Goal: Transaction & Acquisition: Purchase product/service

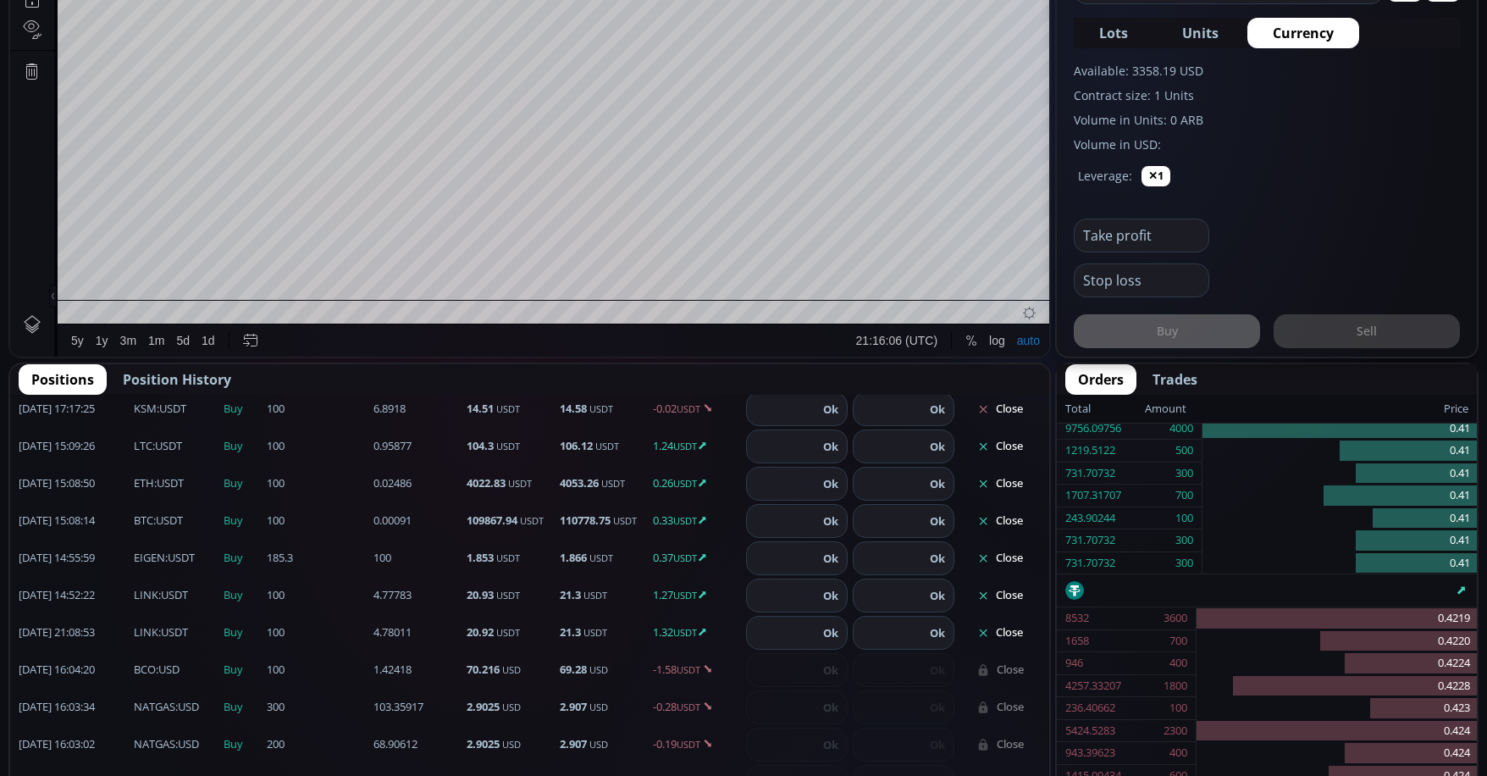
scroll to position [376, 0]
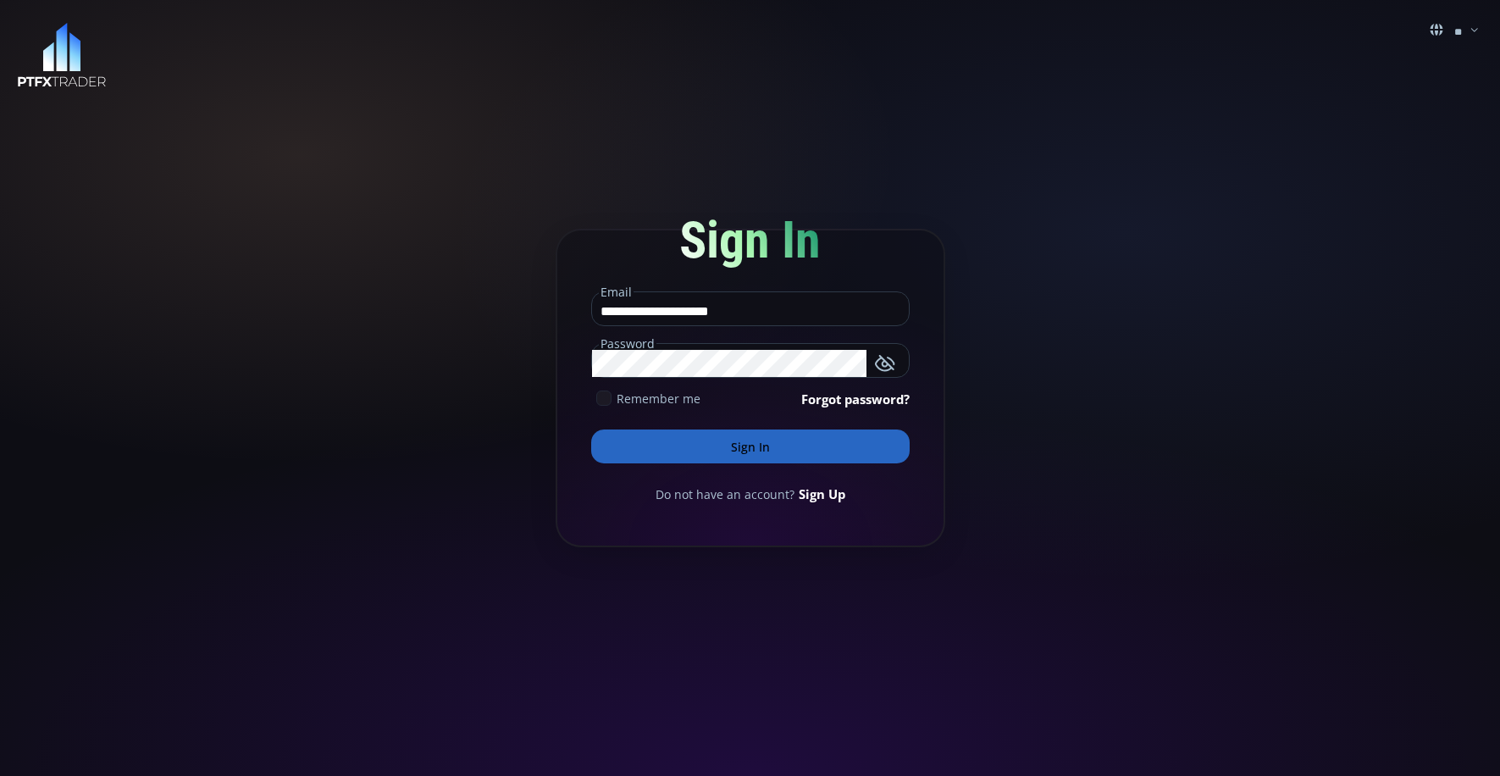
click at [796, 445] on button "Sign In" at bounding box center [750, 446] width 318 height 34
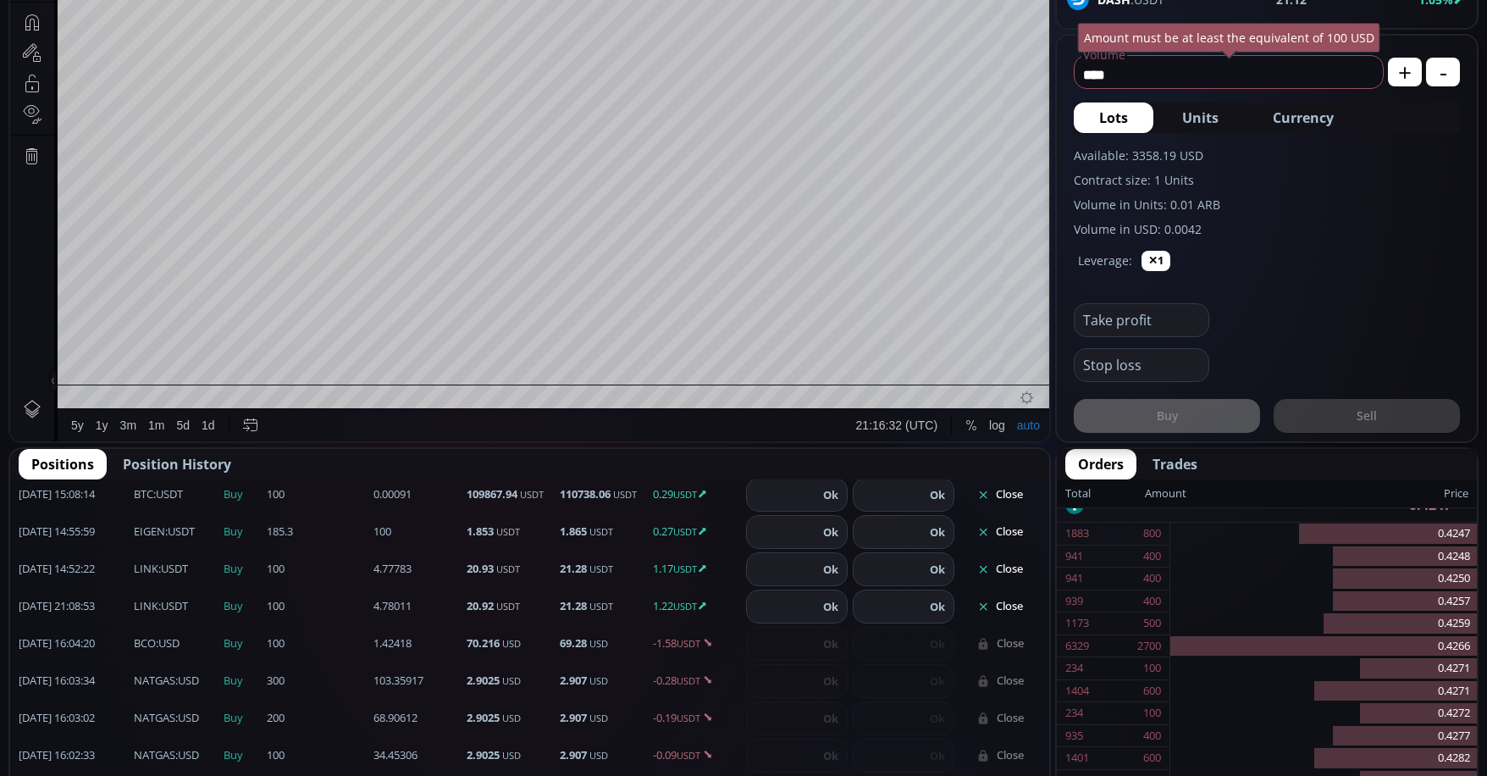
scroll to position [508, 0]
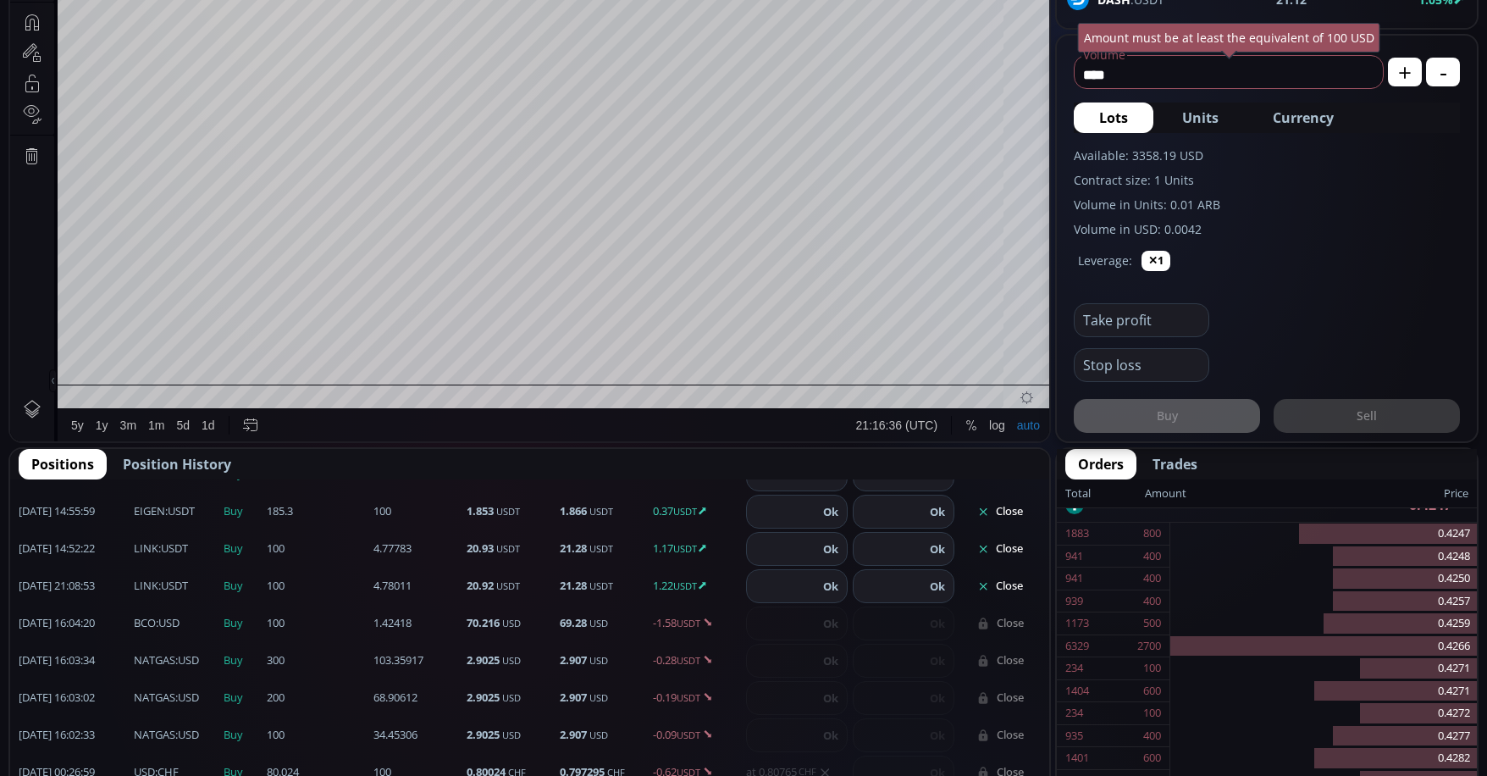
click at [1010, 545] on button "Close" at bounding box center [1000, 548] width 81 height 27
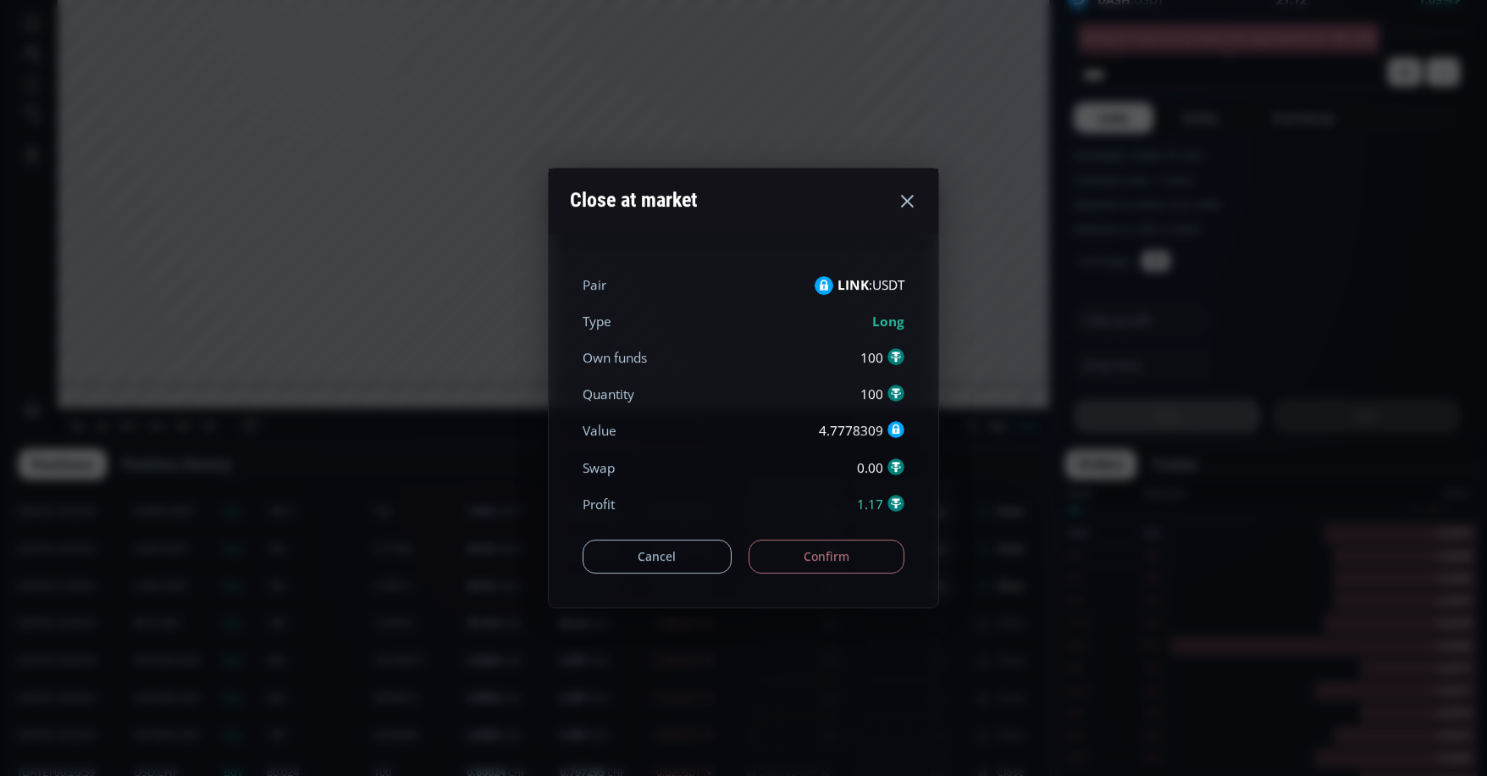
click at [811, 567] on button "Confirm" at bounding box center [827, 556] width 157 height 34
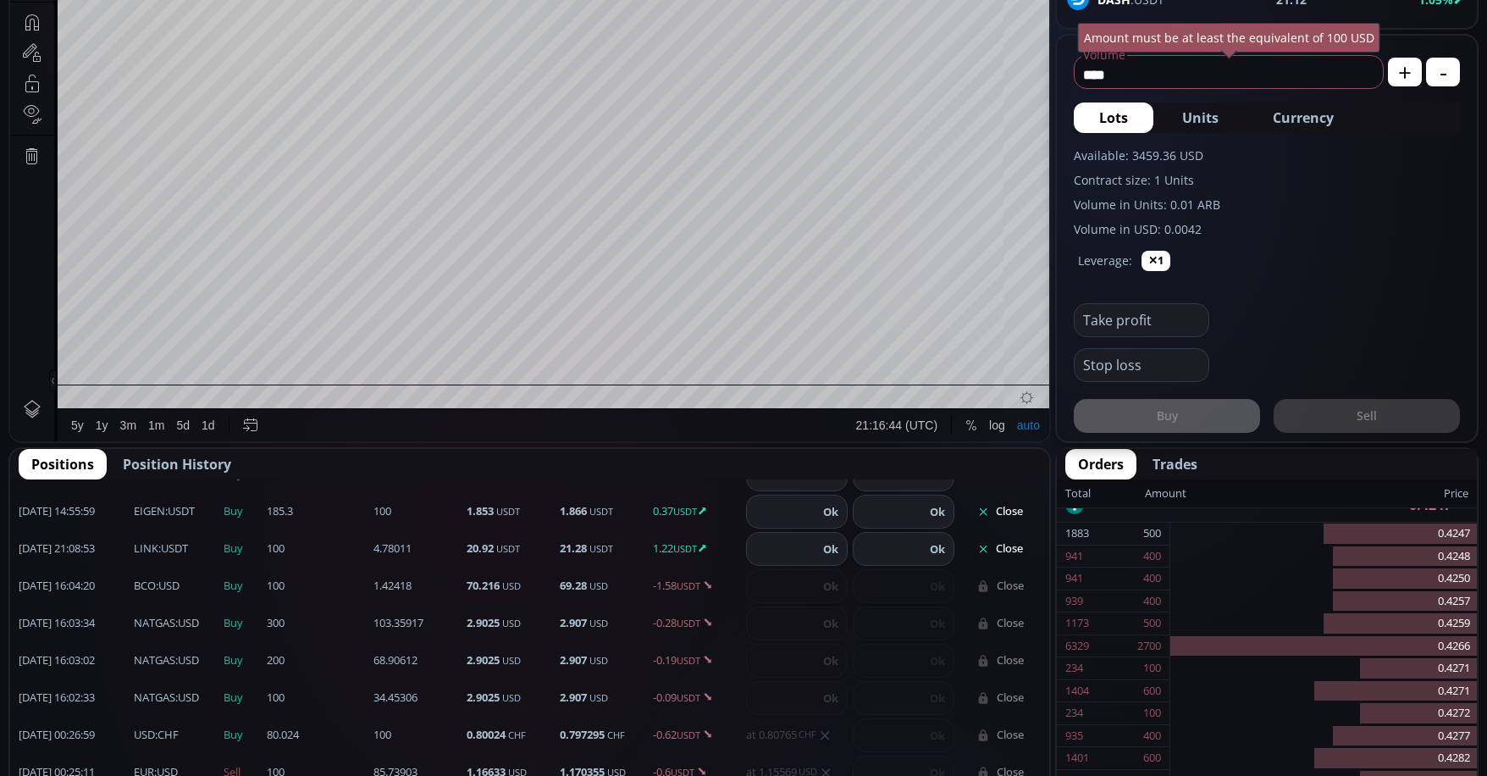
click at [1004, 549] on button "Close" at bounding box center [1000, 548] width 81 height 27
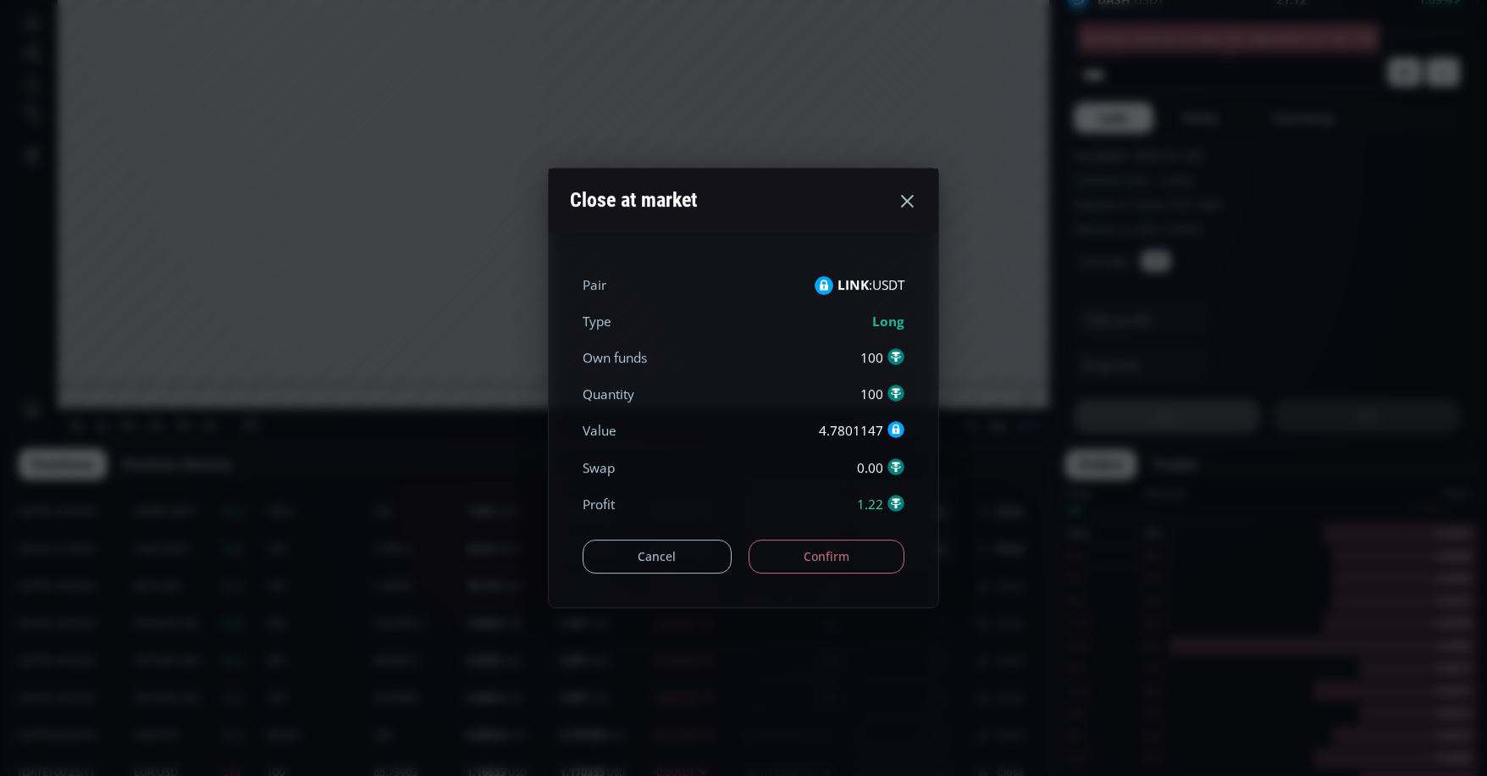
click at [866, 548] on button "Confirm" at bounding box center [827, 556] width 157 height 34
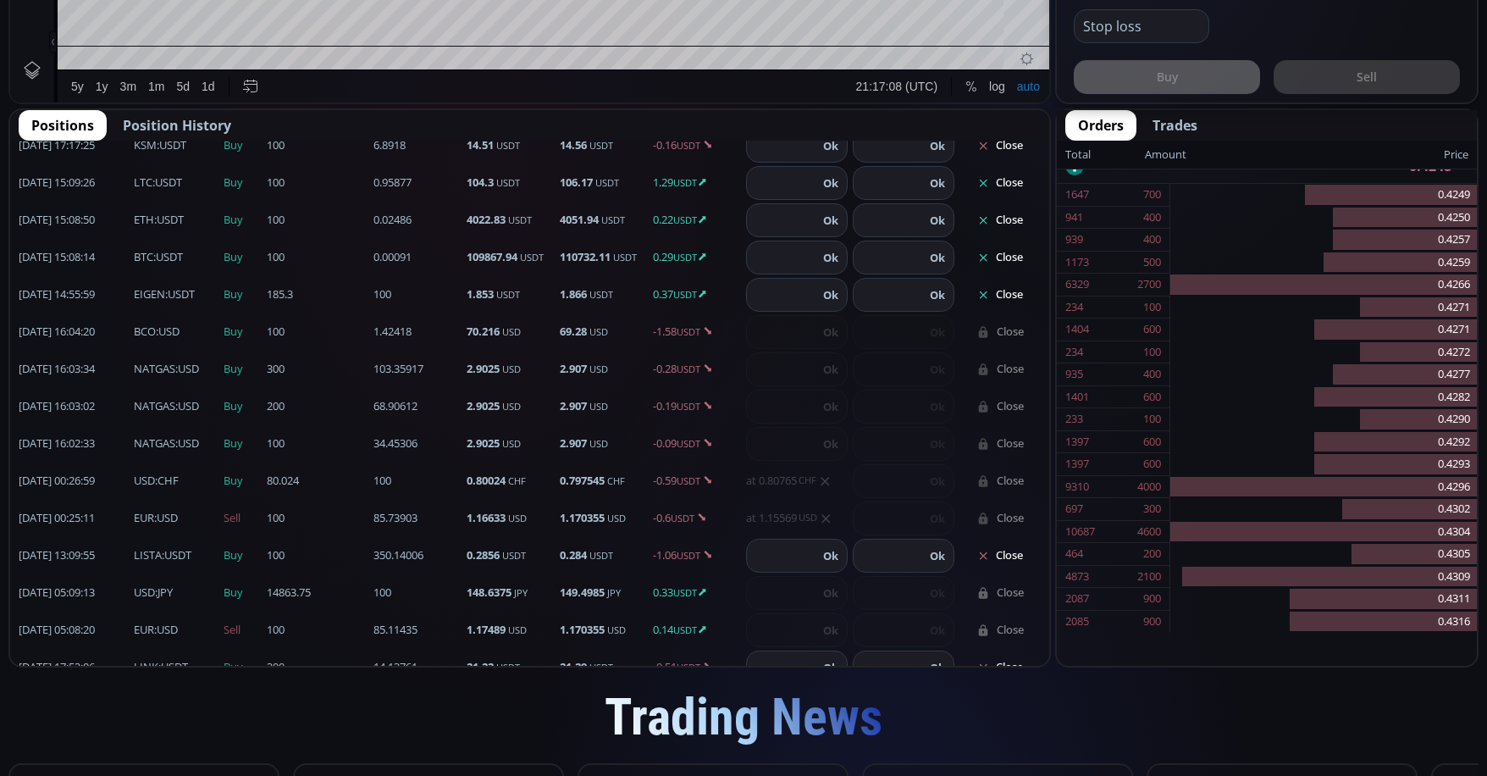
scroll to position [302, 0]
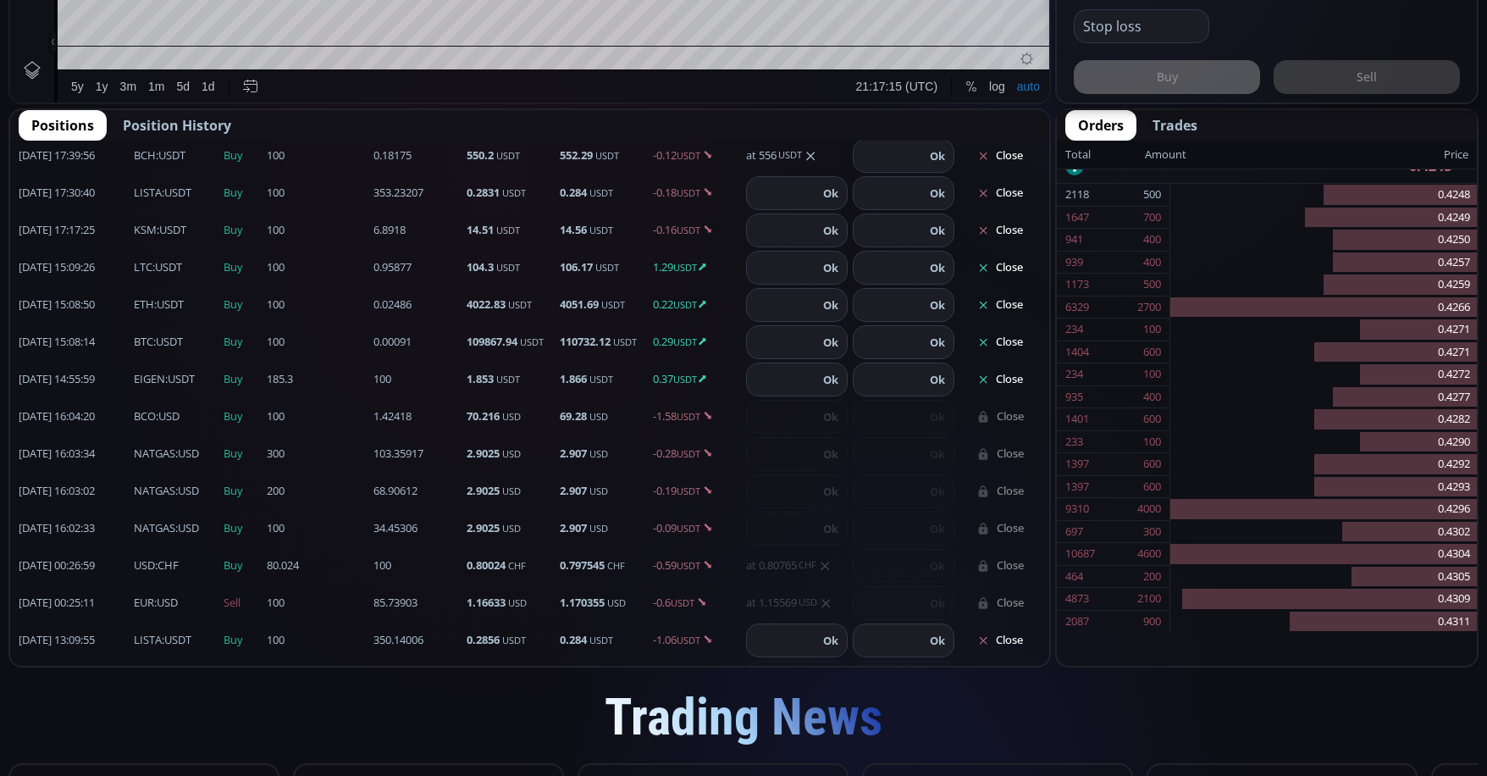
click at [891, 271] on input "number" at bounding box center [889, 268] width 71 height 32
type input "***"
click at [926, 269] on button "Ok" at bounding box center [937, 267] width 25 height 19
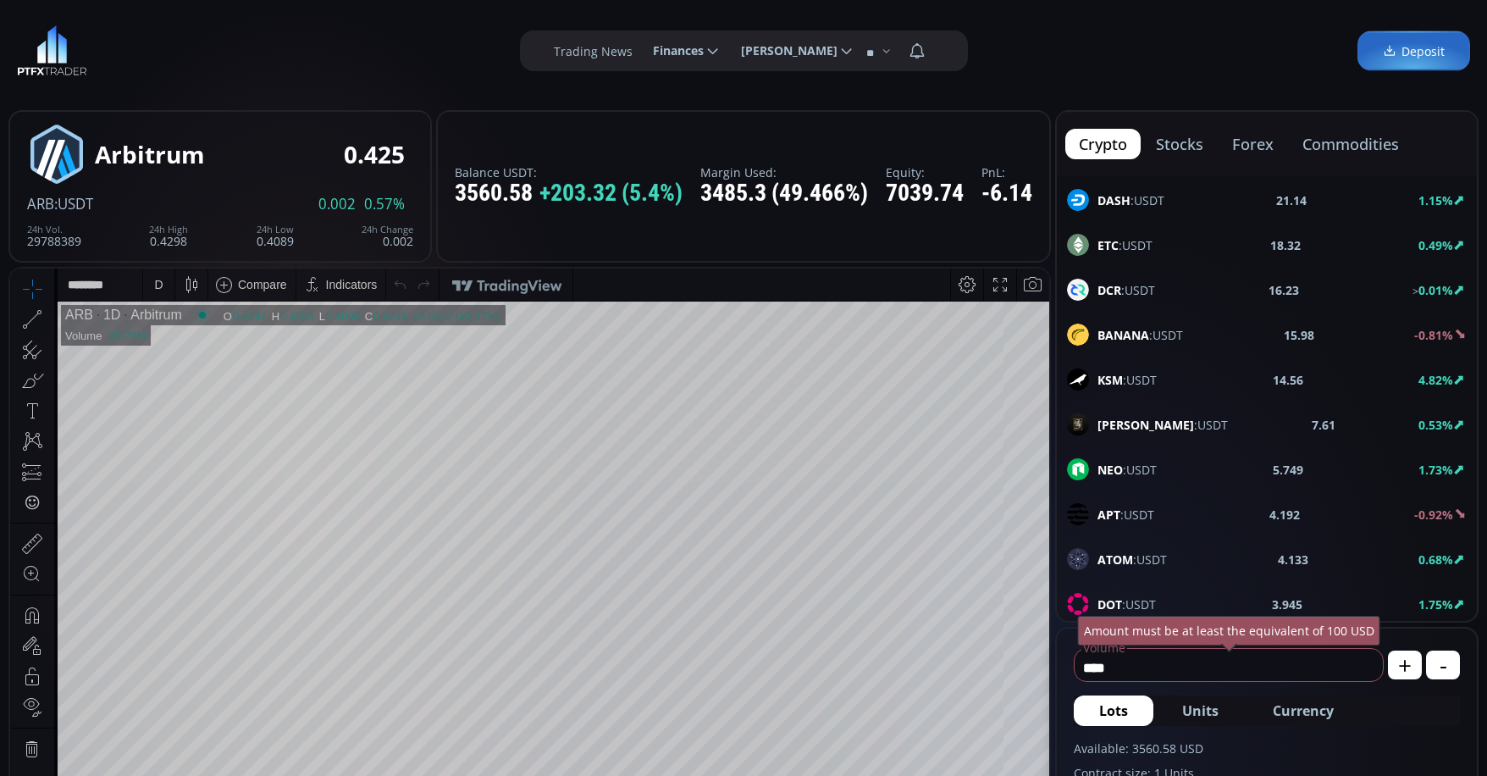
scroll to position [0, 0]
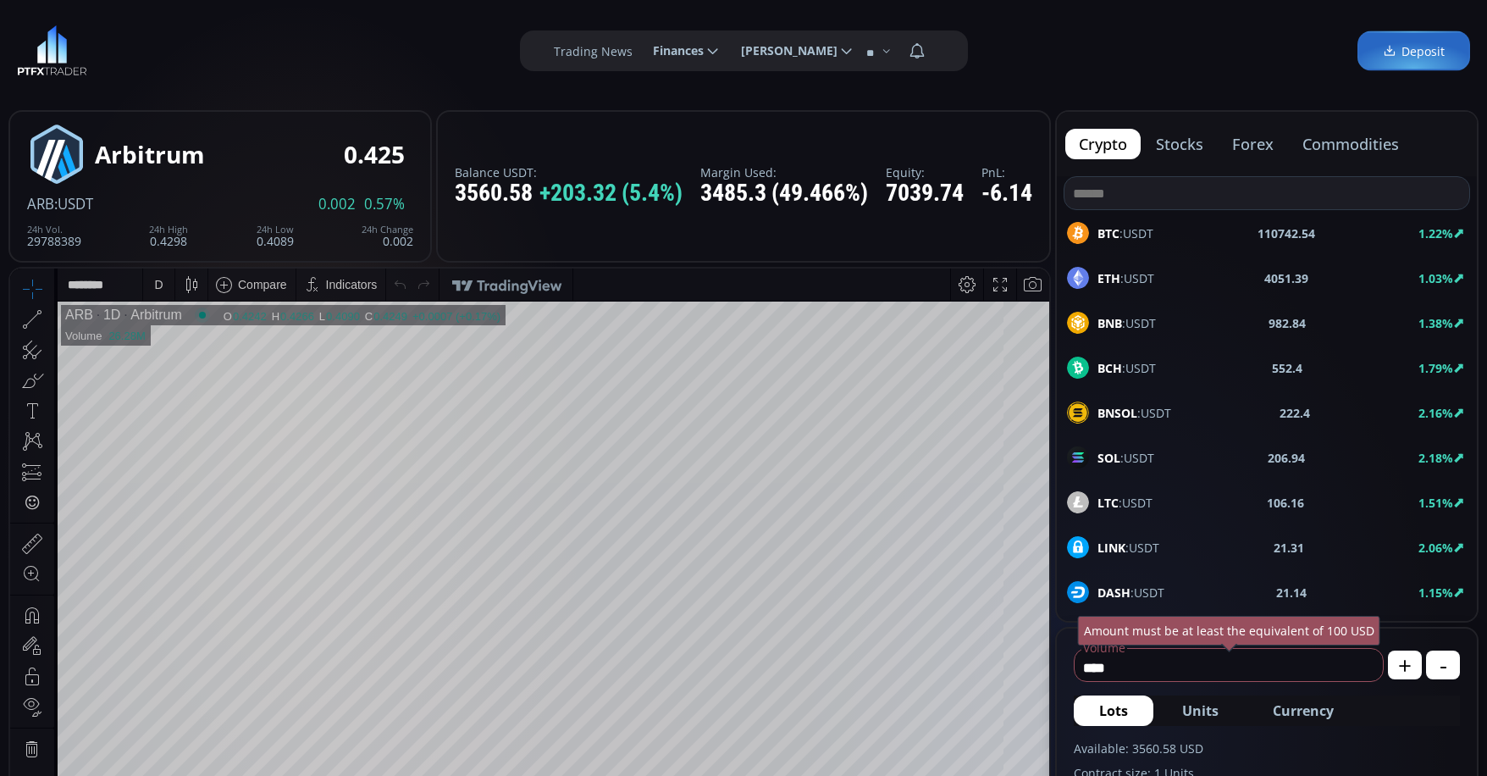
click at [1154, 187] on input at bounding box center [1267, 193] width 405 height 32
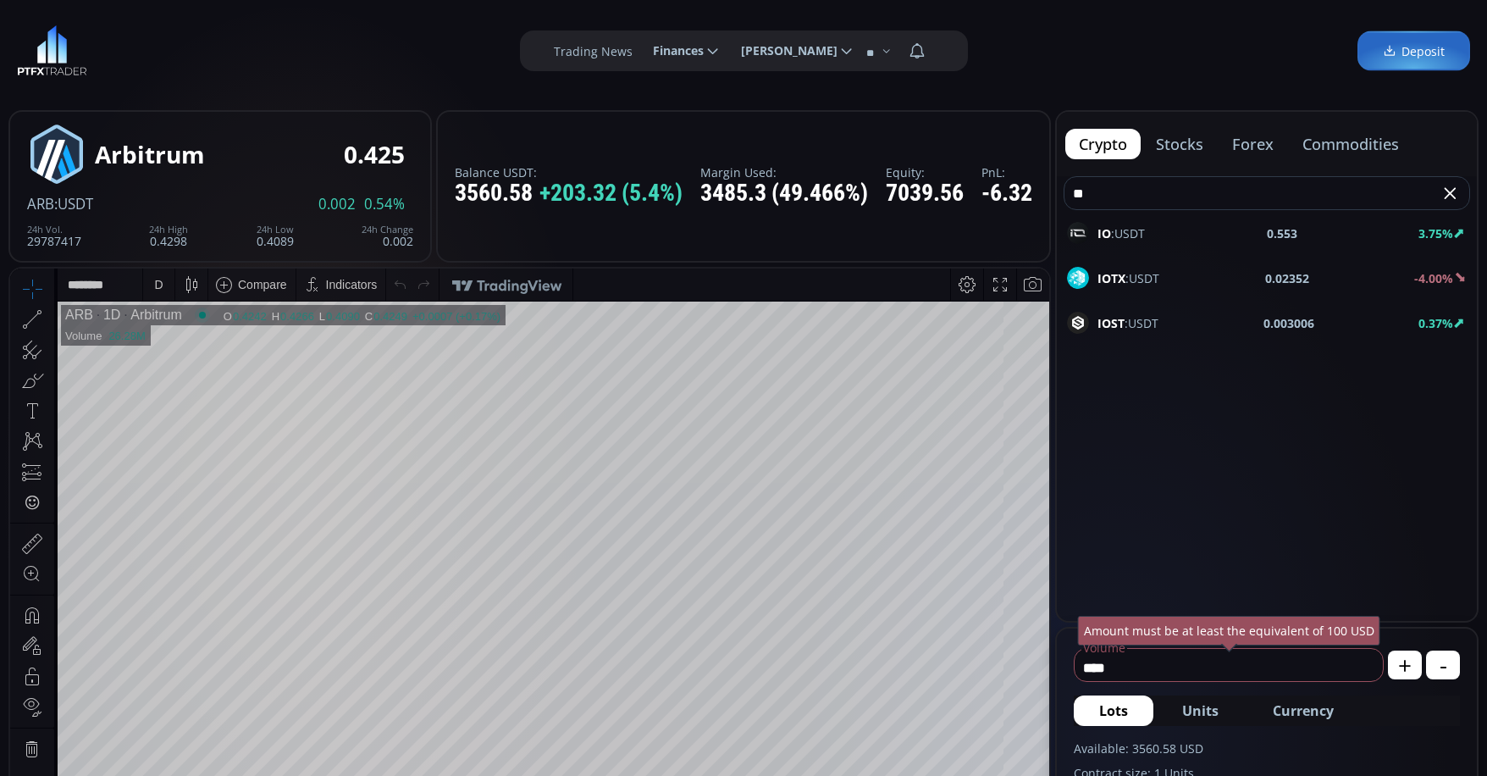
type input "**"
click at [1120, 273] on b "IOTX" at bounding box center [1112, 278] width 28 height 16
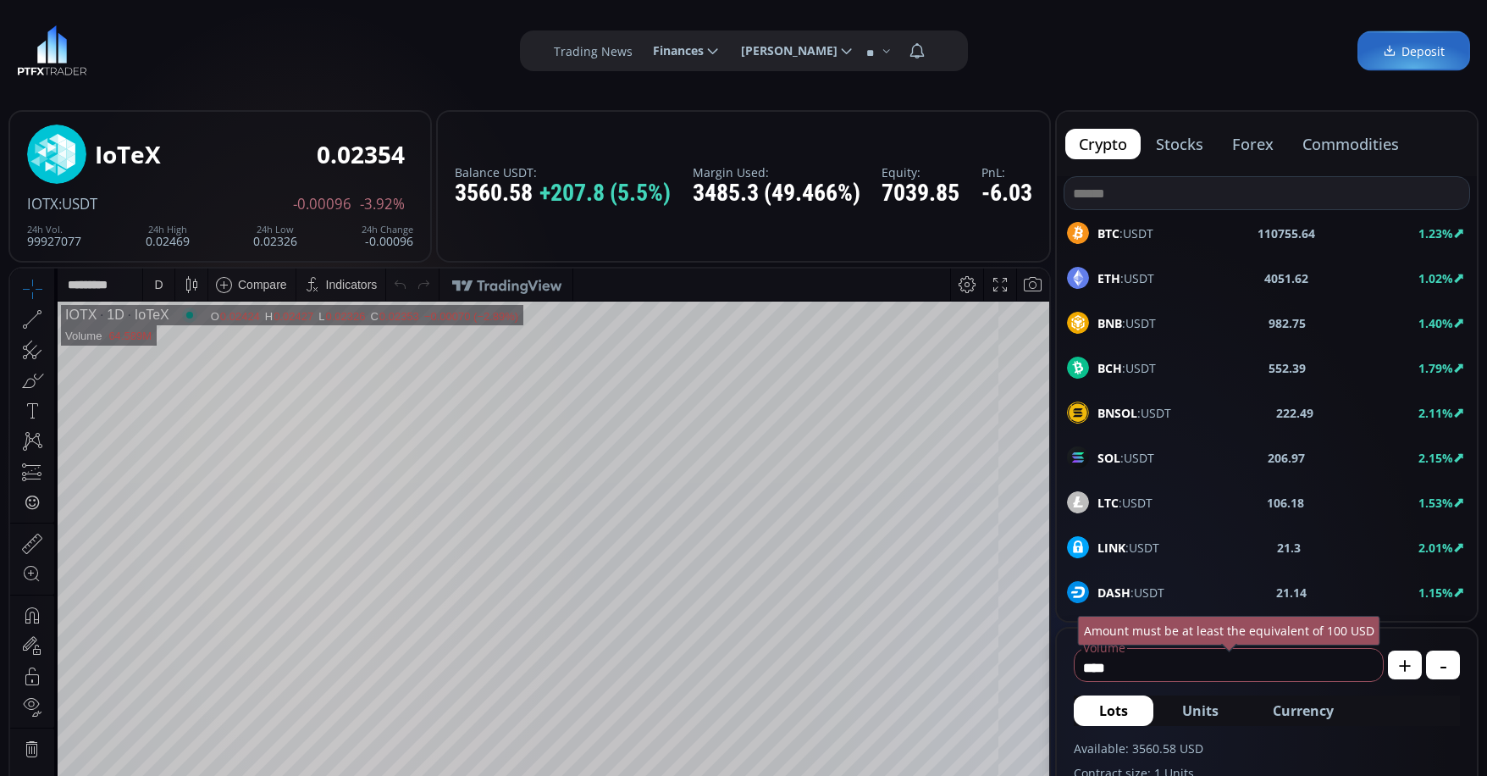
click at [165, 282] on div "D" at bounding box center [159, 284] width 14 height 32
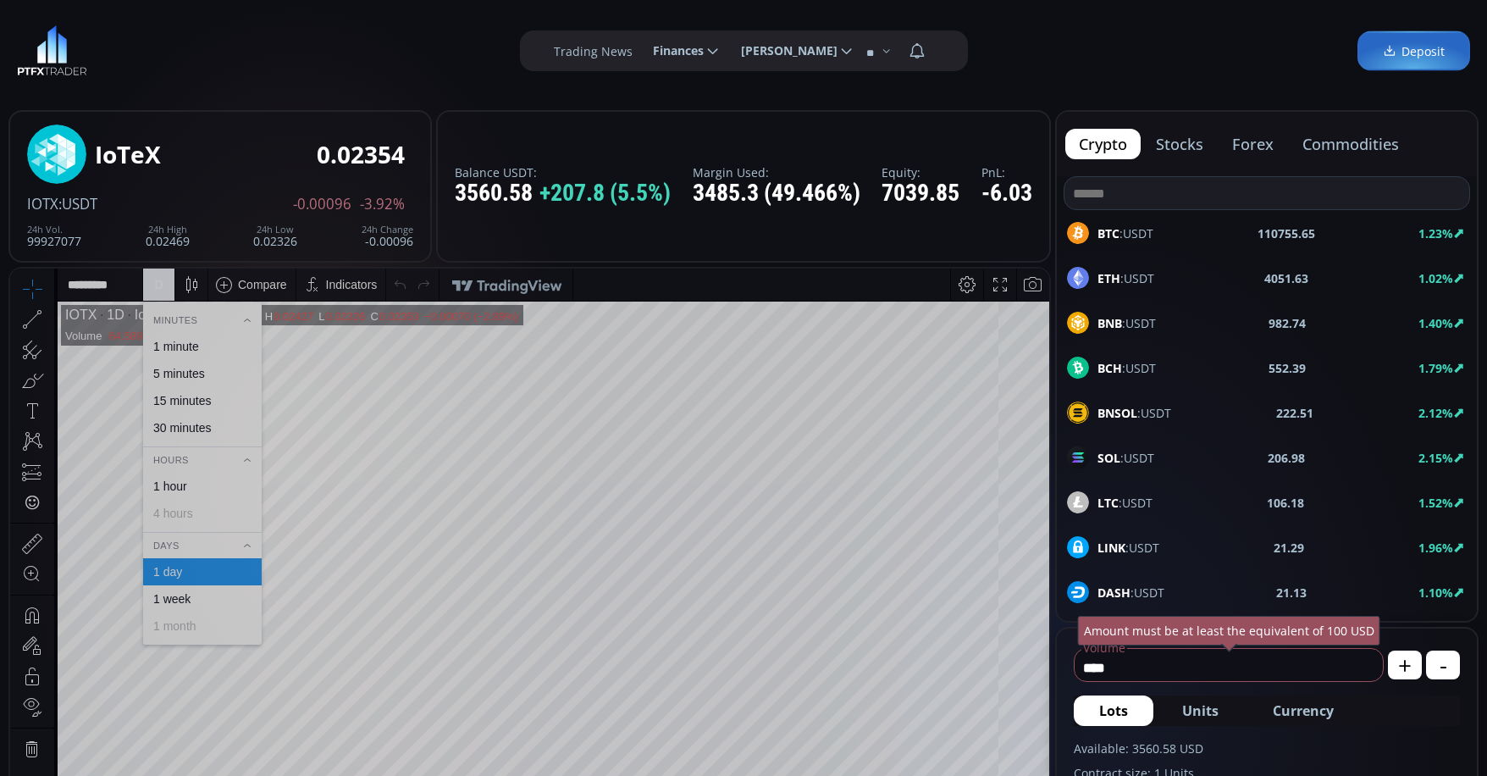
click at [191, 346] on div "1 minute" at bounding box center [176, 347] width 46 height 14
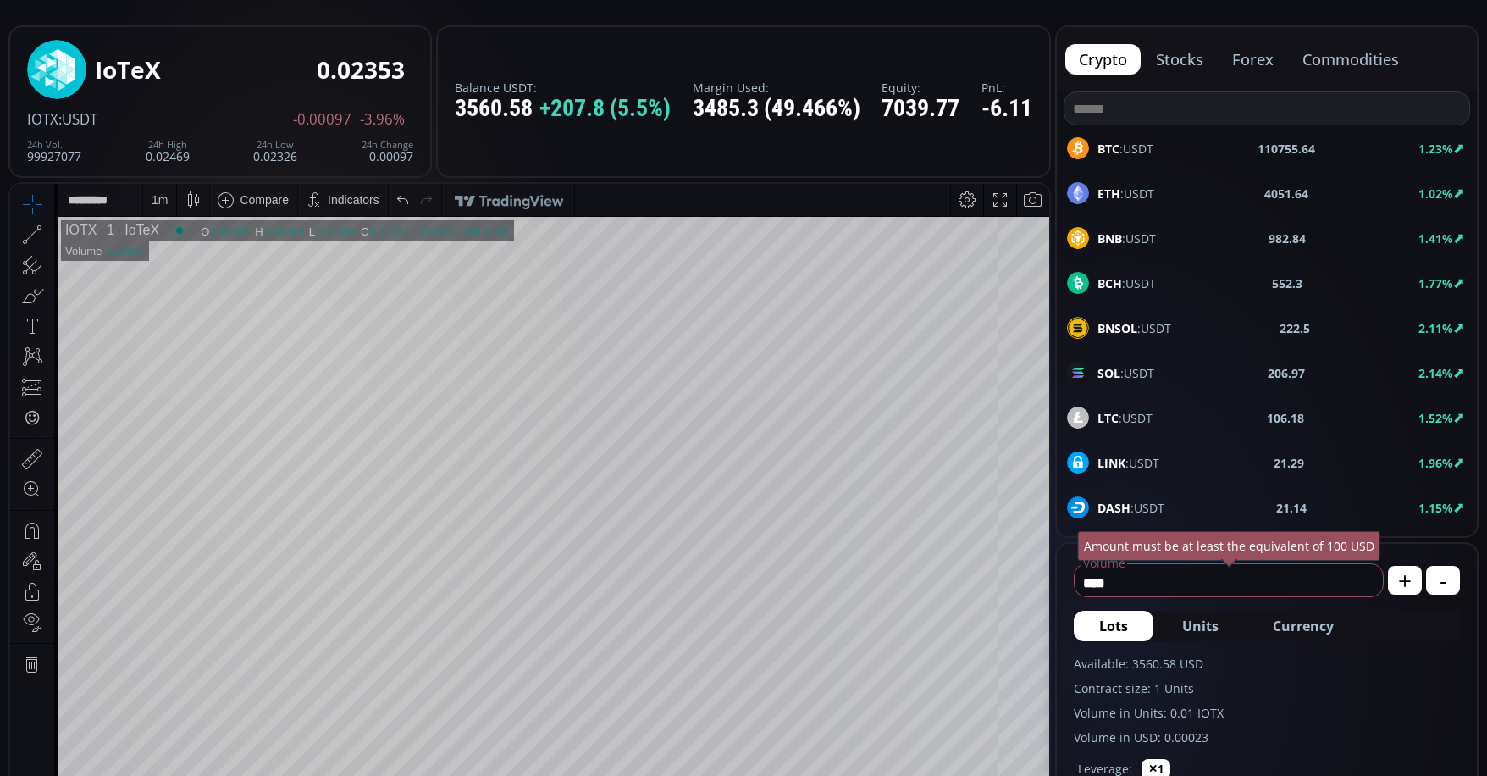
scroll to position [339, 0]
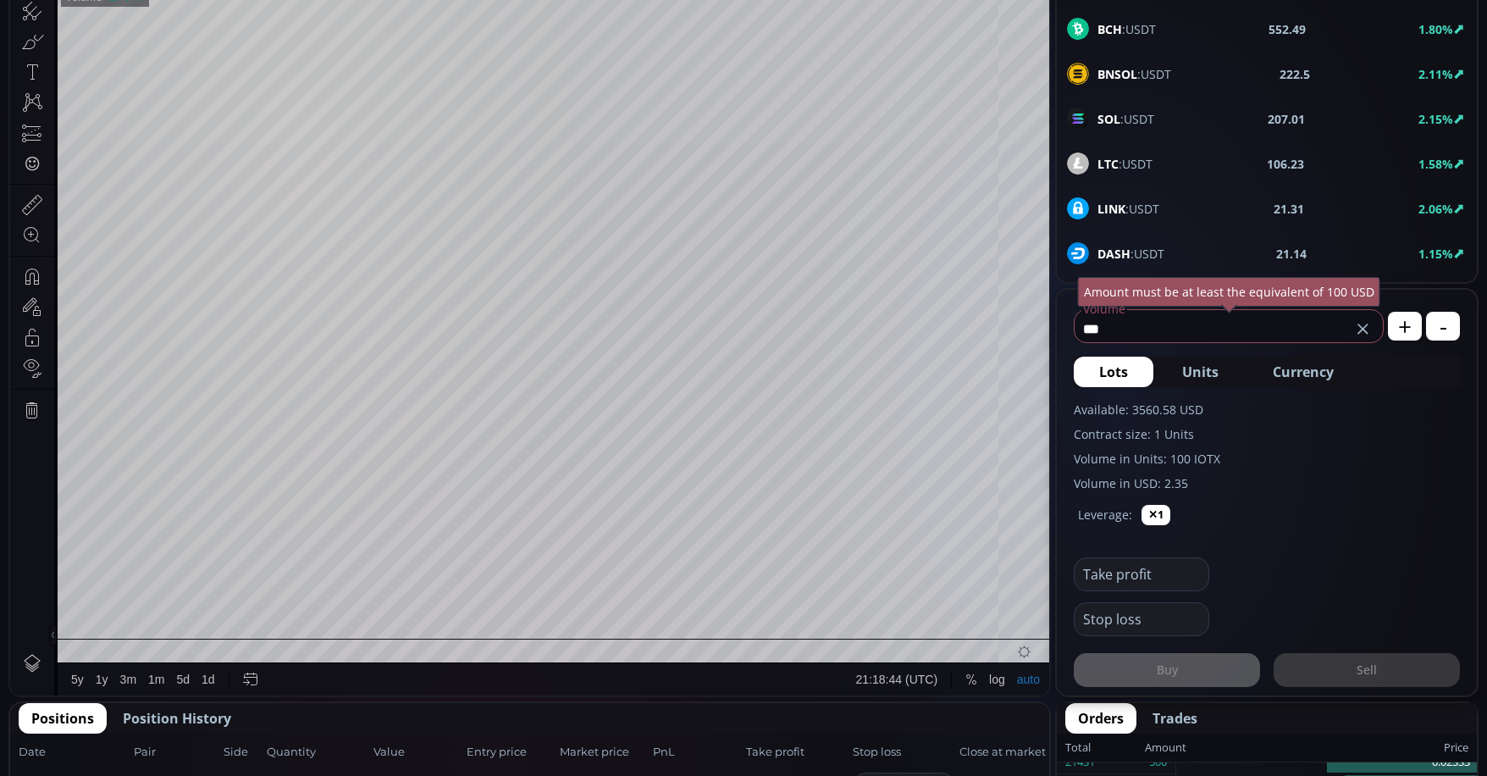
click at [1309, 369] on span "Currency" at bounding box center [1303, 372] width 61 height 20
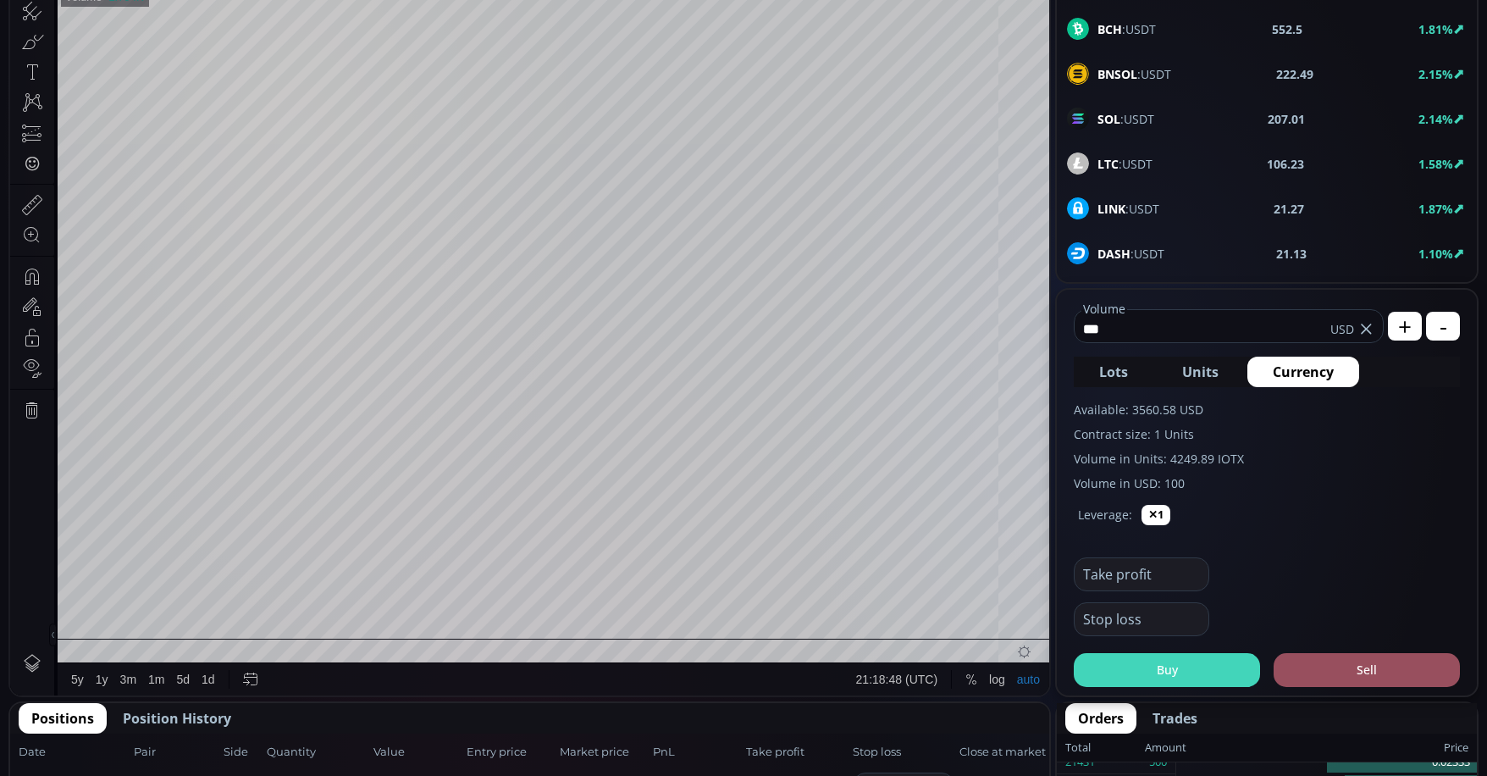
type input "***"
click at [1194, 673] on button "Buy" at bounding box center [1167, 670] width 186 height 34
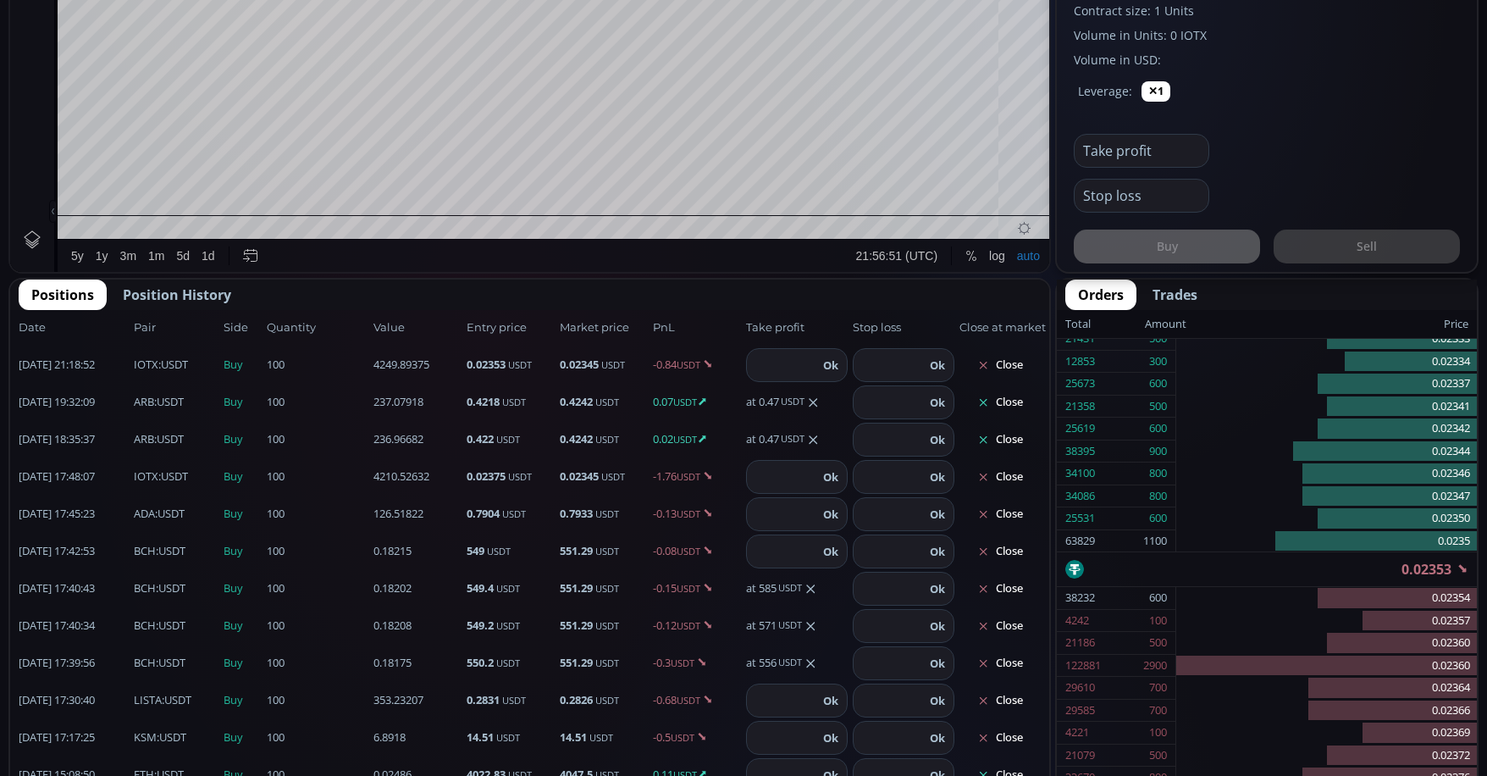
scroll to position [0, 0]
click at [1009, 407] on button "Close" at bounding box center [1000, 403] width 81 height 27
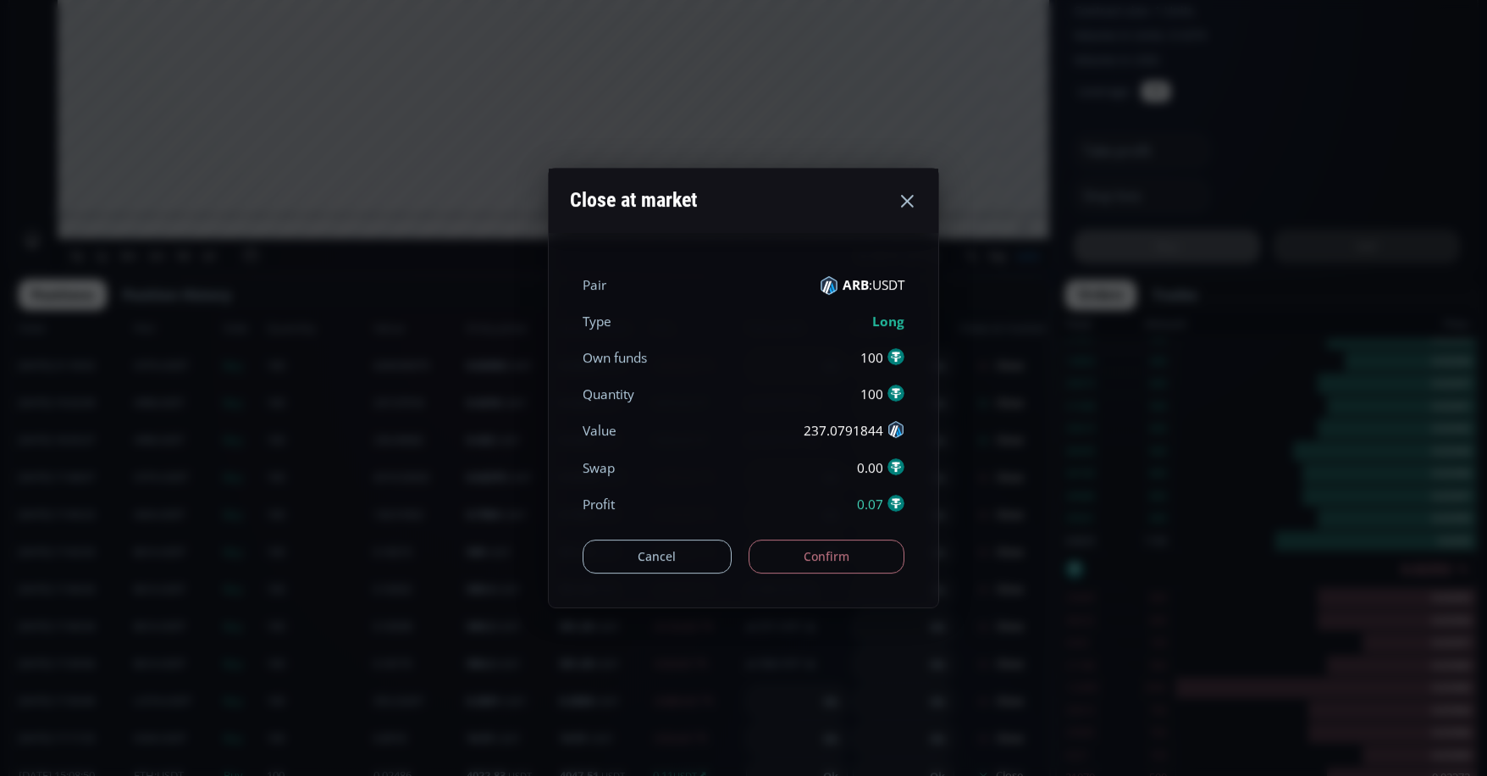
click at [849, 545] on button "Confirm" at bounding box center [827, 556] width 157 height 34
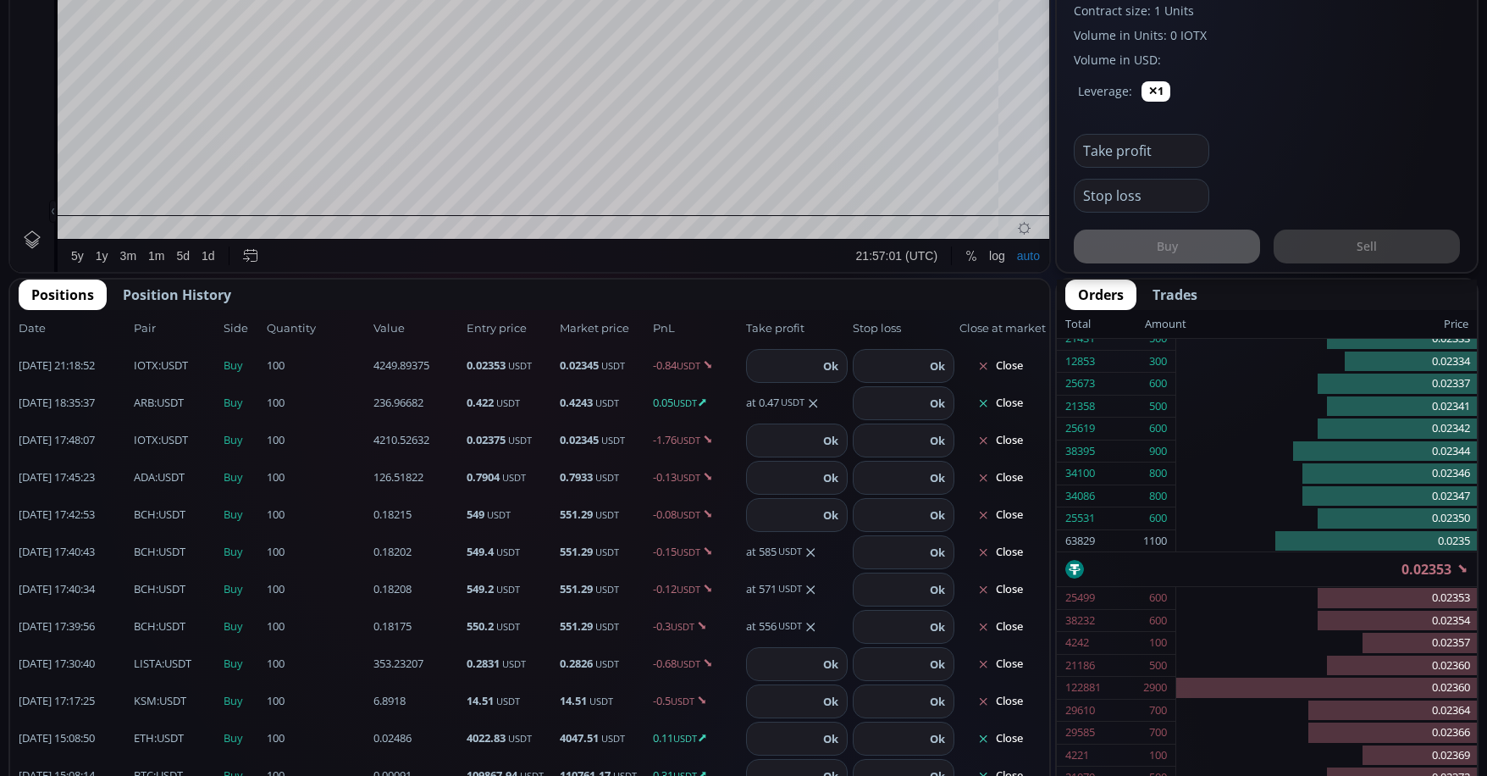
click at [1012, 402] on button "Close" at bounding box center [1000, 403] width 81 height 27
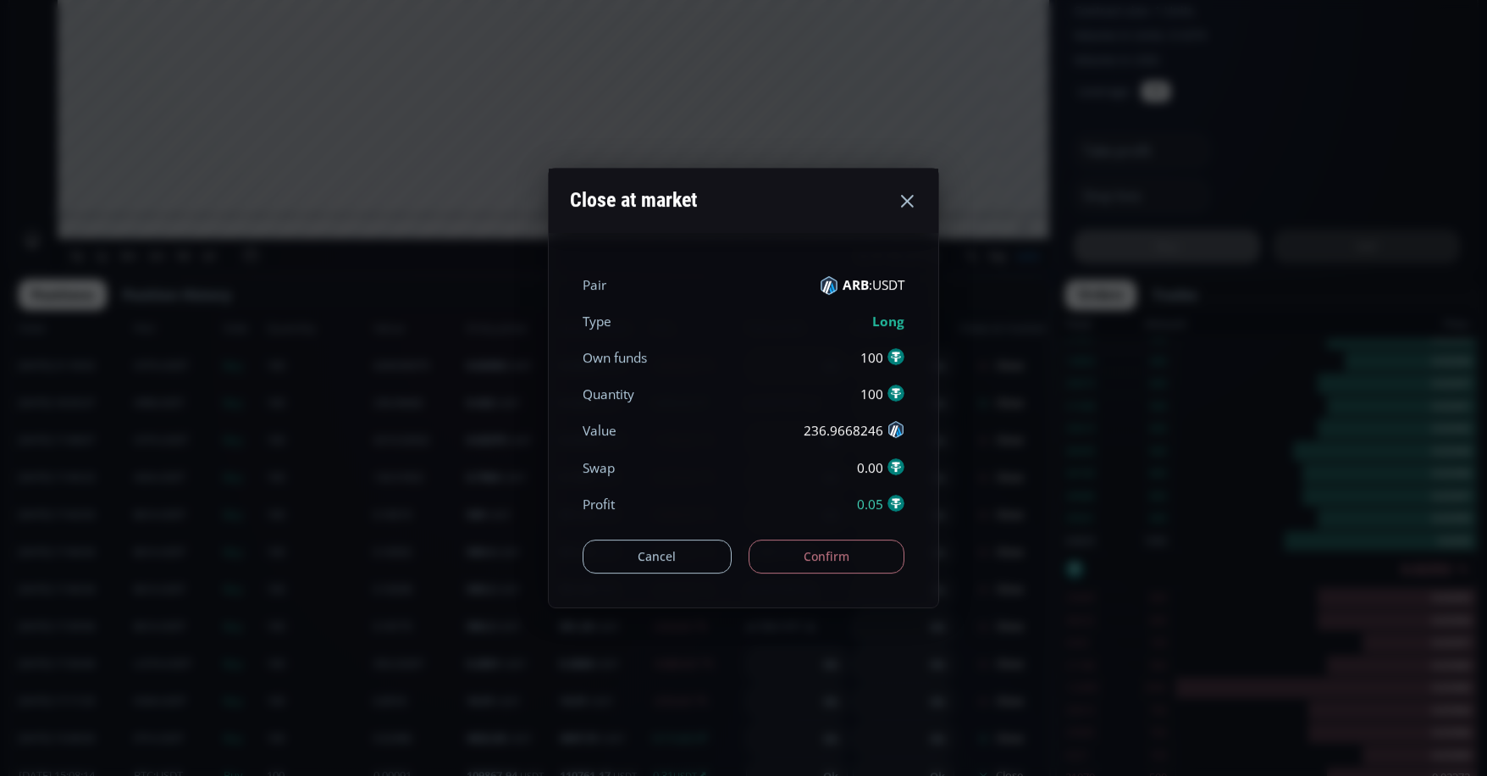
click at [845, 551] on button "Confirm" at bounding box center [827, 556] width 157 height 34
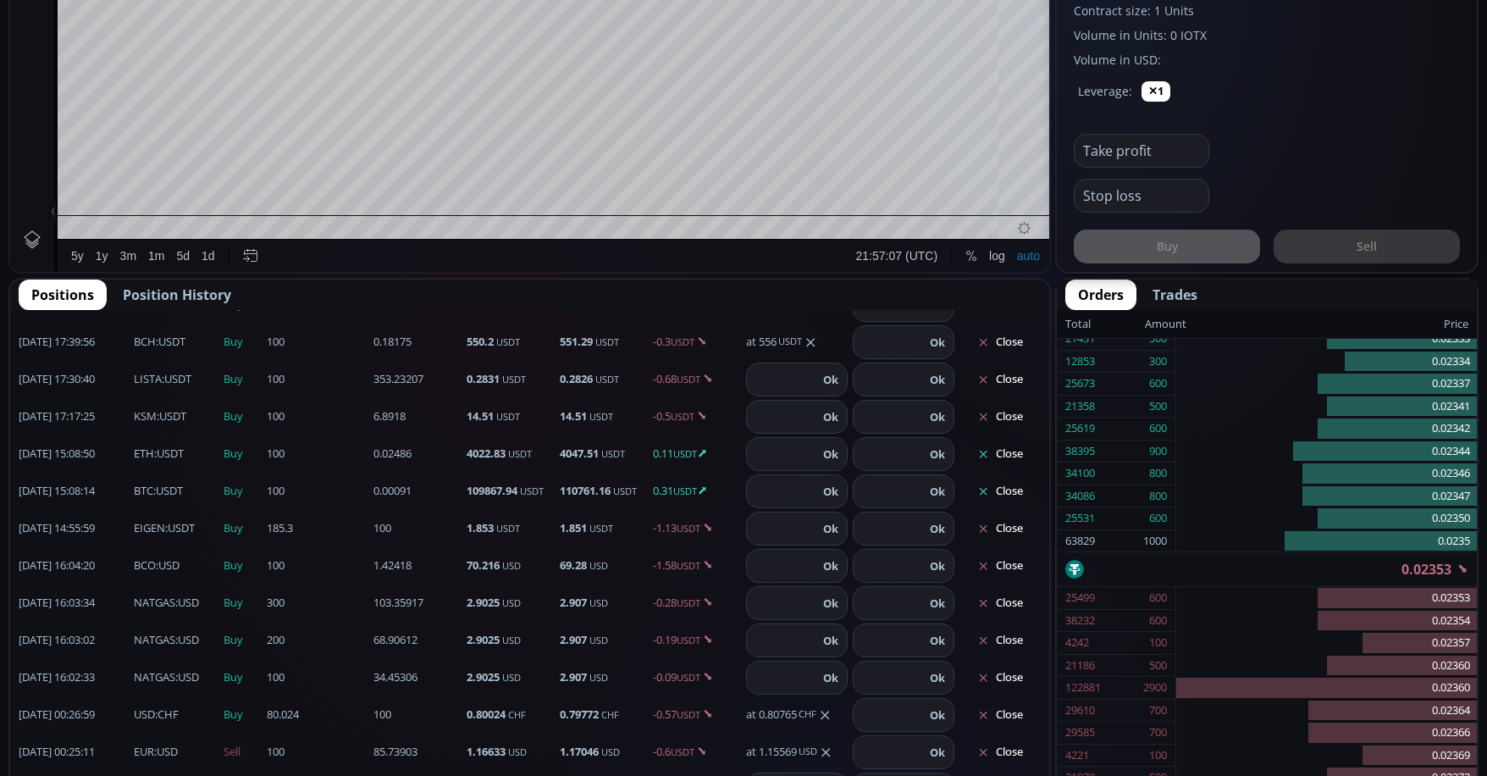
scroll to position [254, 0]
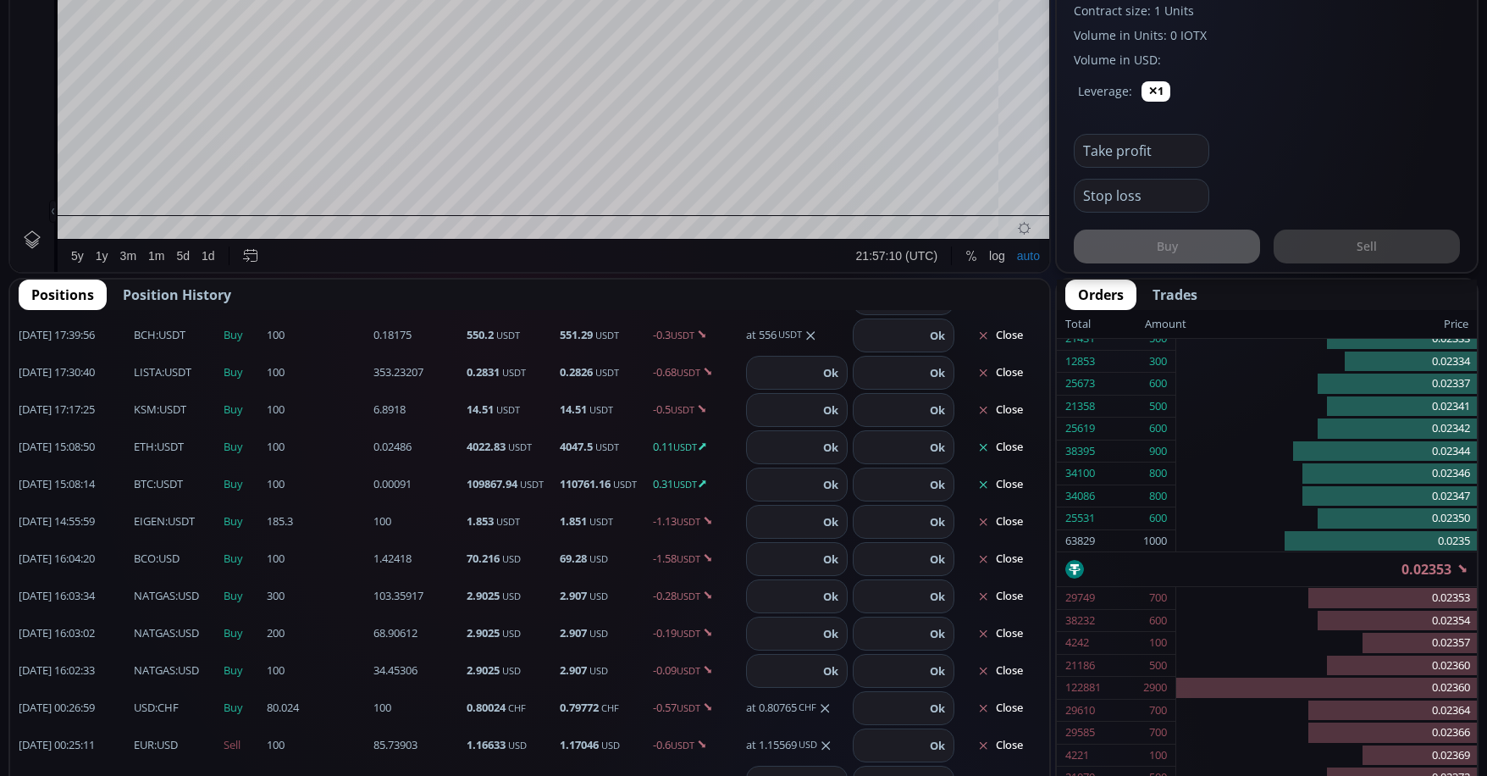
click at [1005, 485] on button "Close" at bounding box center [1000, 484] width 81 height 27
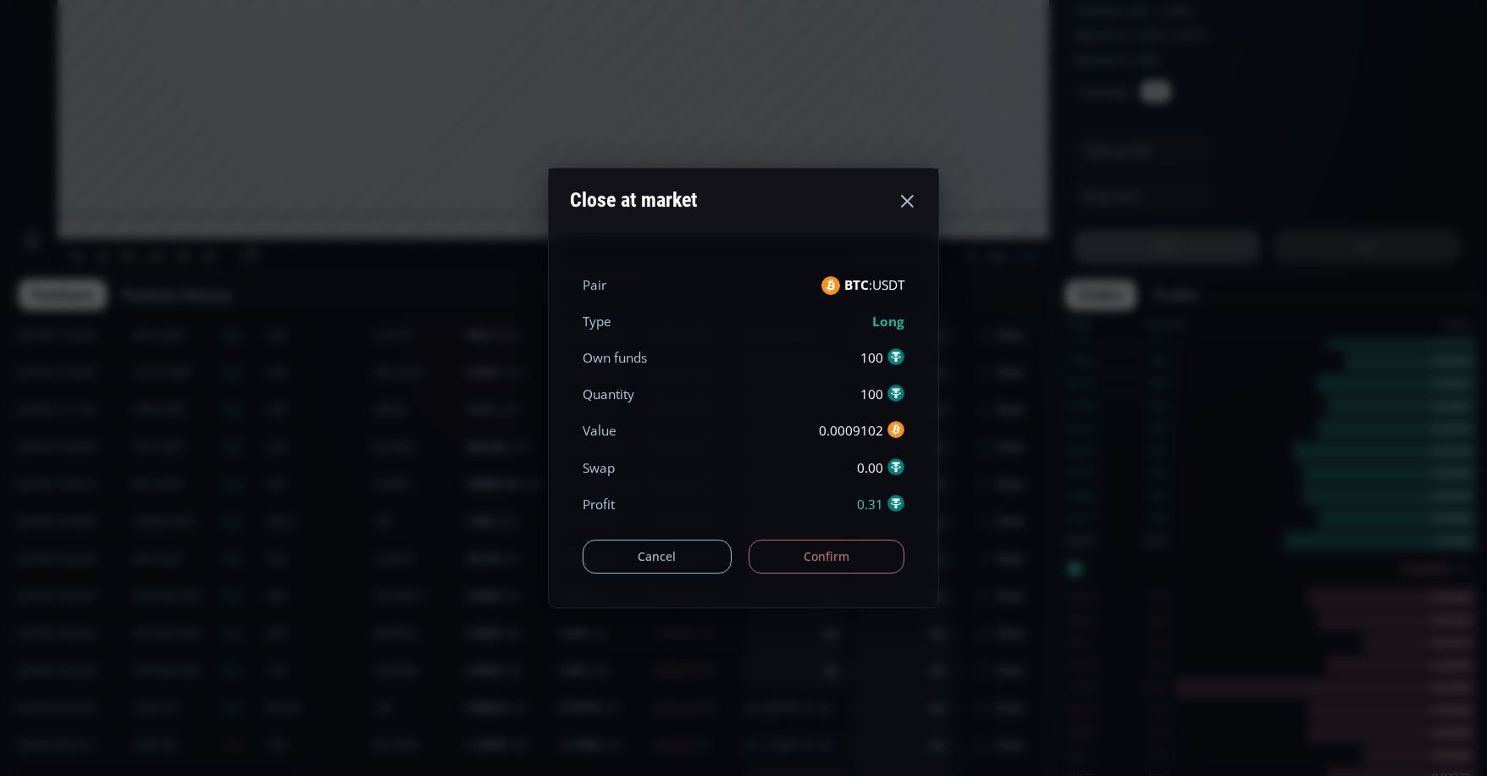
click at [856, 553] on button "Confirm" at bounding box center [827, 556] width 157 height 34
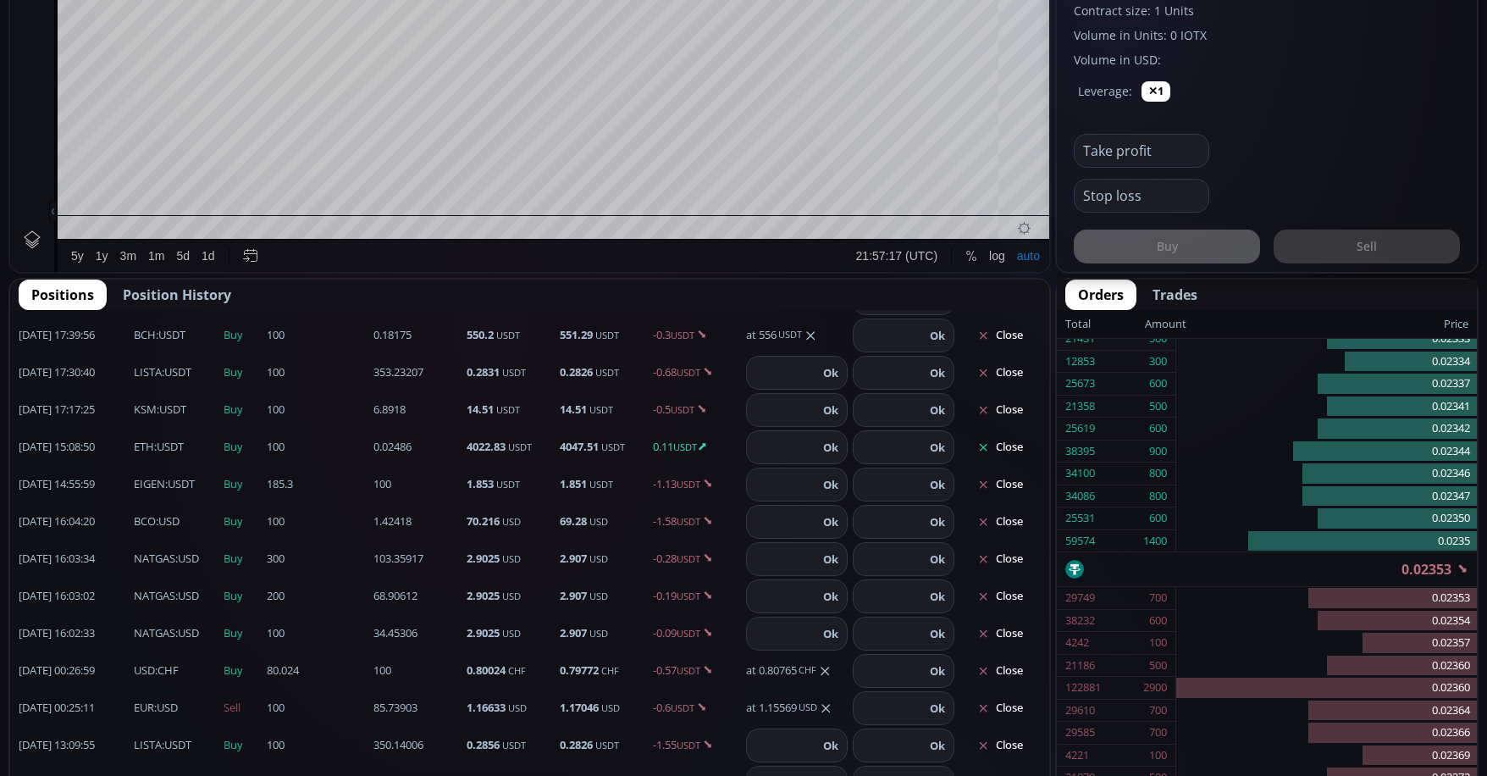
click at [1013, 451] on button "Close" at bounding box center [1000, 447] width 81 height 27
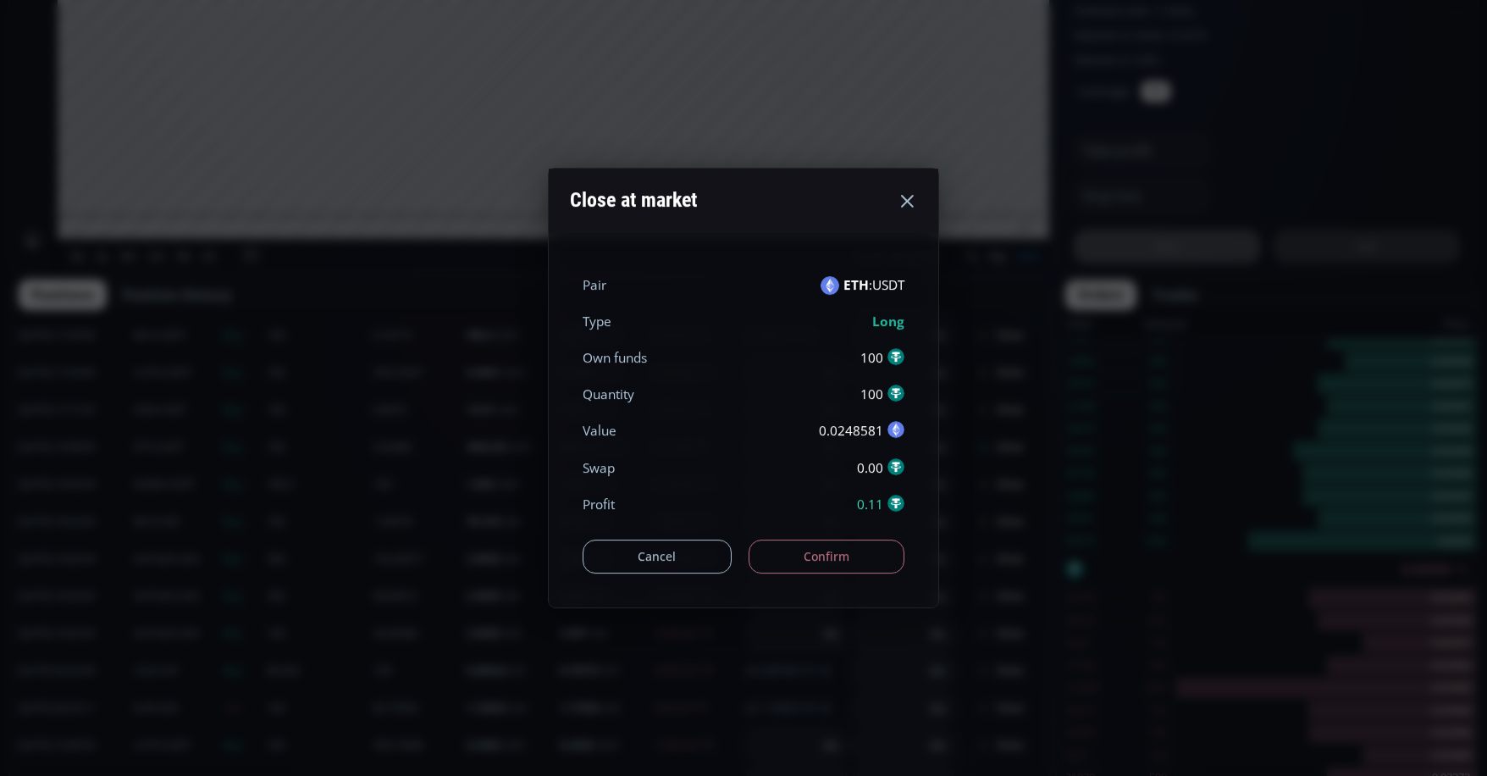
click at [816, 552] on button "Confirm" at bounding box center [827, 556] width 157 height 34
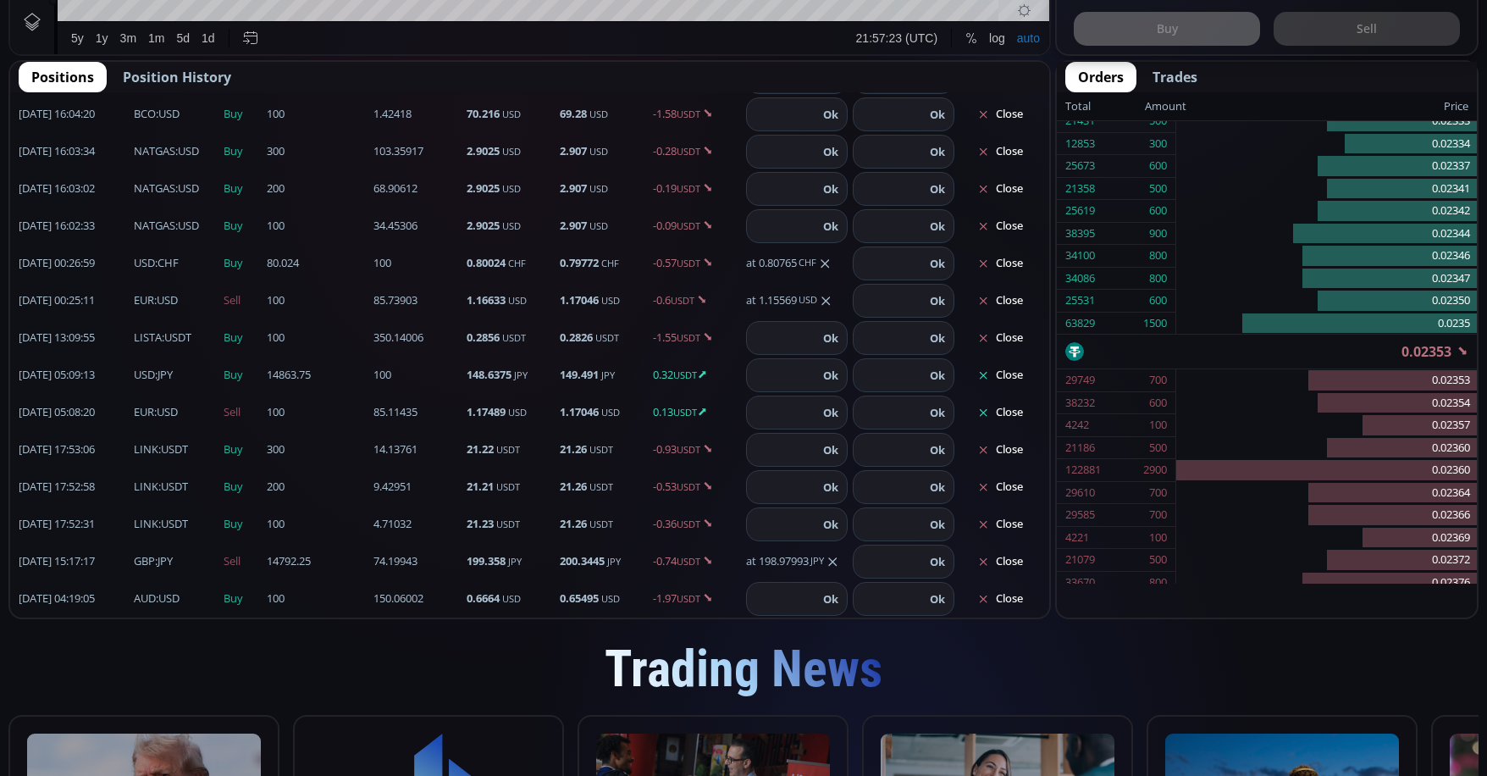
scroll to position [1016, 0]
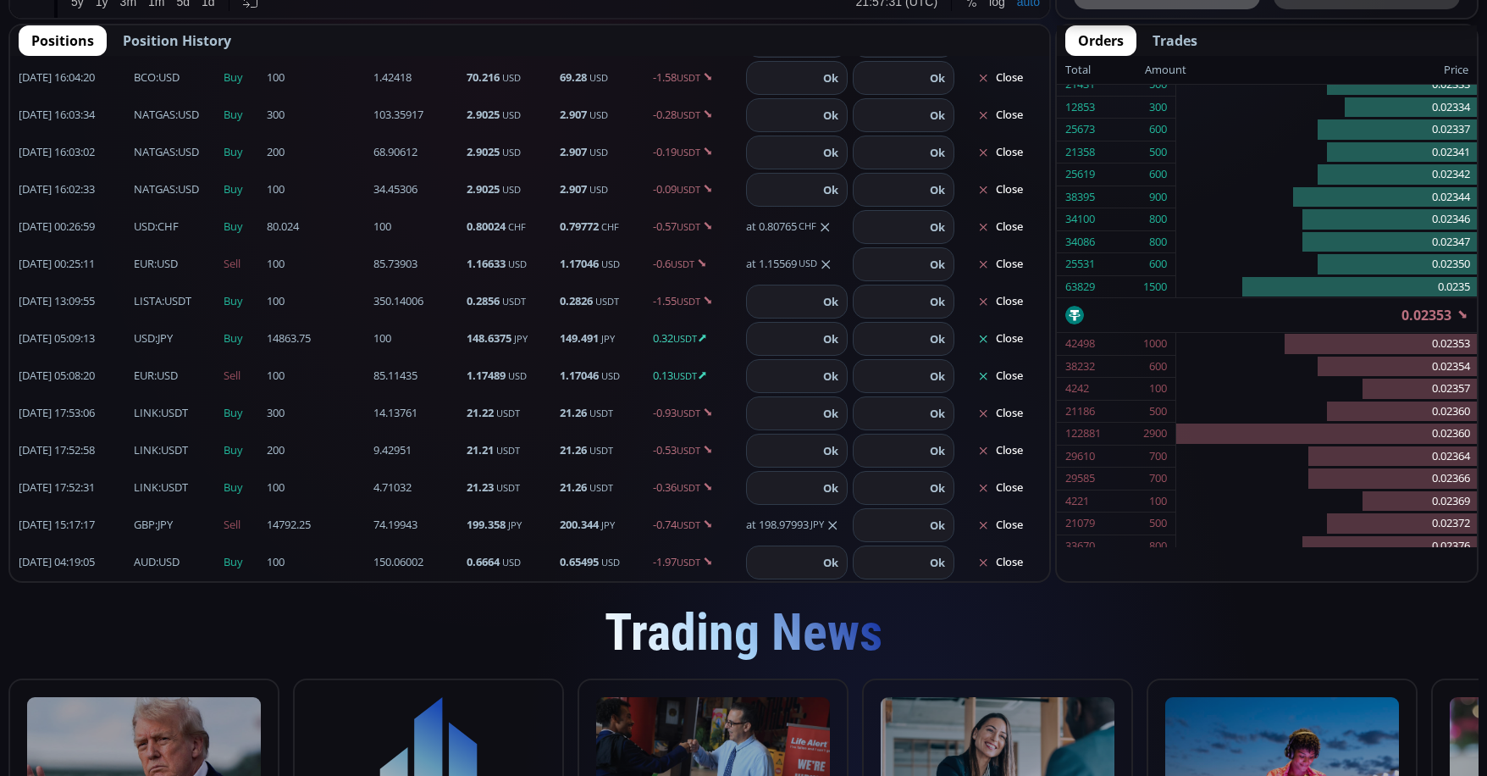
click at [987, 335] on button "Close" at bounding box center [1000, 338] width 81 height 27
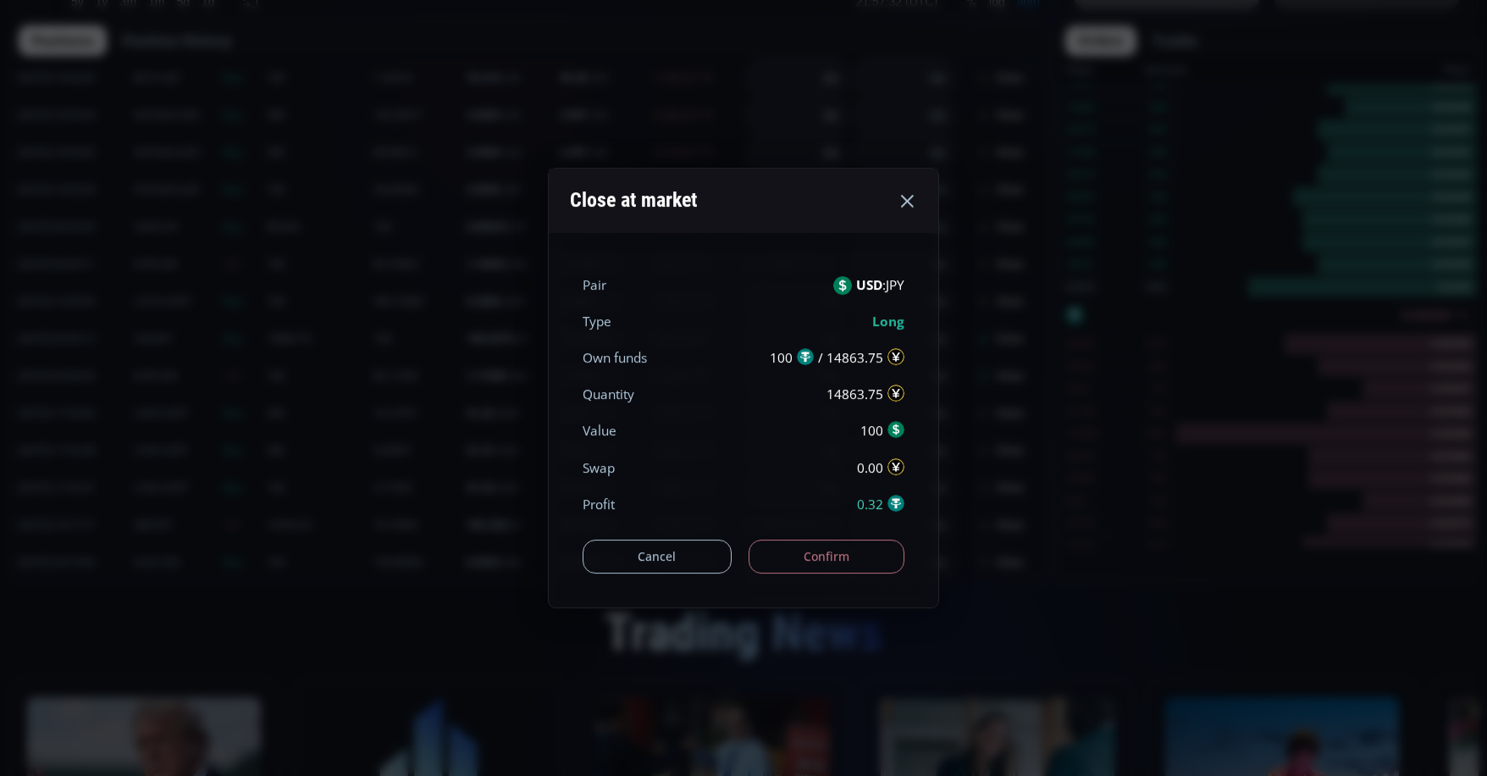
click at [827, 551] on button "Confirm" at bounding box center [827, 556] width 157 height 34
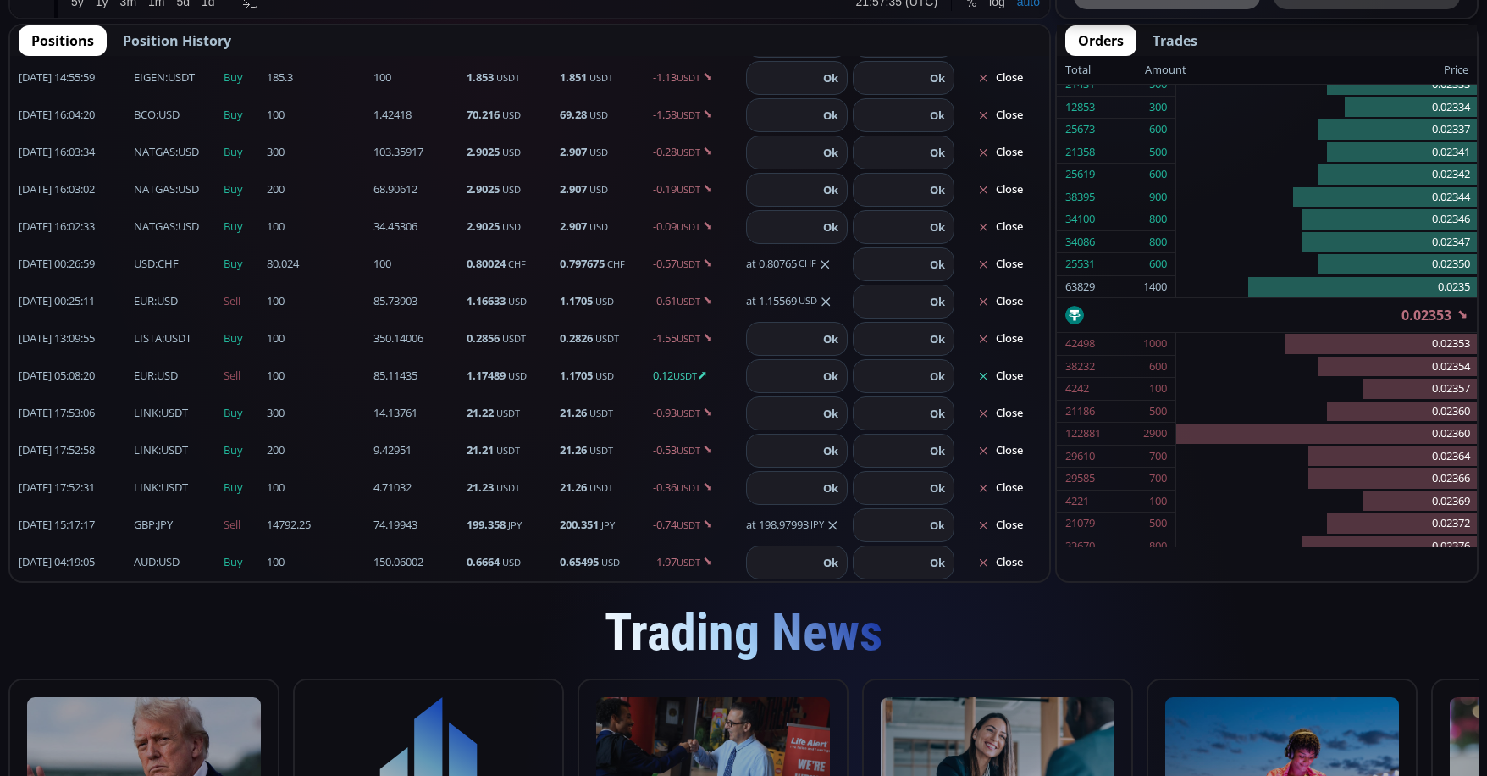
scroll to position [369, 0]
click at [1004, 383] on button "Close" at bounding box center [1000, 375] width 81 height 27
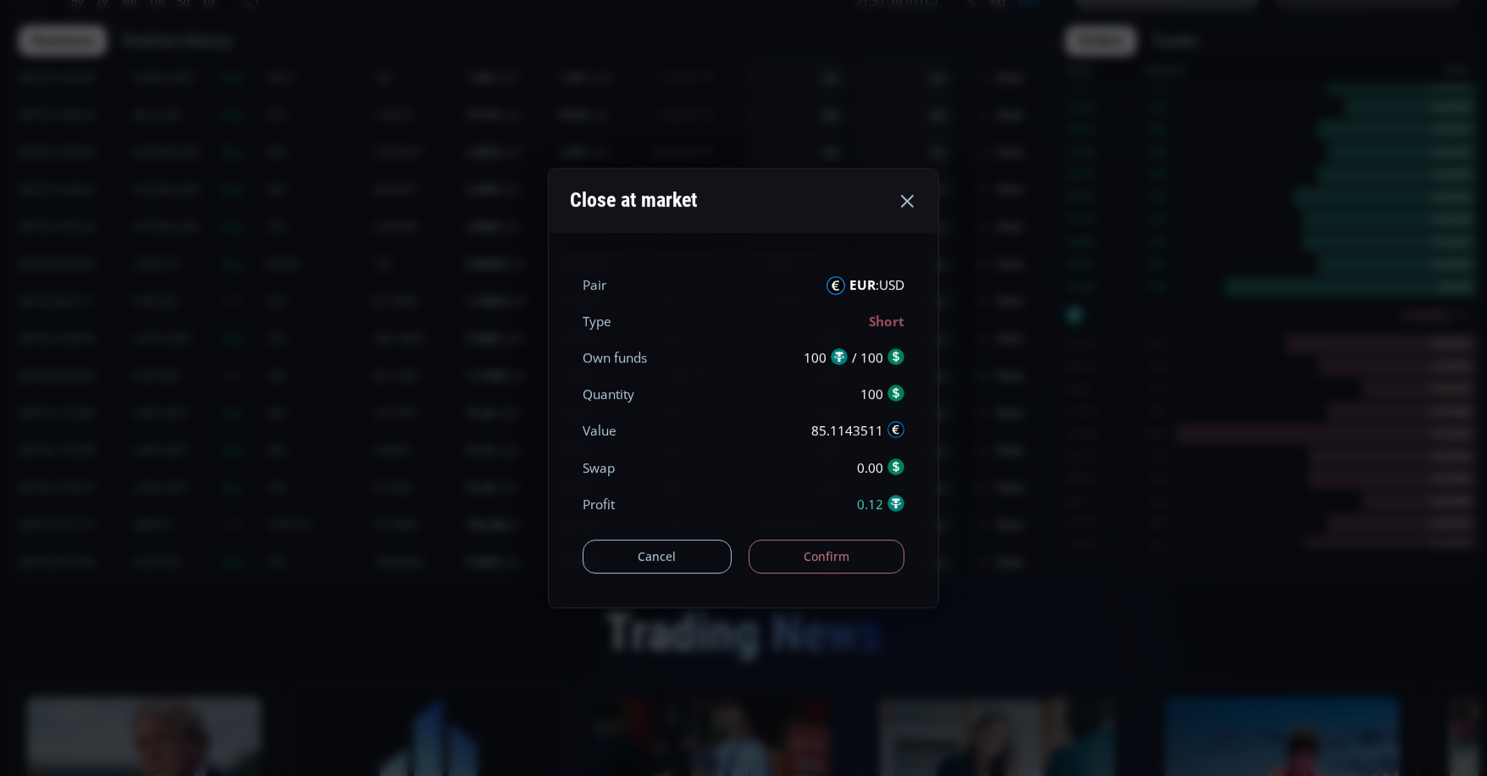
click at [871, 566] on button "Confirm" at bounding box center [827, 556] width 157 height 34
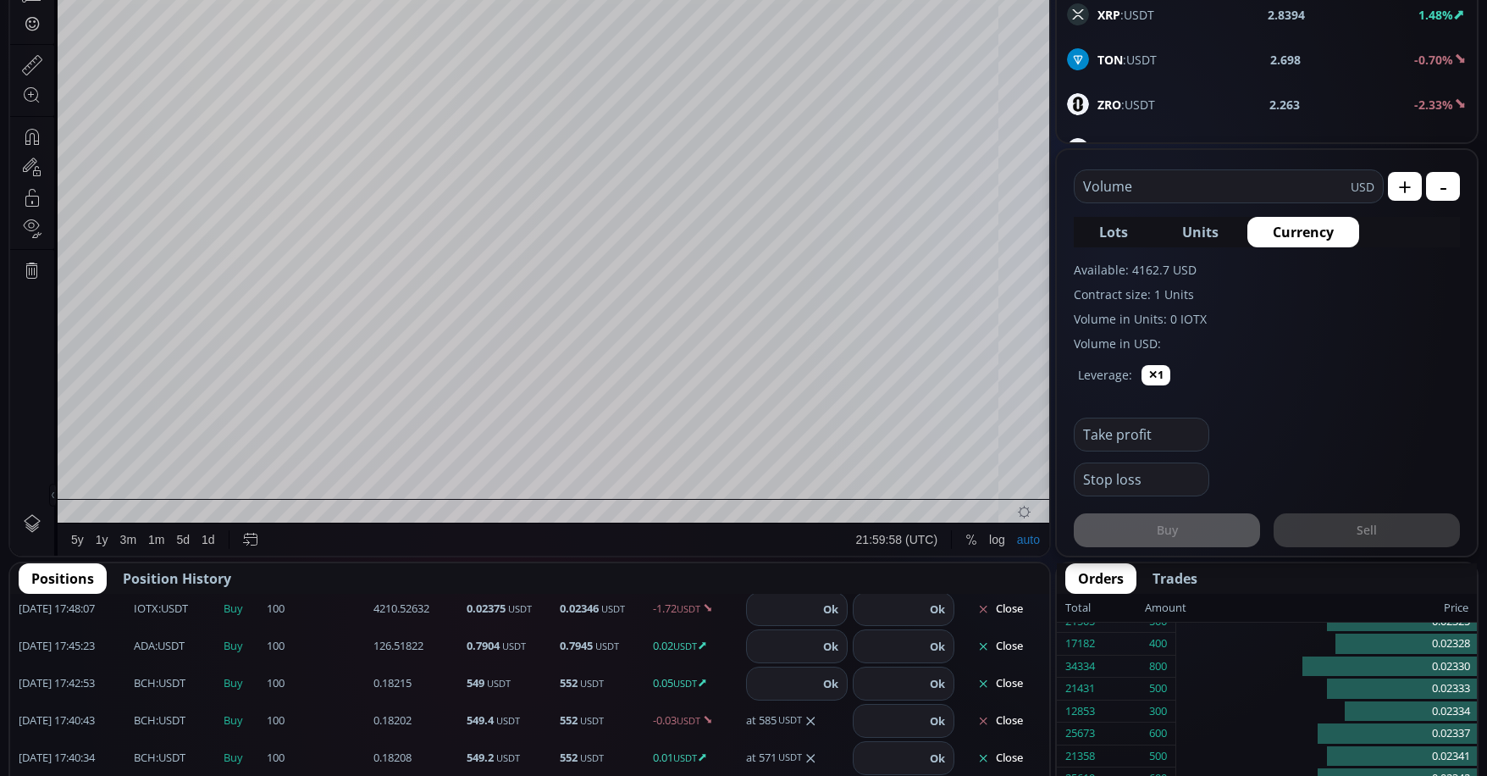
scroll to position [678, 0]
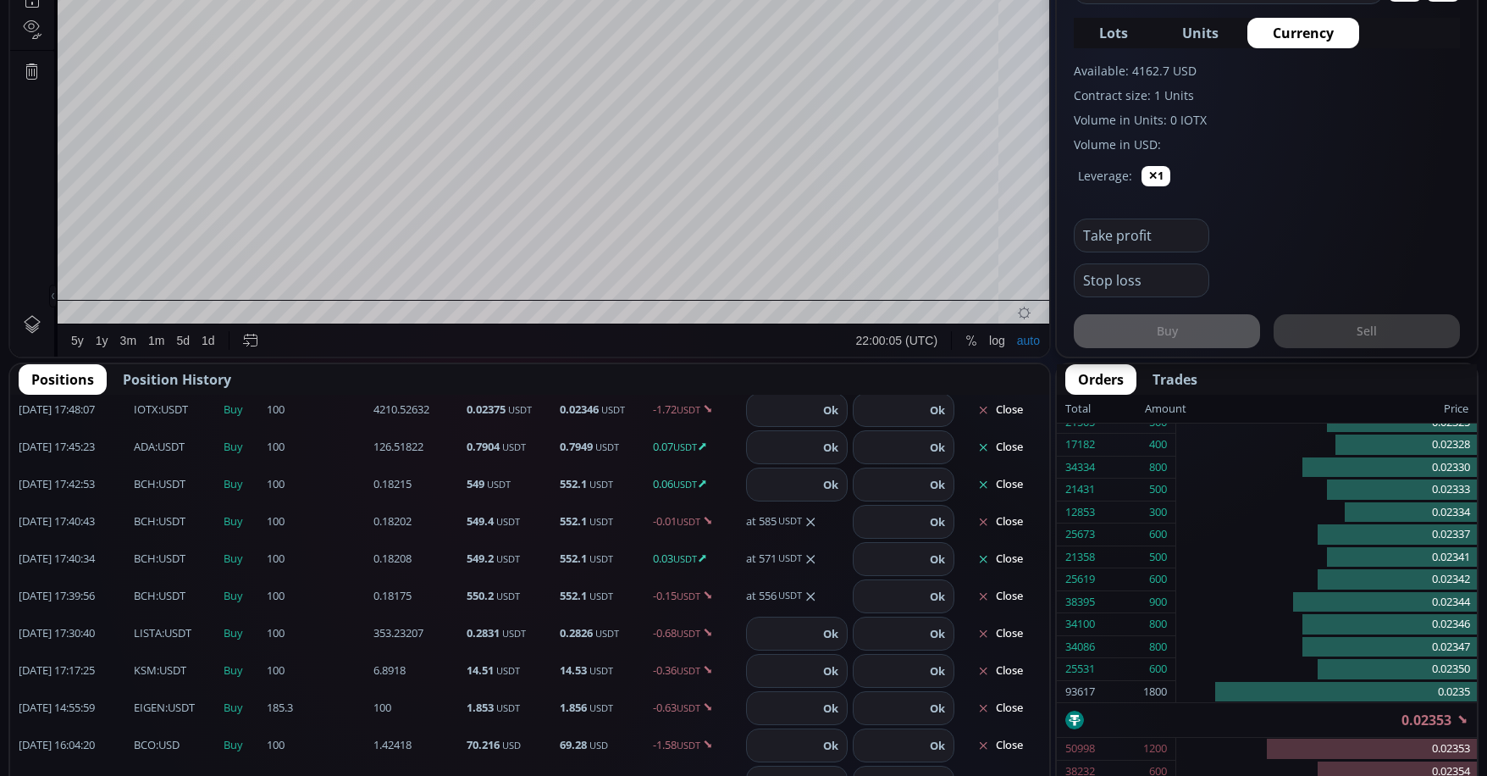
click at [1002, 489] on button "Close" at bounding box center [1000, 484] width 81 height 27
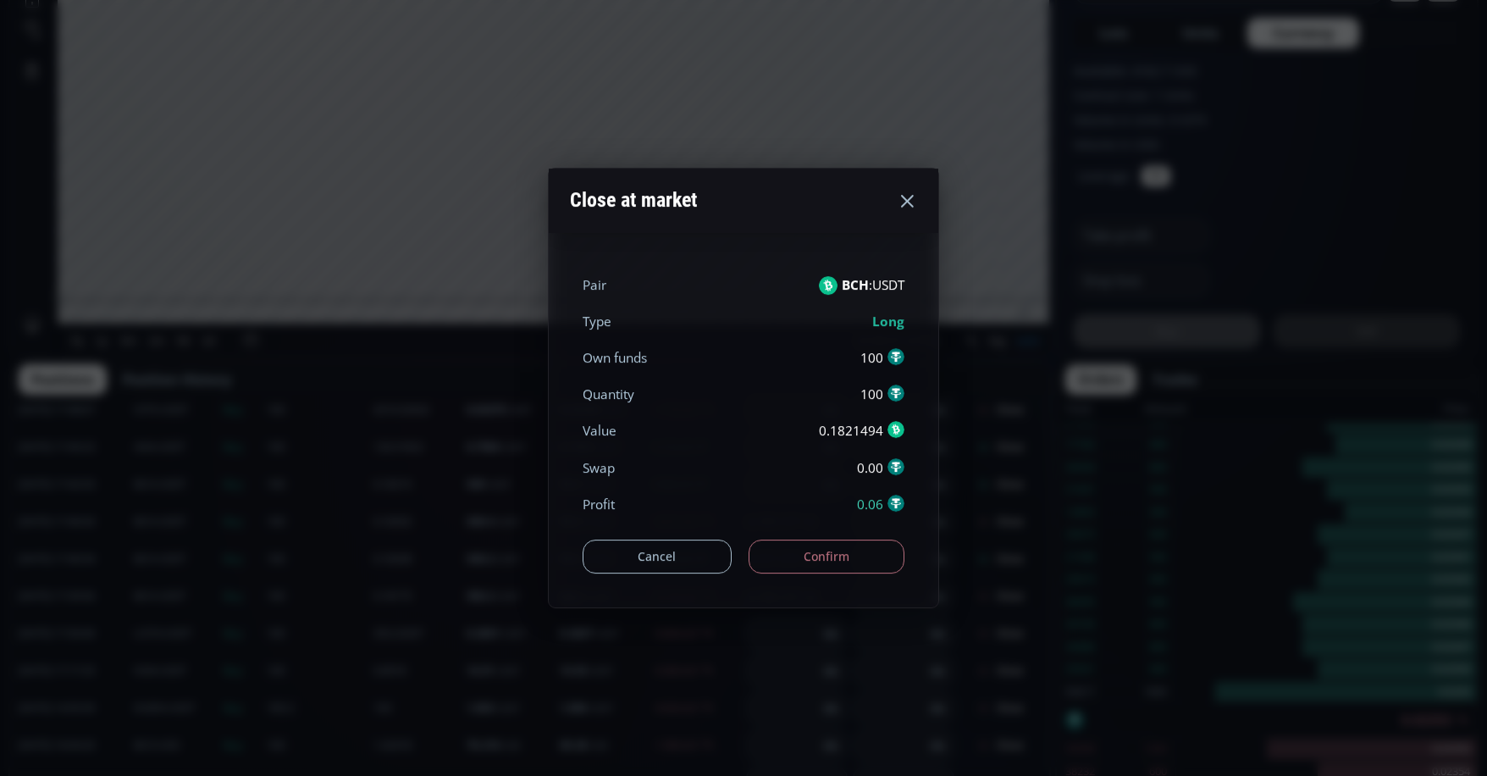
click at [914, 207] on icon at bounding box center [907, 201] width 20 height 20
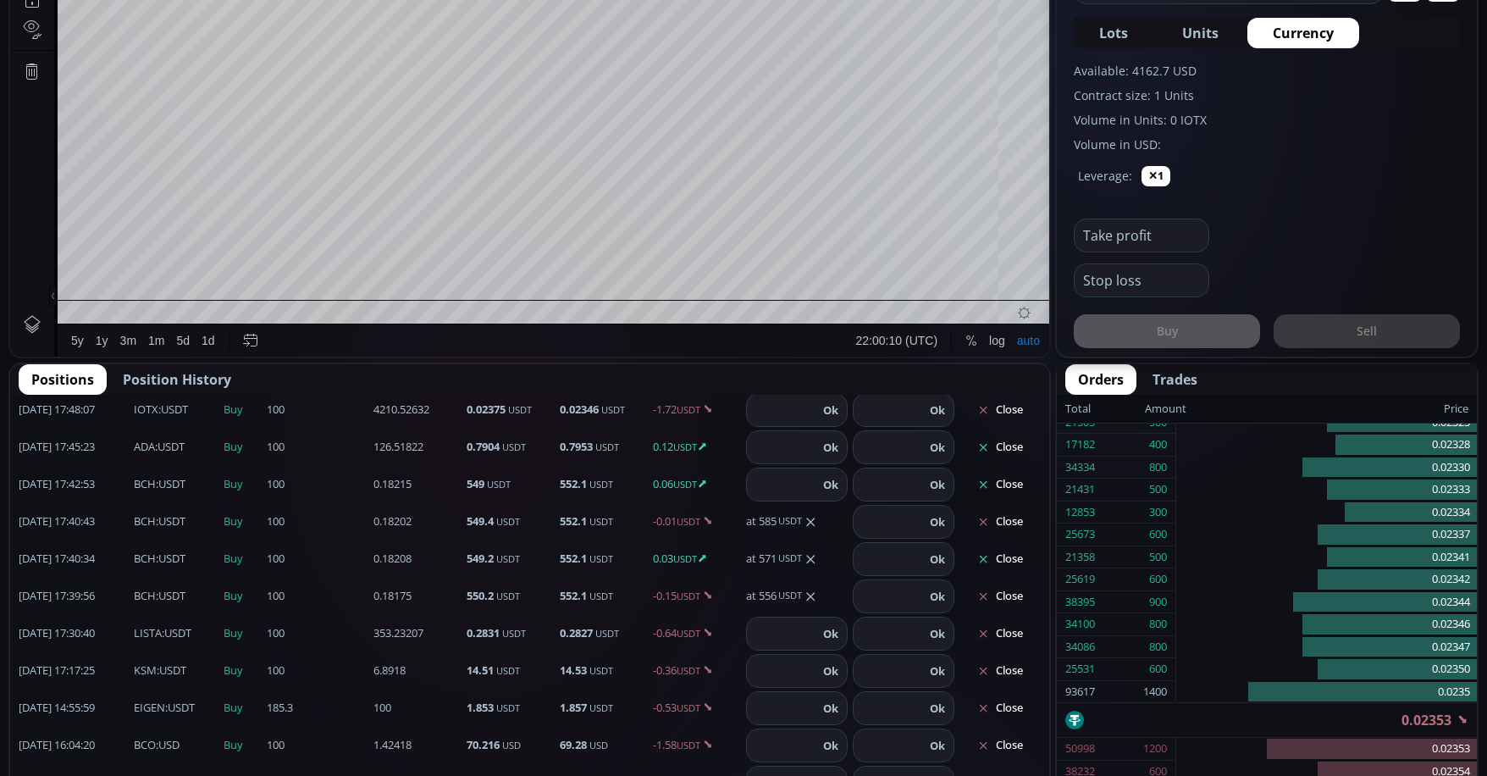
click at [990, 478] on button "Close" at bounding box center [1000, 484] width 81 height 27
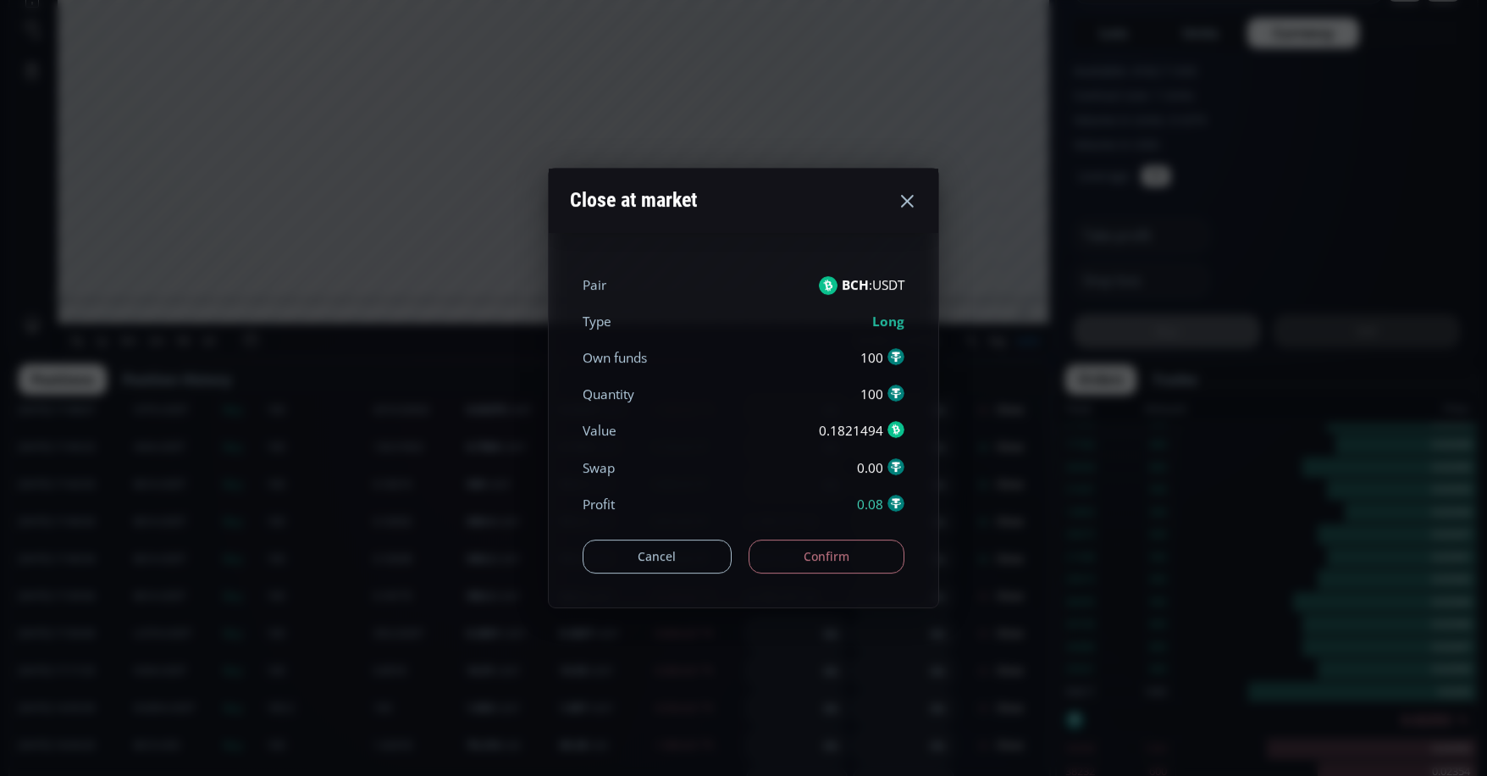
click at [866, 547] on button "Confirm" at bounding box center [827, 556] width 157 height 34
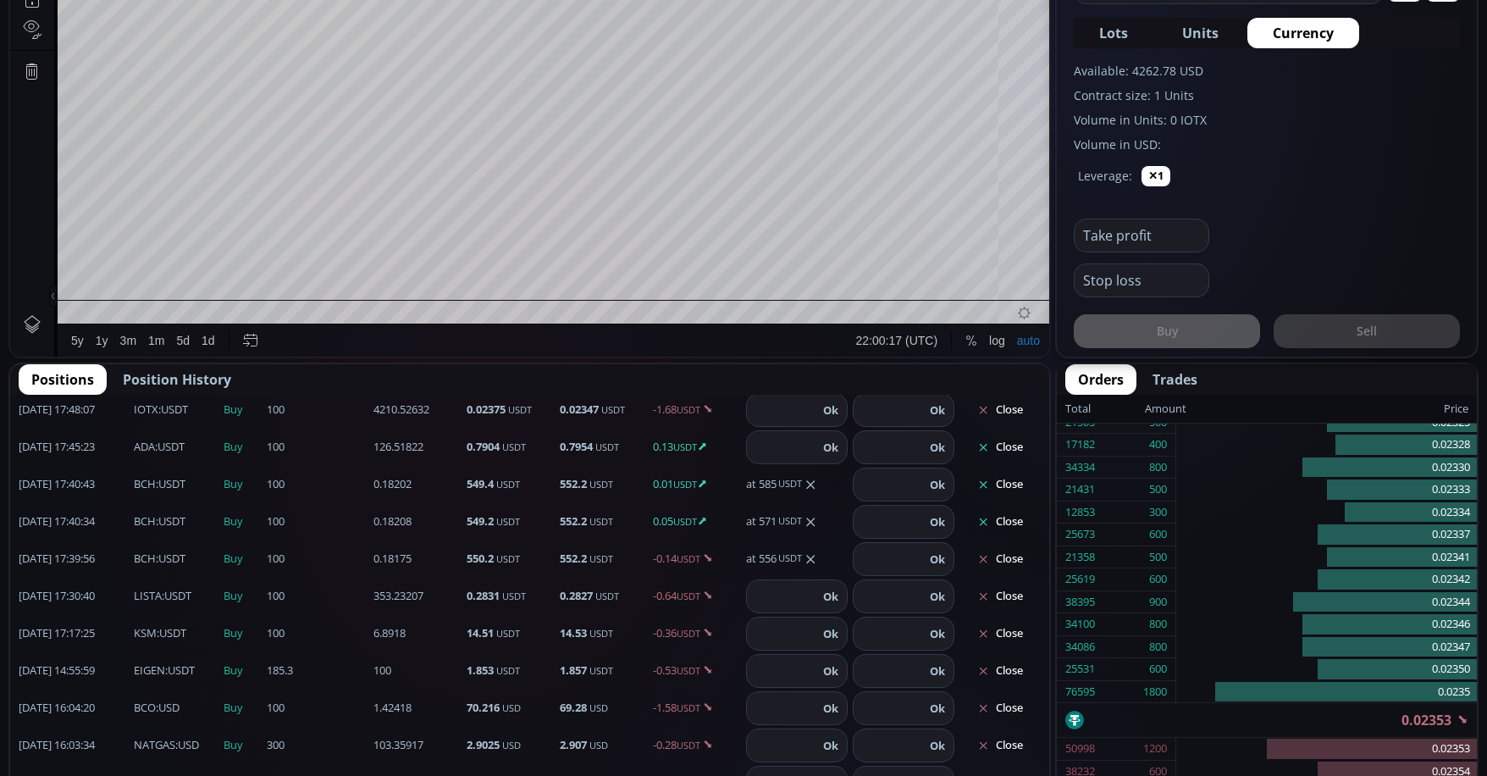
click at [999, 451] on button "Close" at bounding box center [1000, 447] width 81 height 27
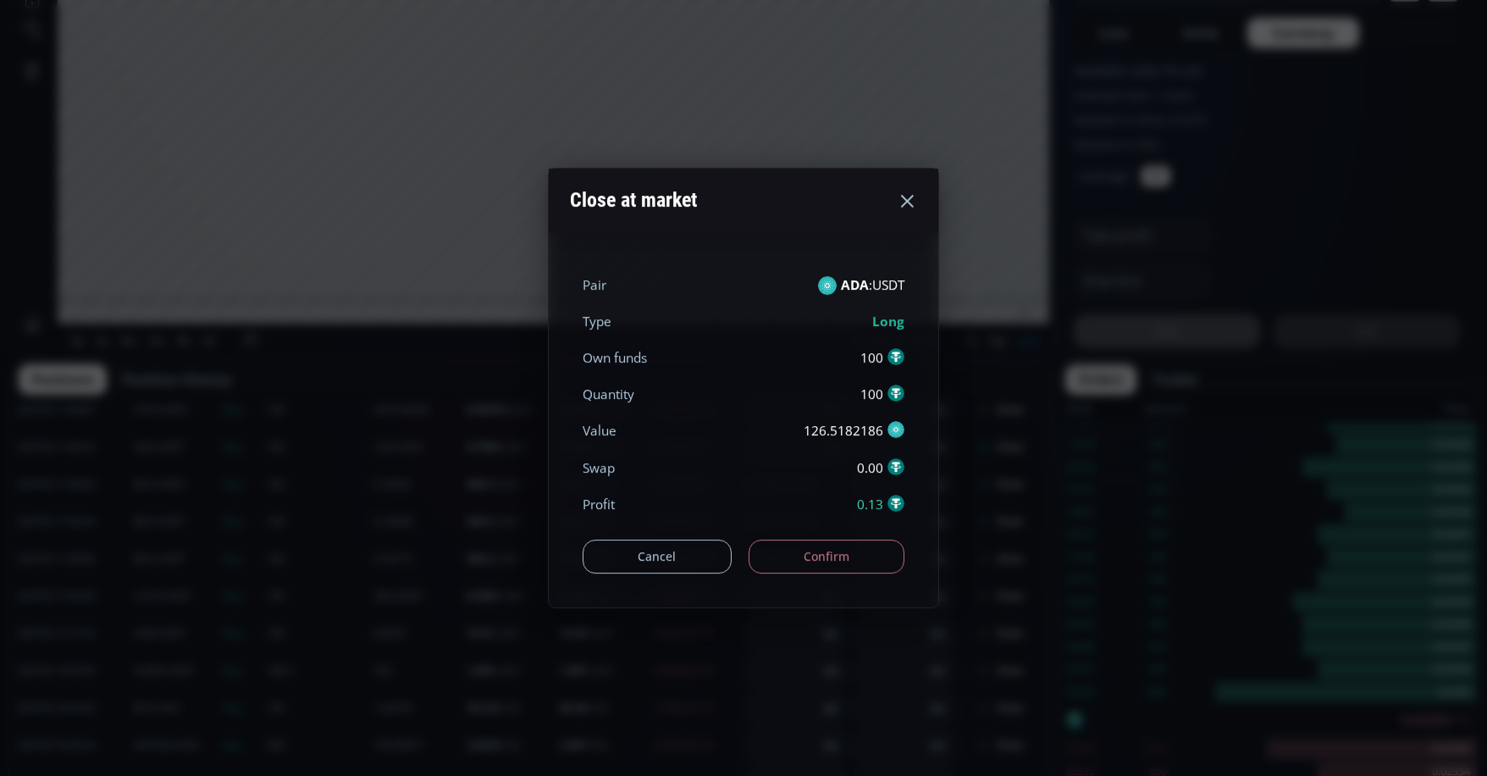
click at [835, 546] on button "Confirm" at bounding box center [827, 556] width 157 height 34
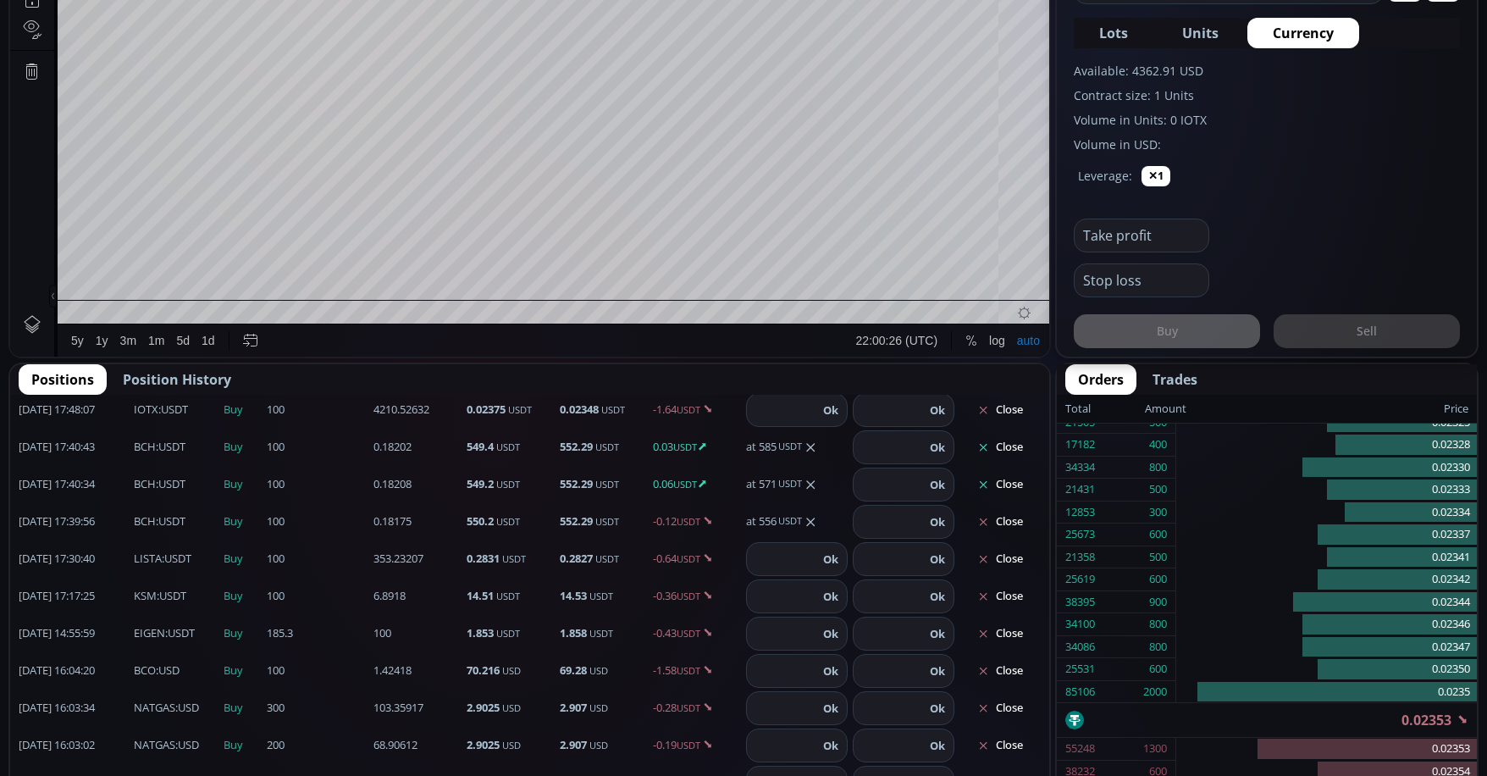
click at [999, 485] on button "Close" at bounding box center [1000, 484] width 81 height 27
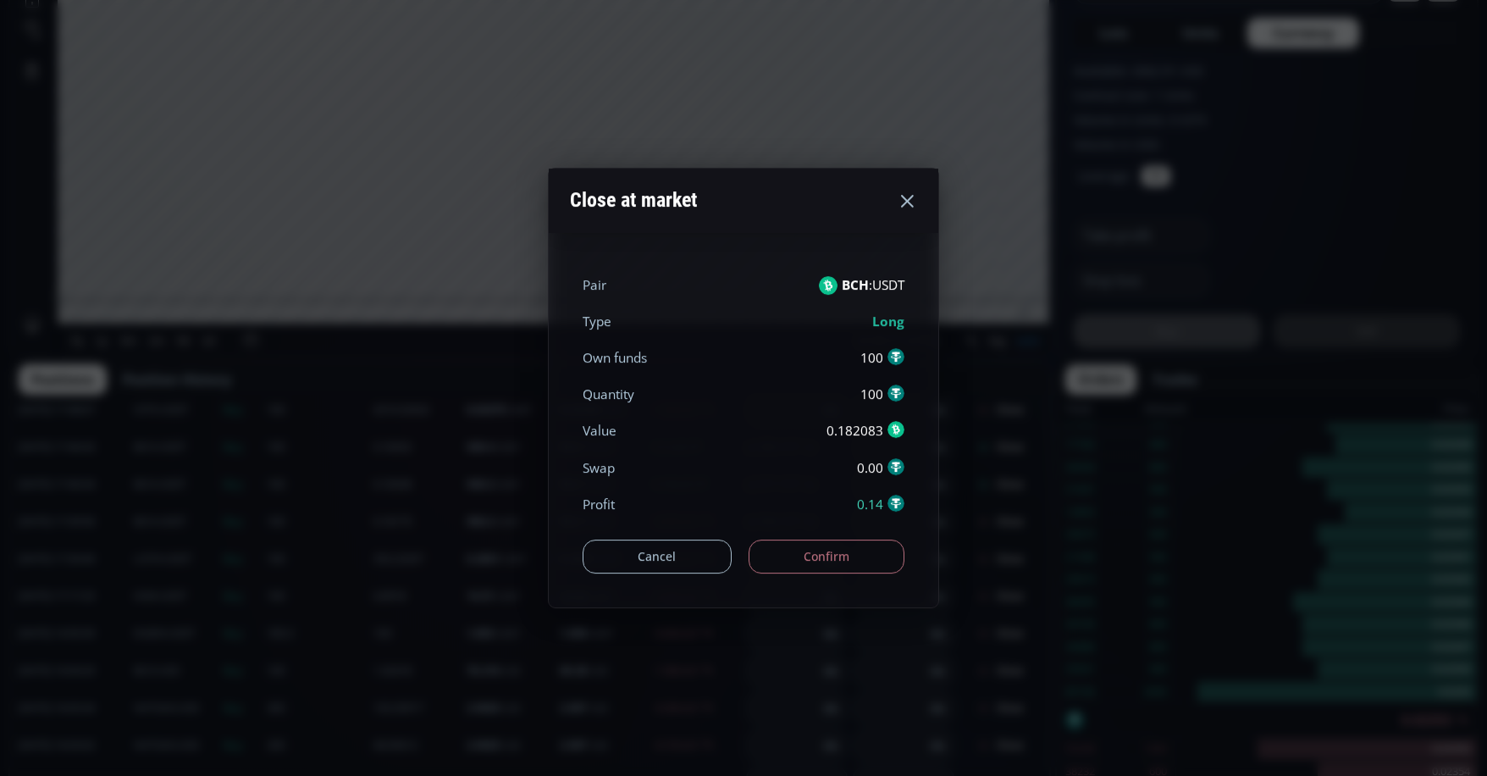
click at [805, 563] on button "Confirm" at bounding box center [827, 556] width 157 height 34
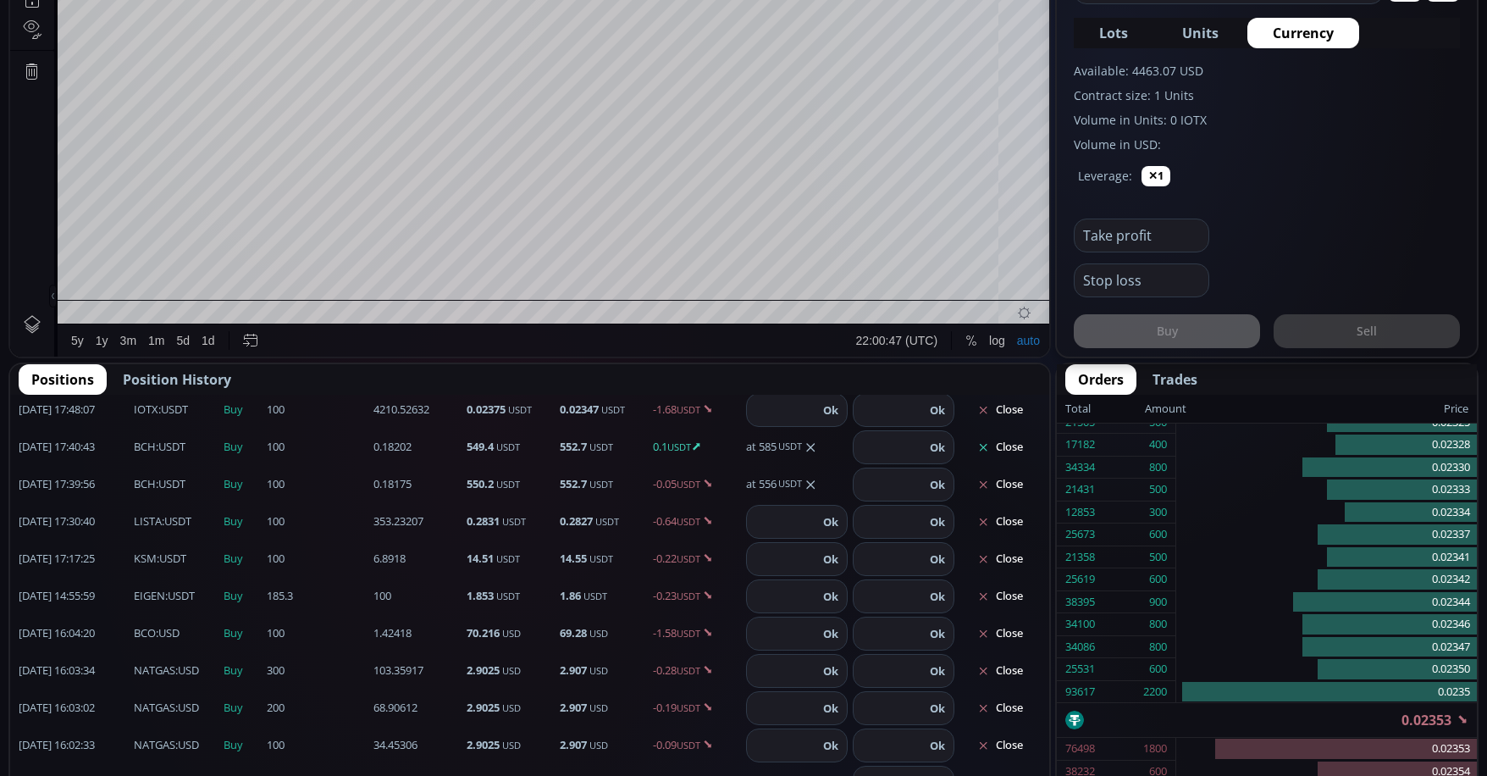
click at [994, 449] on button "Close" at bounding box center [1000, 447] width 81 height 27
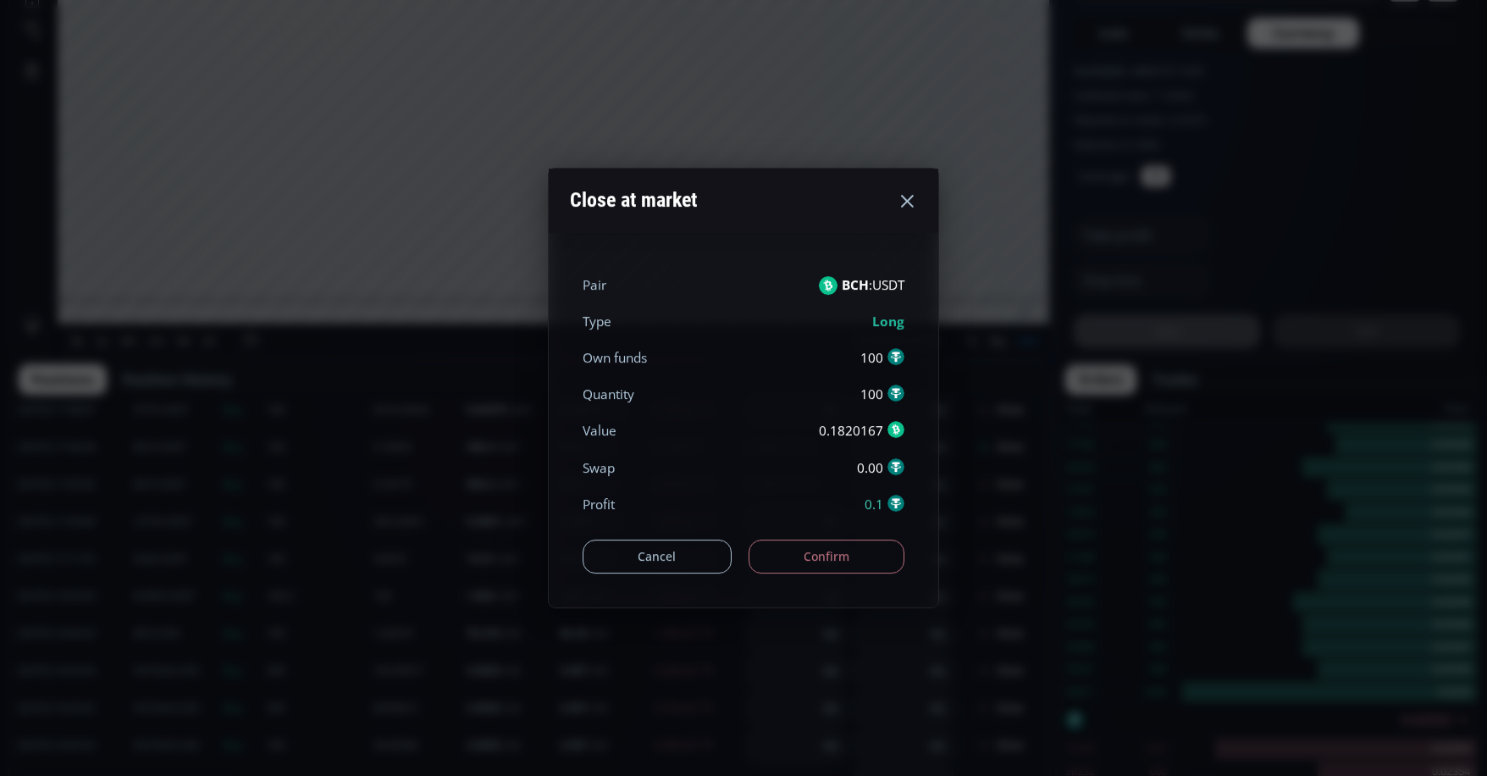
click at [867, 563] on button "Confirm" at bounding box center [827, 556] width 157 height 34
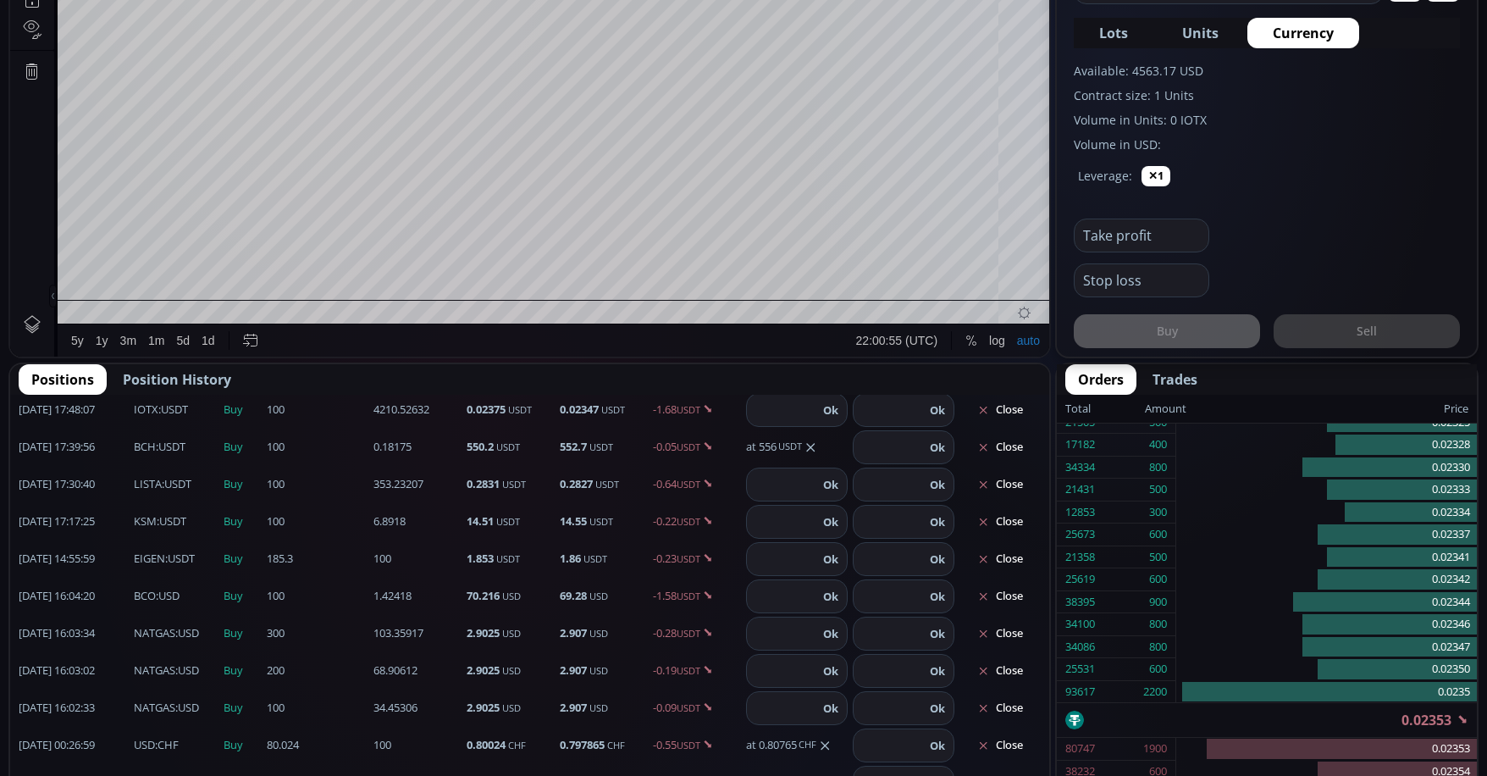
click at [190, 378] on span "Position History" at bounding box center [177, 379] width 108 height 20
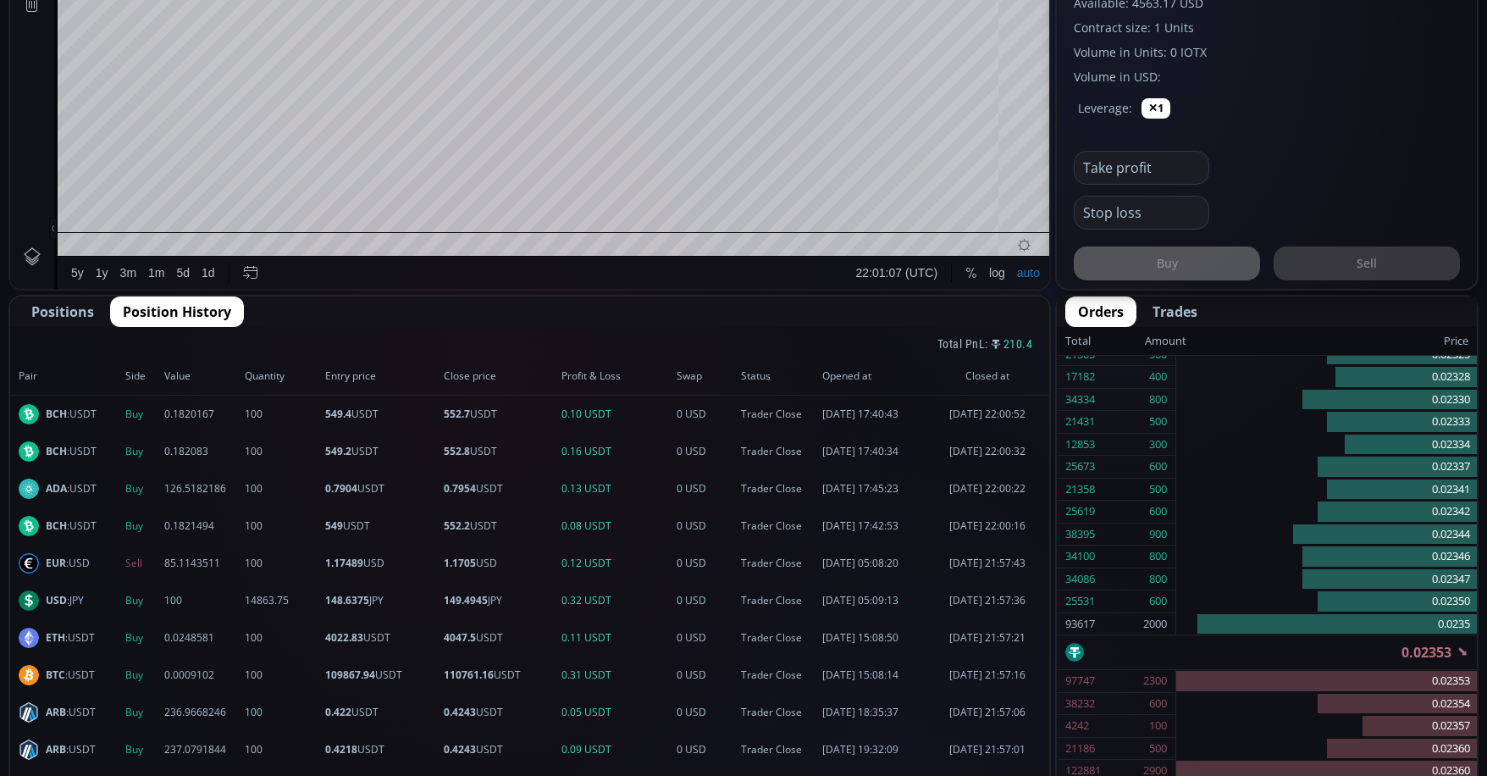
scroll to position [847, 0]
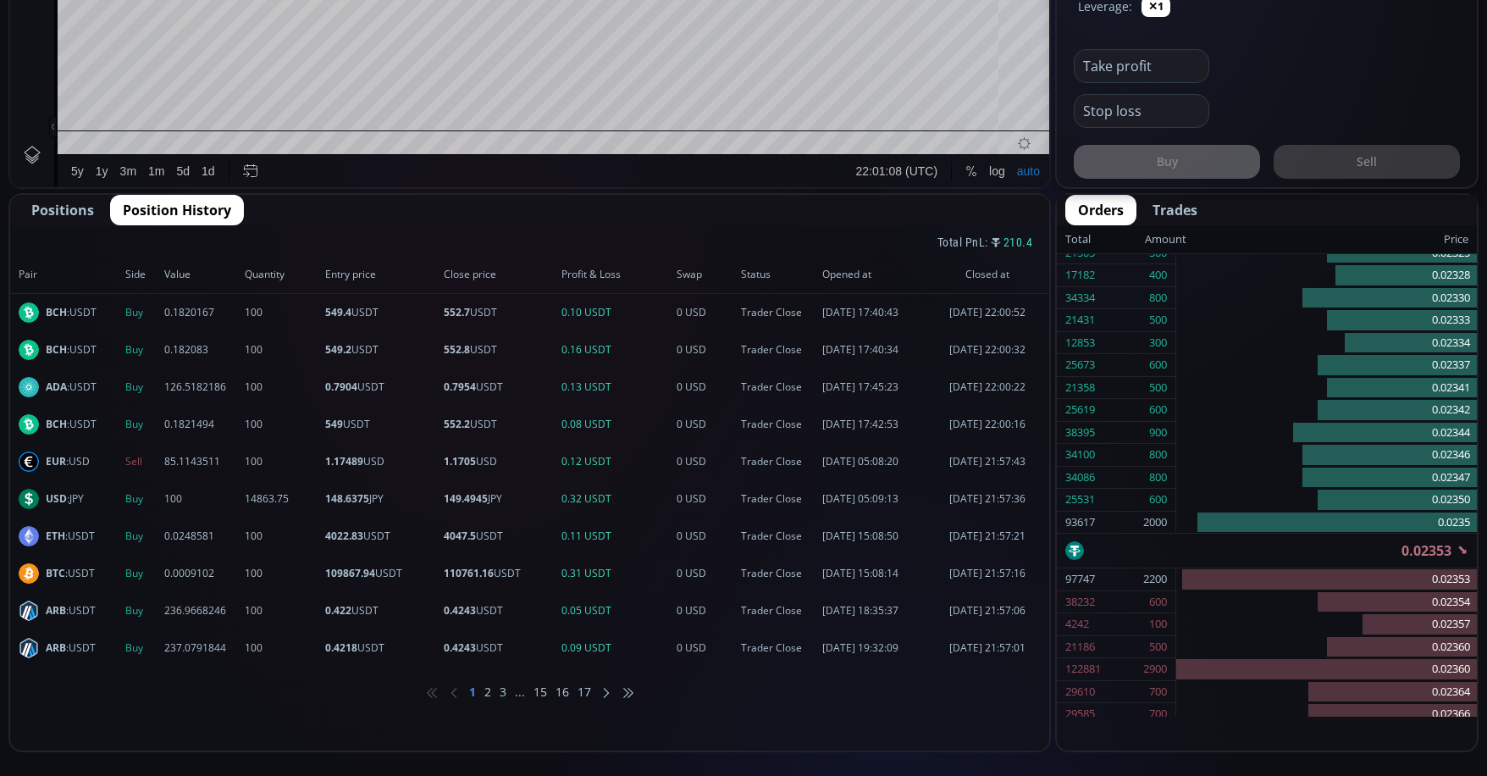
click at [70, 212] on span "Positions" at bounding box center [62, 210] width 63 height 20
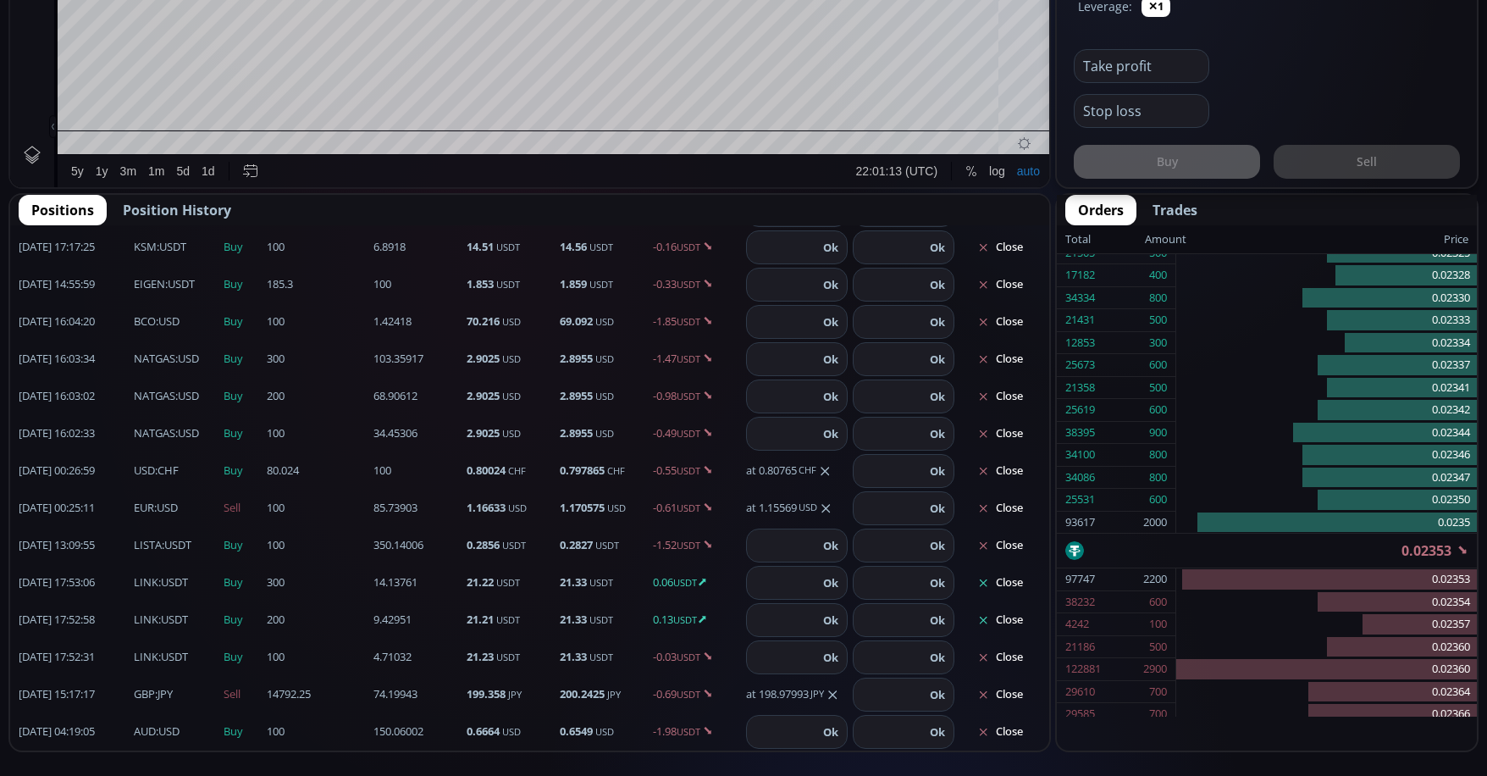
scroll to position [1016, 0]
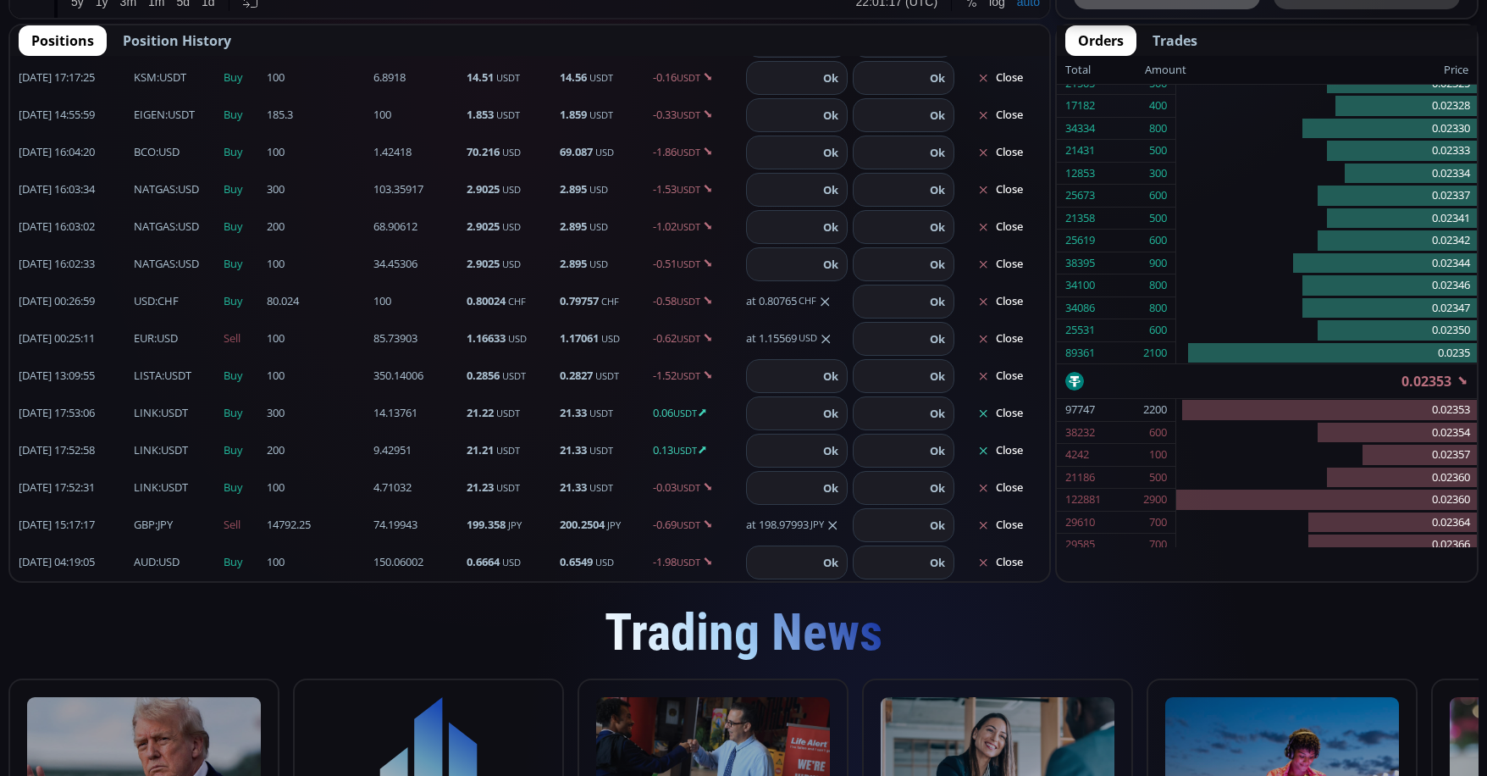
click at [994, 447] on button "Close" at bounding box center [1000, 450] width 81 height 27
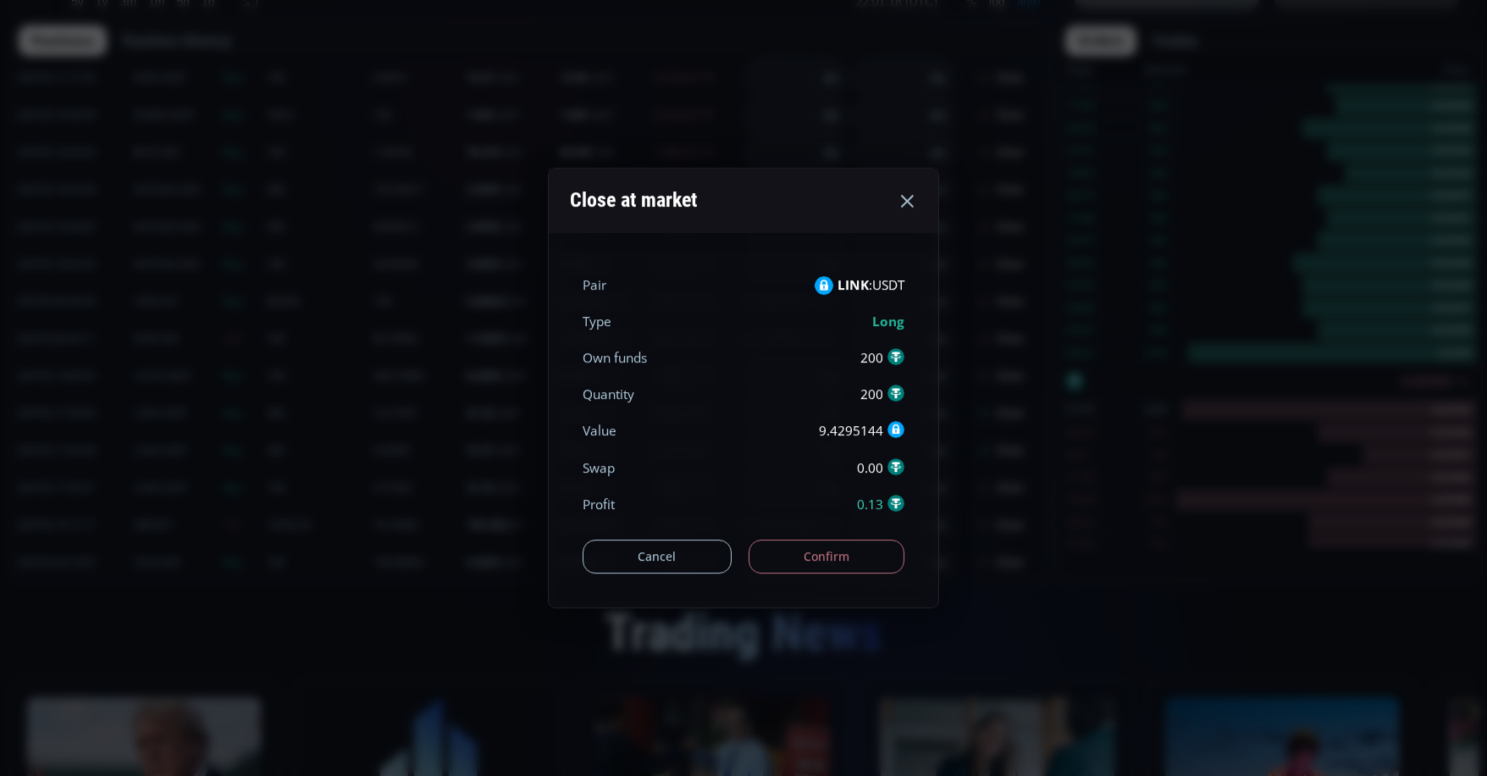
click at [813, 558] on button "Confirm" at bounding box center [827, 556] width 157 height 34
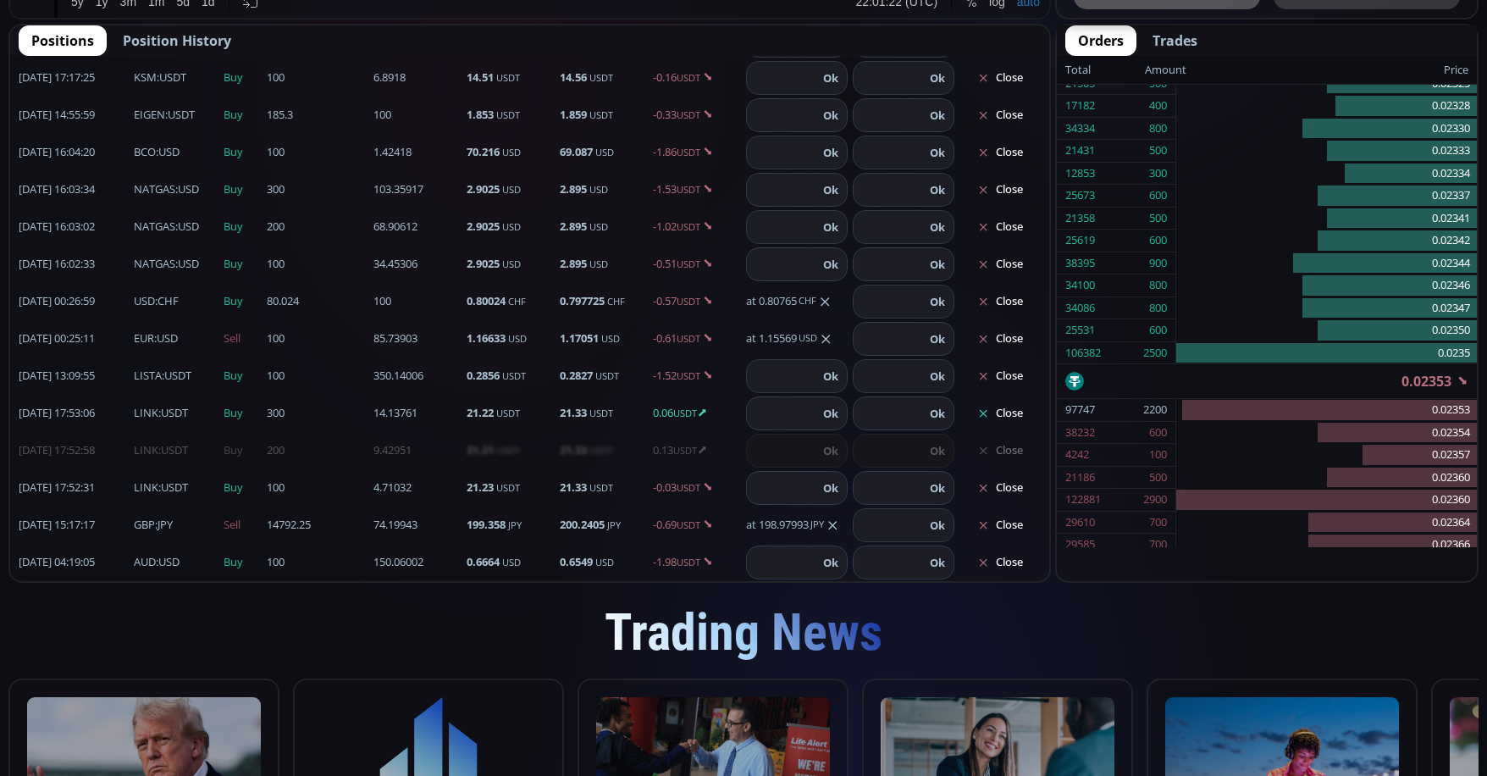
scroll to position [146, 0]
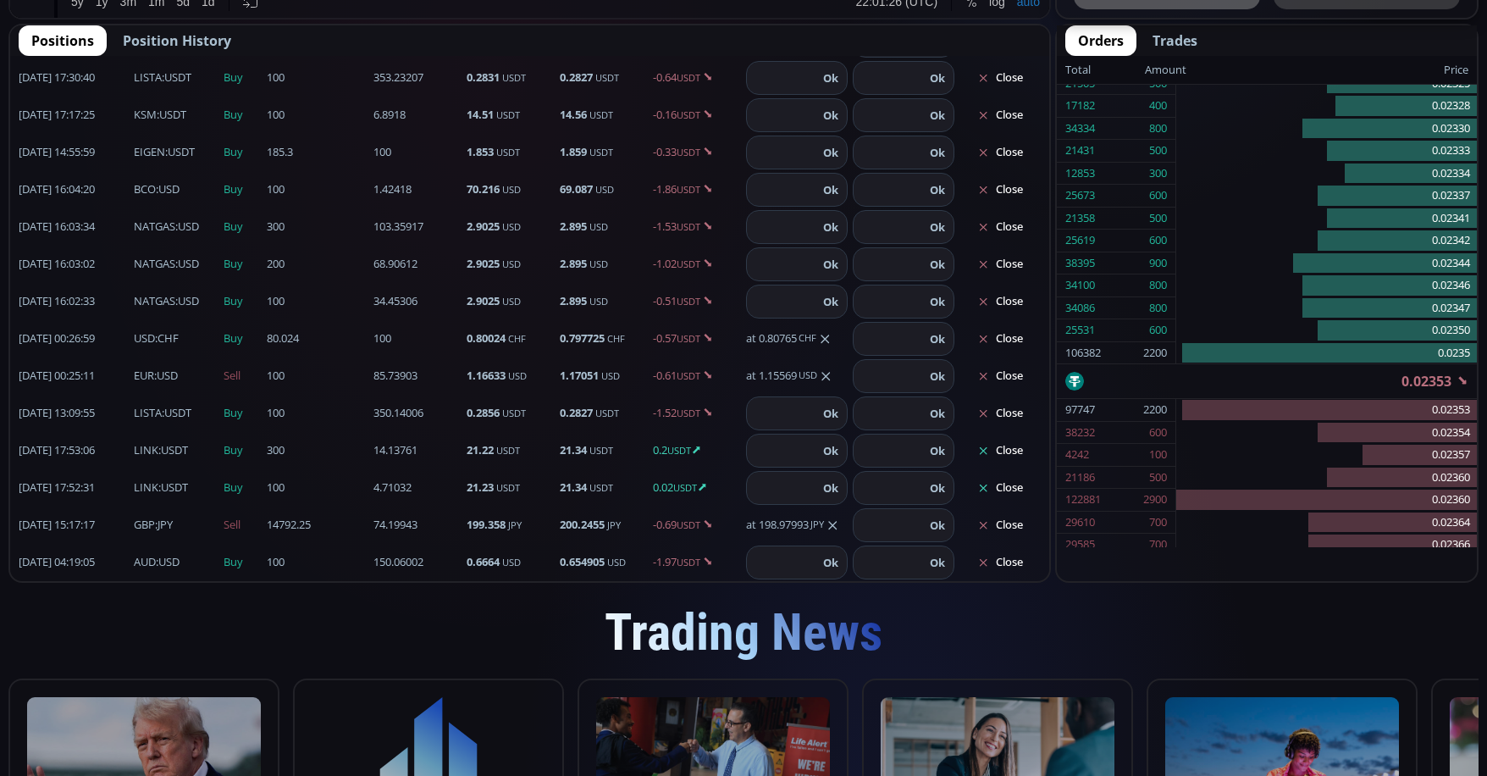
click at [982, 445] on button "Close" at bounding box center [1000, 450] width 81 height 27
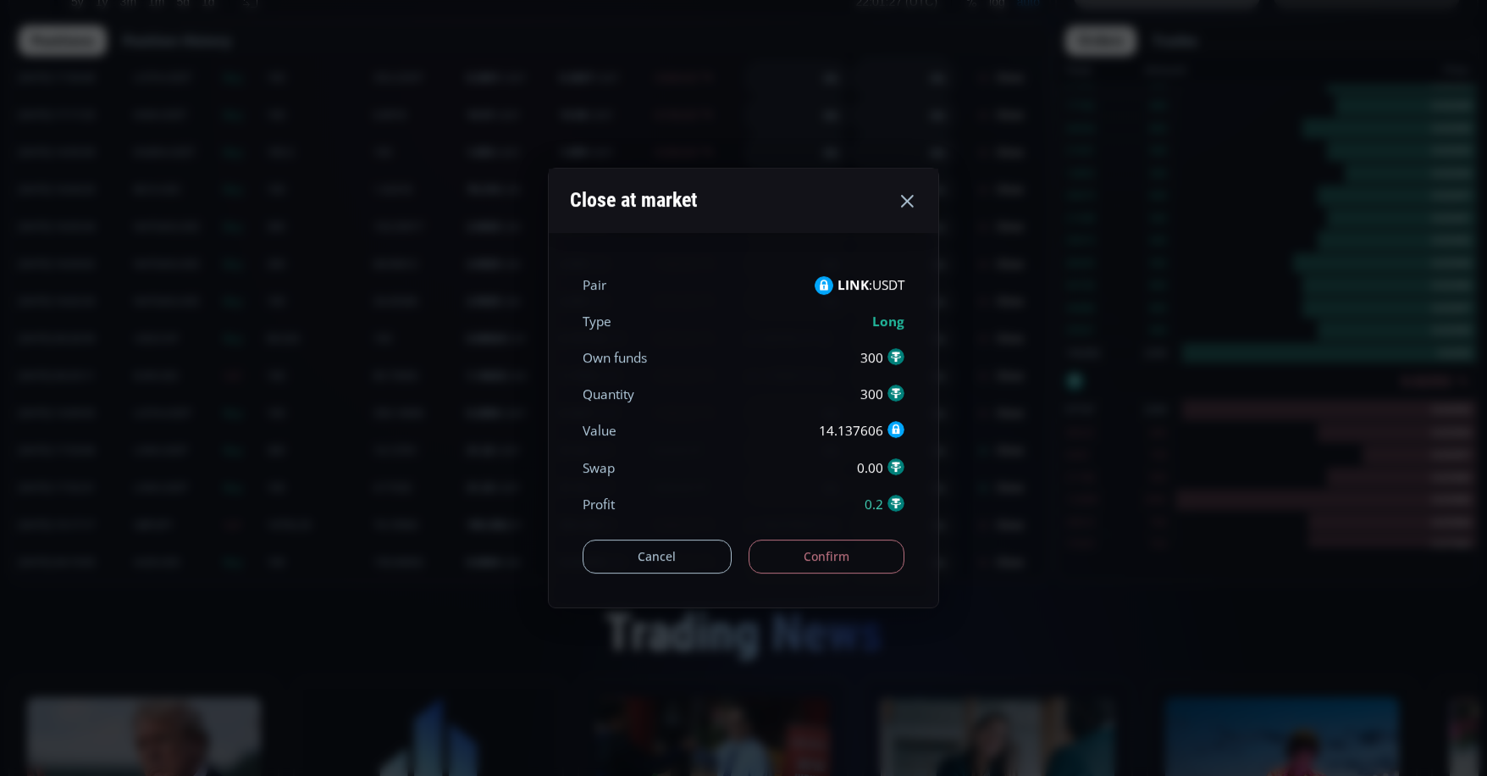
click at [815, 550] on button "Confirm" at bounding box center [827, 556] width 157 height 34
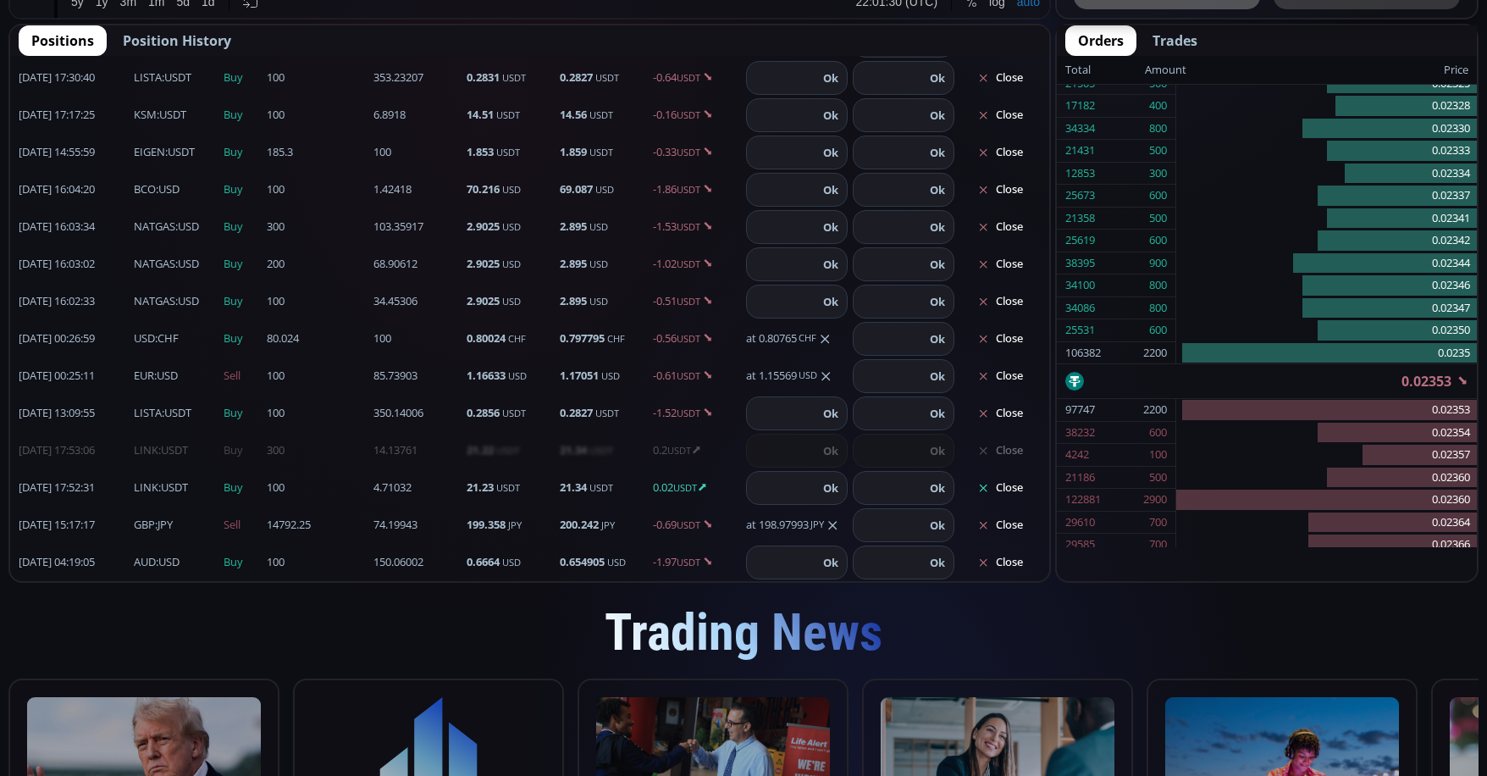
scroll to position [108, 0]
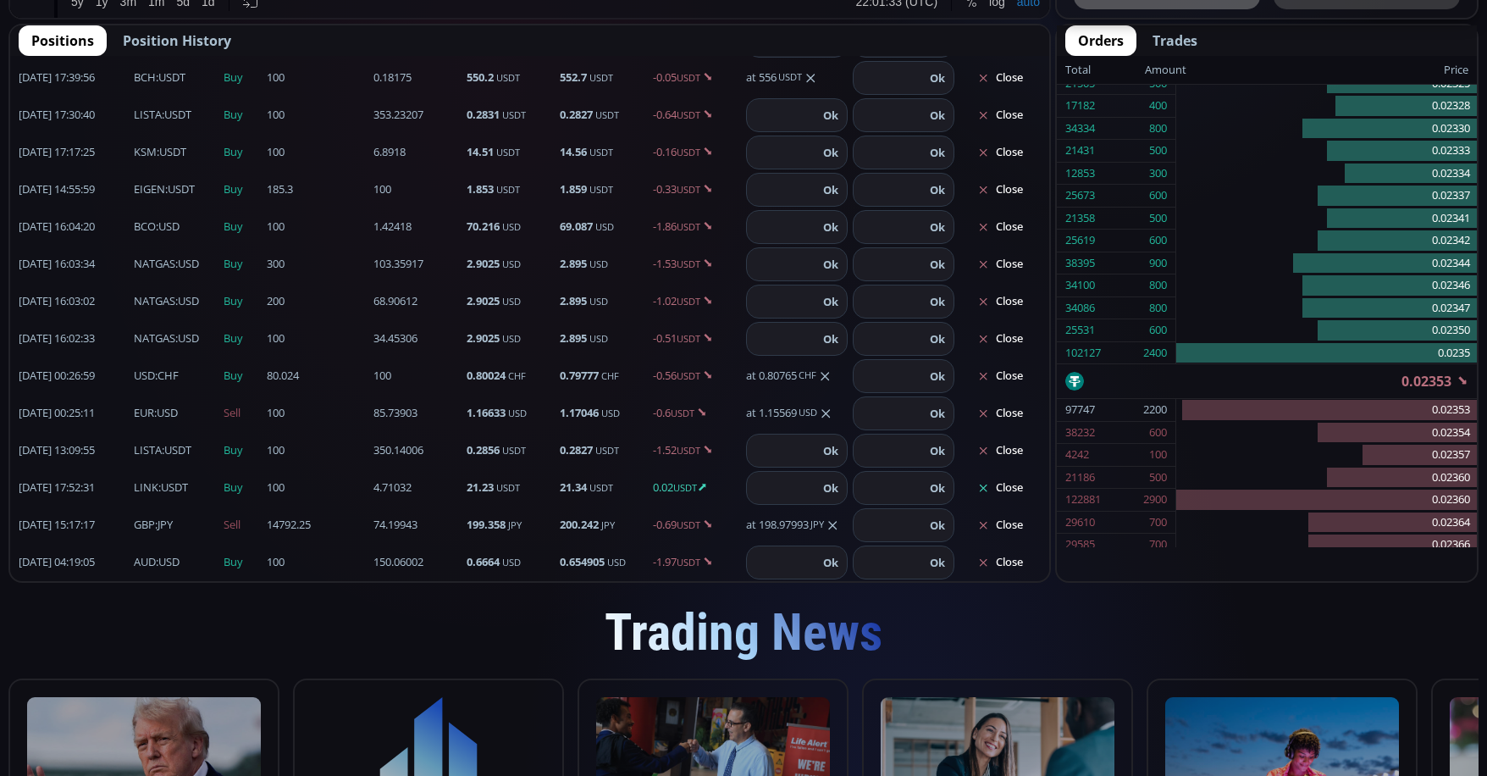
click at [1002, 489] on button "Close" at bounding box center [1000, 487] width 81 height 27
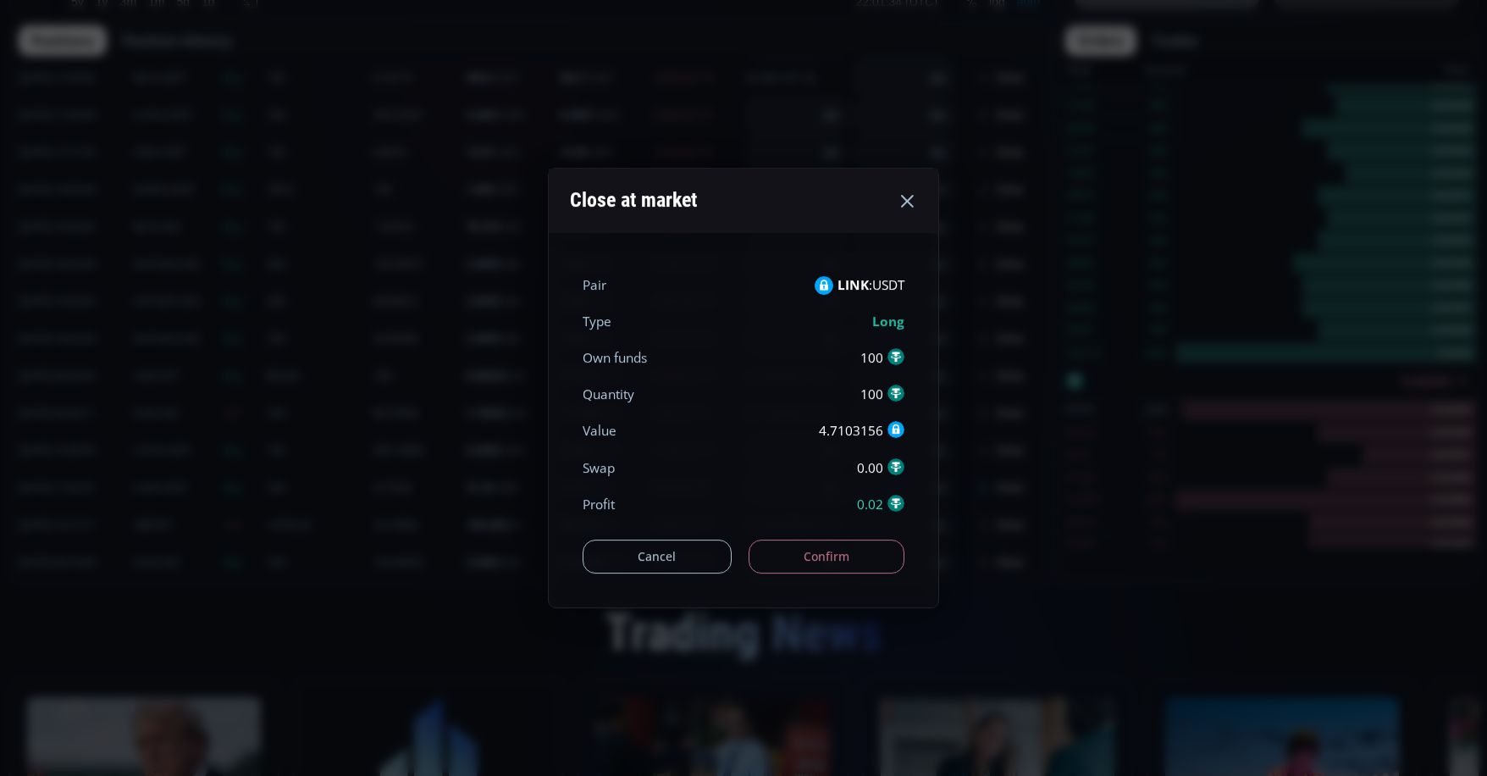
click at [846, 545] on button "Confirm" at bounding box center [827, 556] width 157 height 34
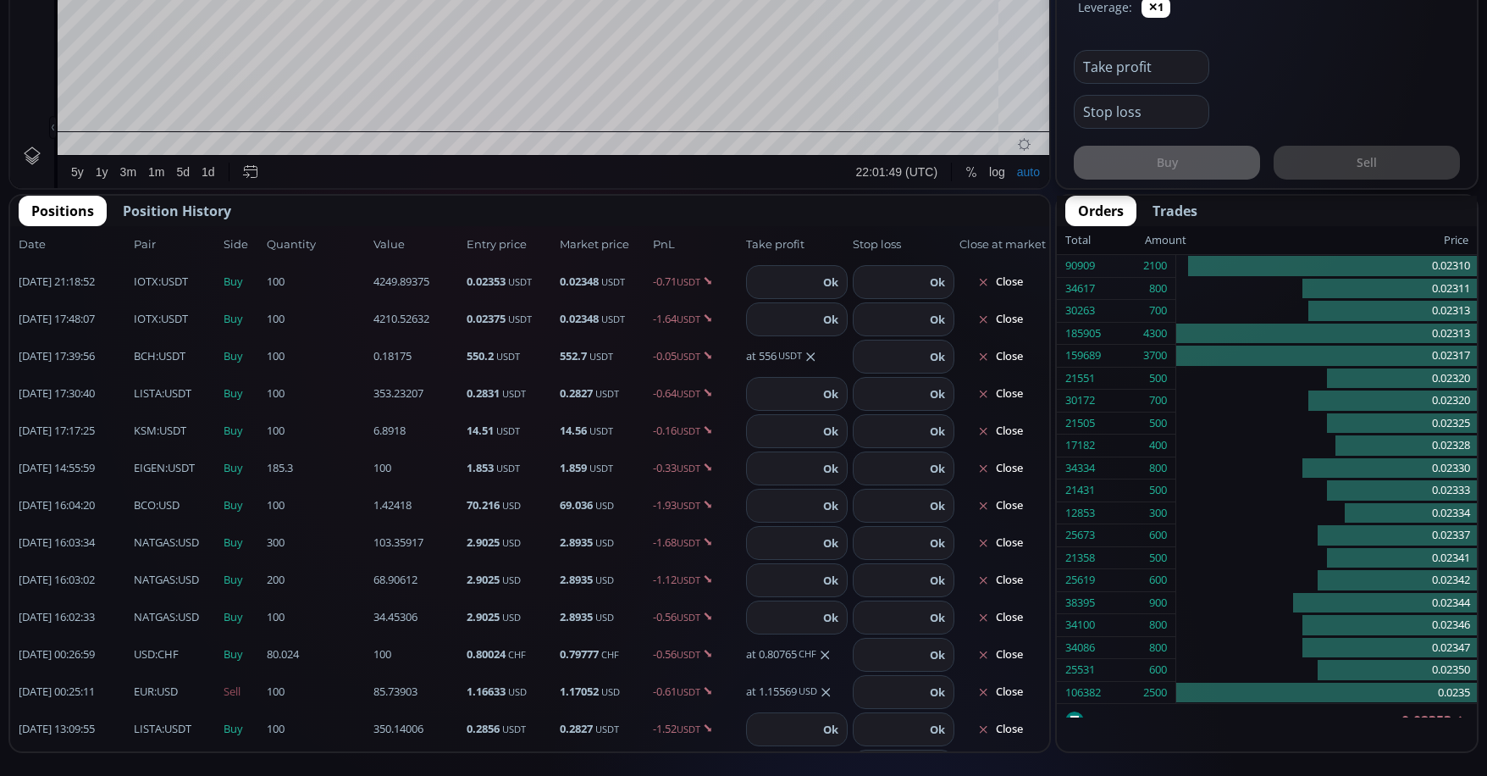
scroll to position [847, 0]
click at [152, 547] on b "NATGAS" at bounding box center [154, 541] width 41 height 15
click at [162, 495] on div "[DATE] 16:04:20 BCO :USD Buy 1.42418 100 70.216 USD 69.021 USD -1.95 USDT Ok Ok…" at bounding box center [529, 504] width 1039 height 37
click at [183, 499] on div "BCO :USD" at bounding box center [176, 504] width 85 height 17
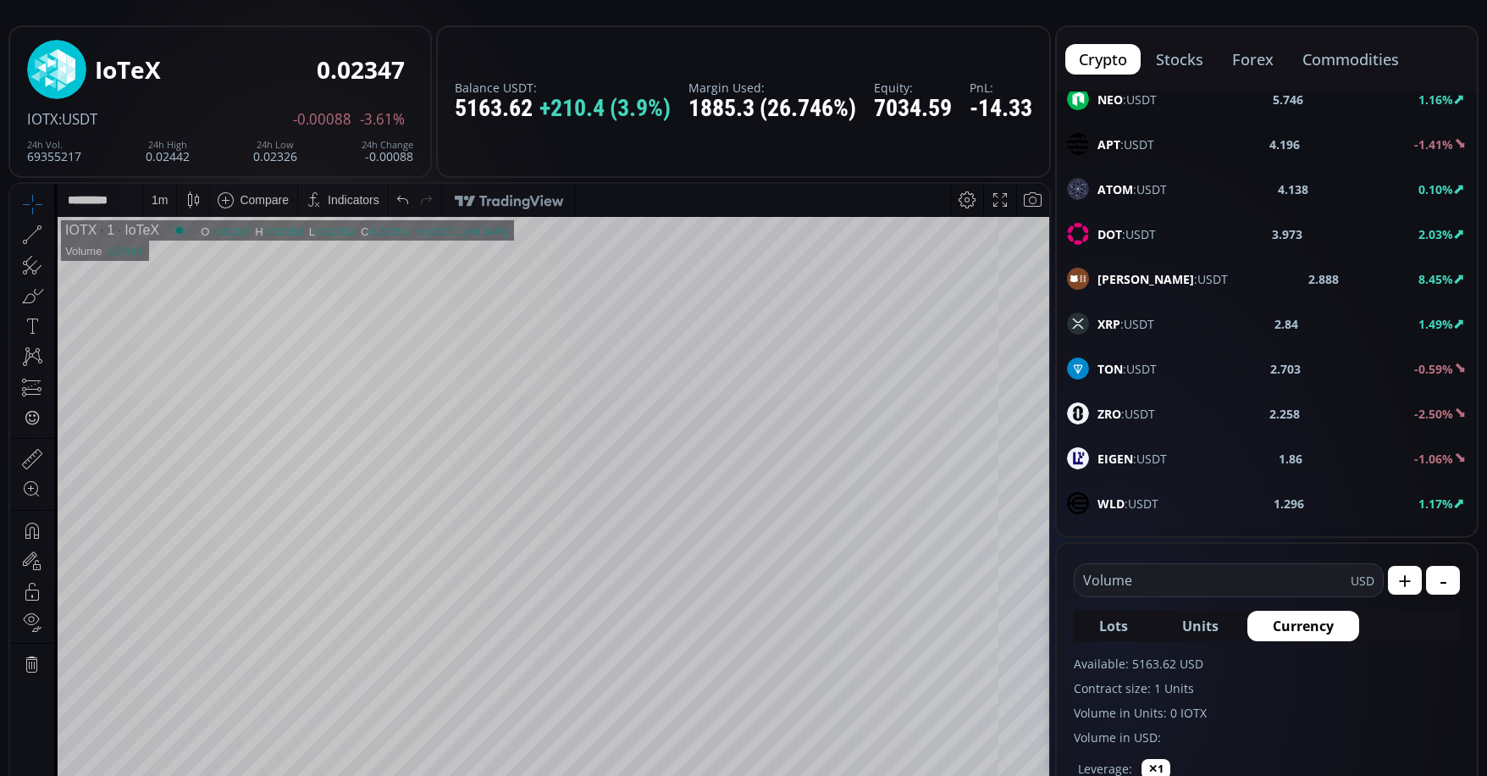
scroll to position [339, 0]
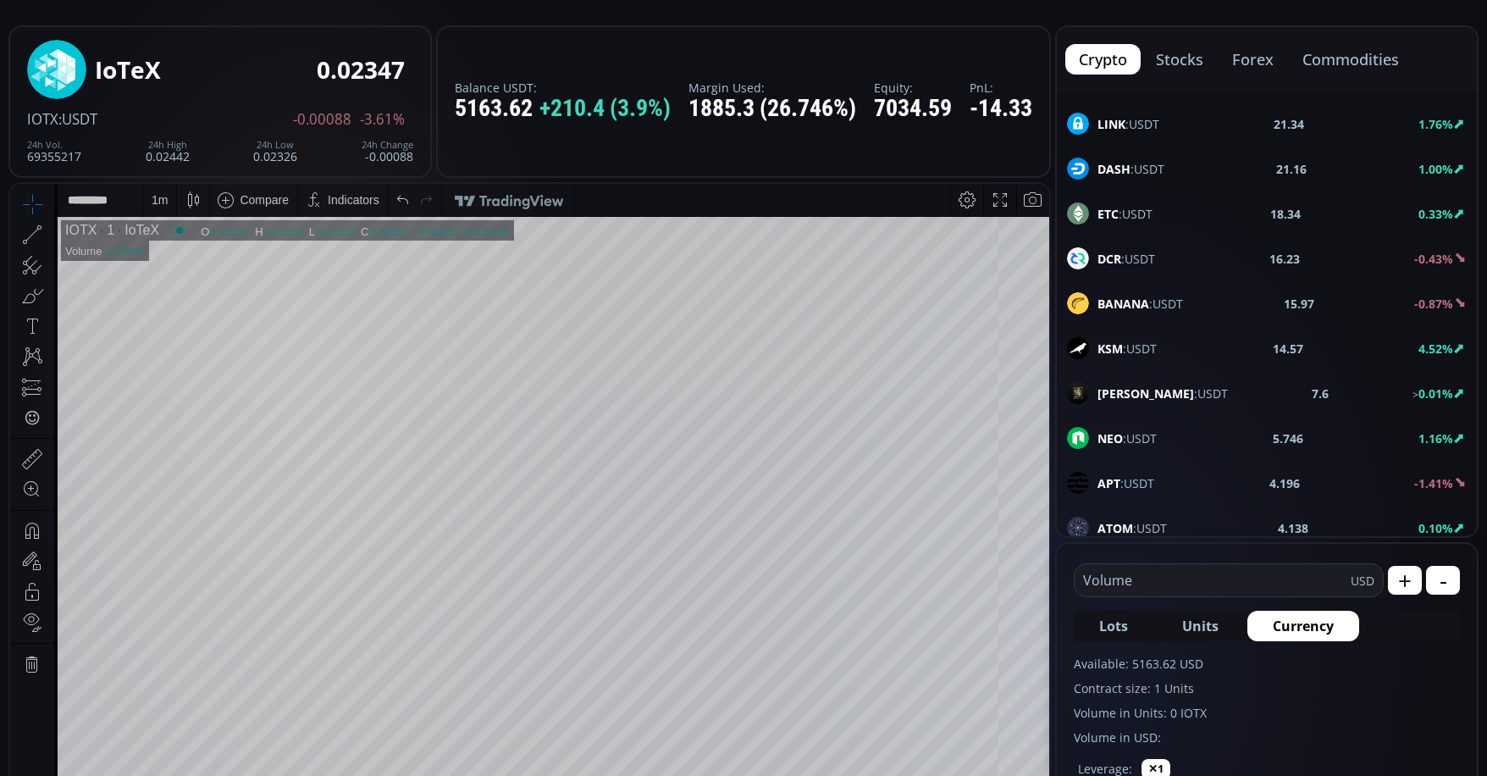
click at [1330, 67] on button "commodities" at bounding box center [1351, 59] width 124 height 30
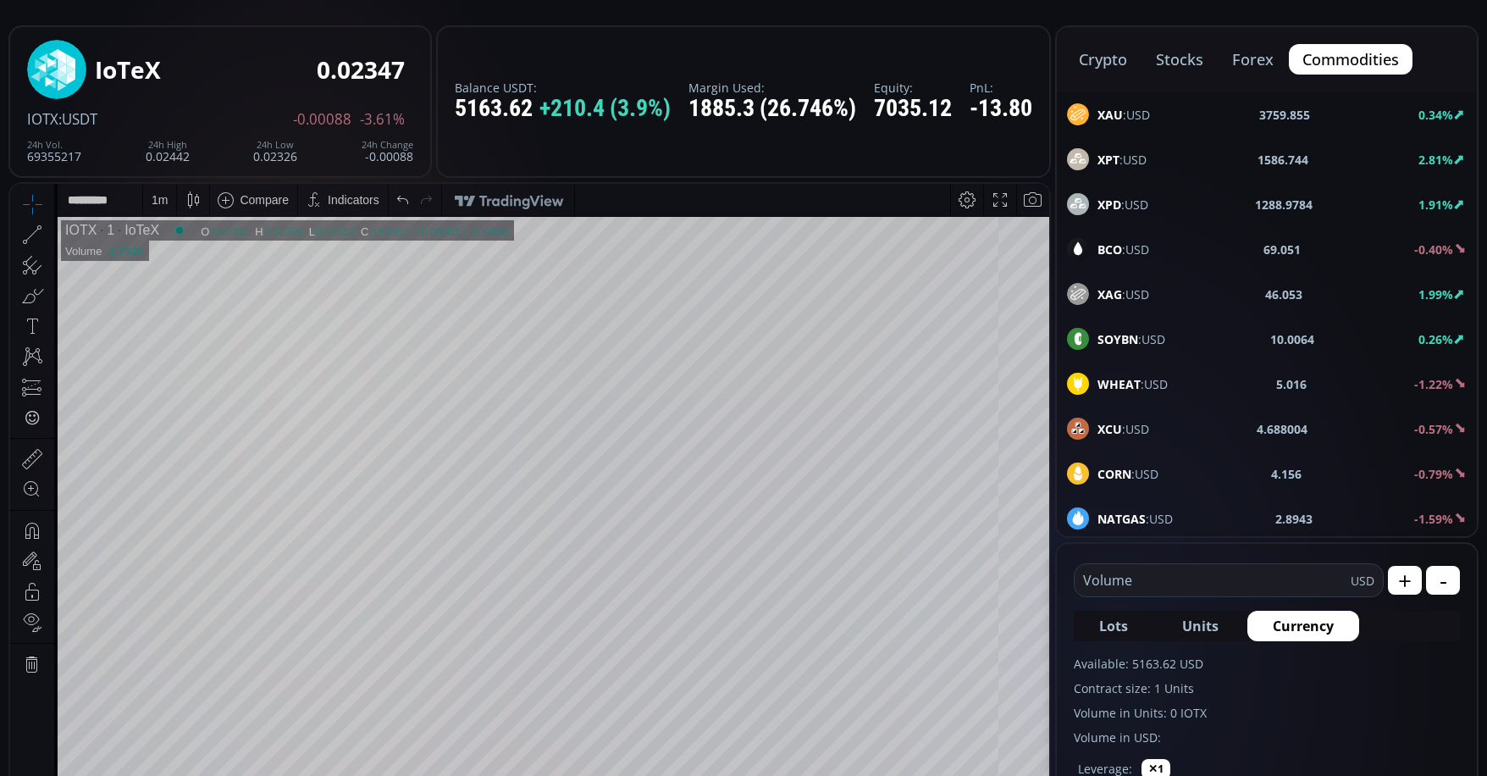
click at [1146, 517] on span "NATGAS :USD" at bounding box center [1135, 519] width 75 height 18
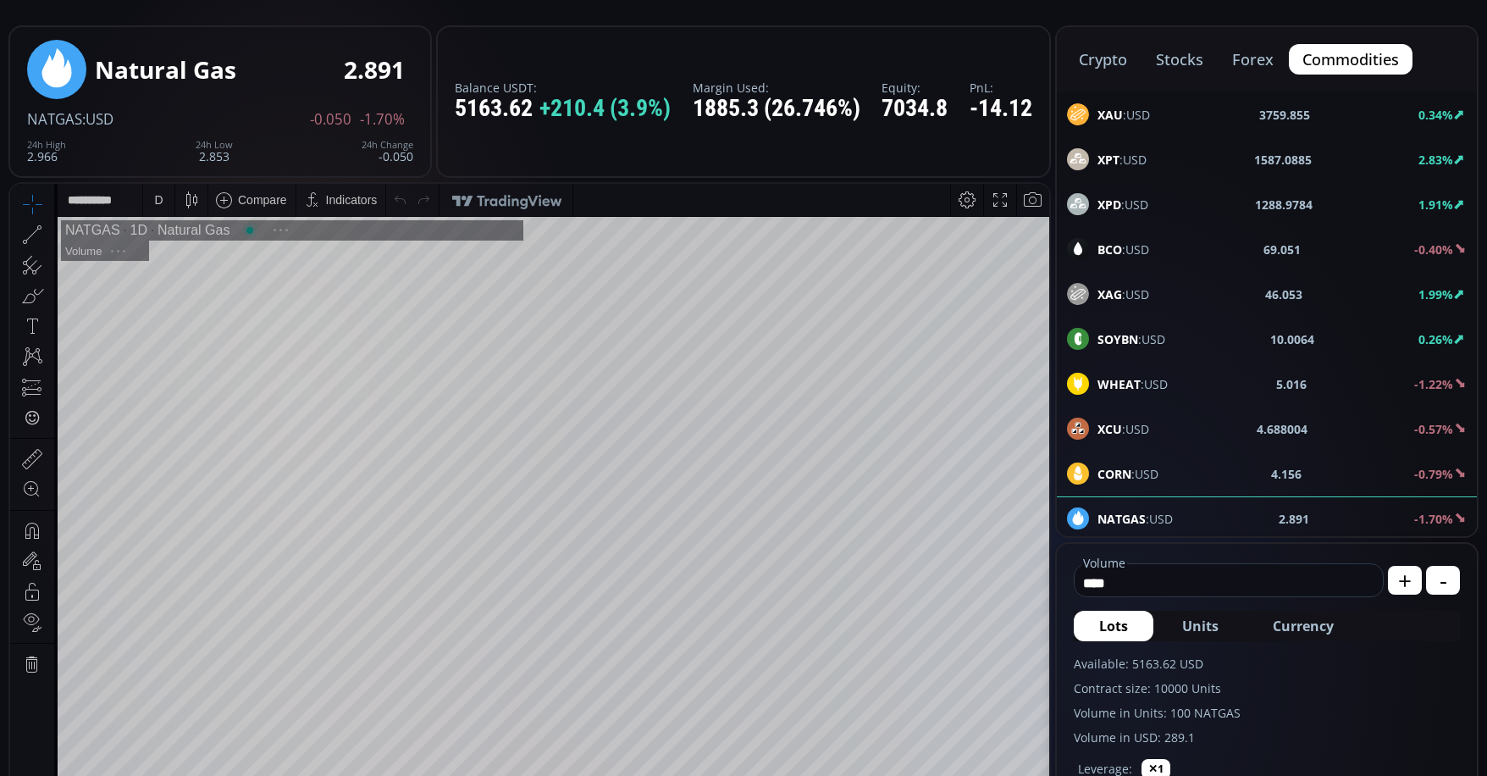
scroll to position [235, 0]
click at [1242, 579] on input "****" at bounding box center [1225, 582] width 300 height 27
type input "*"
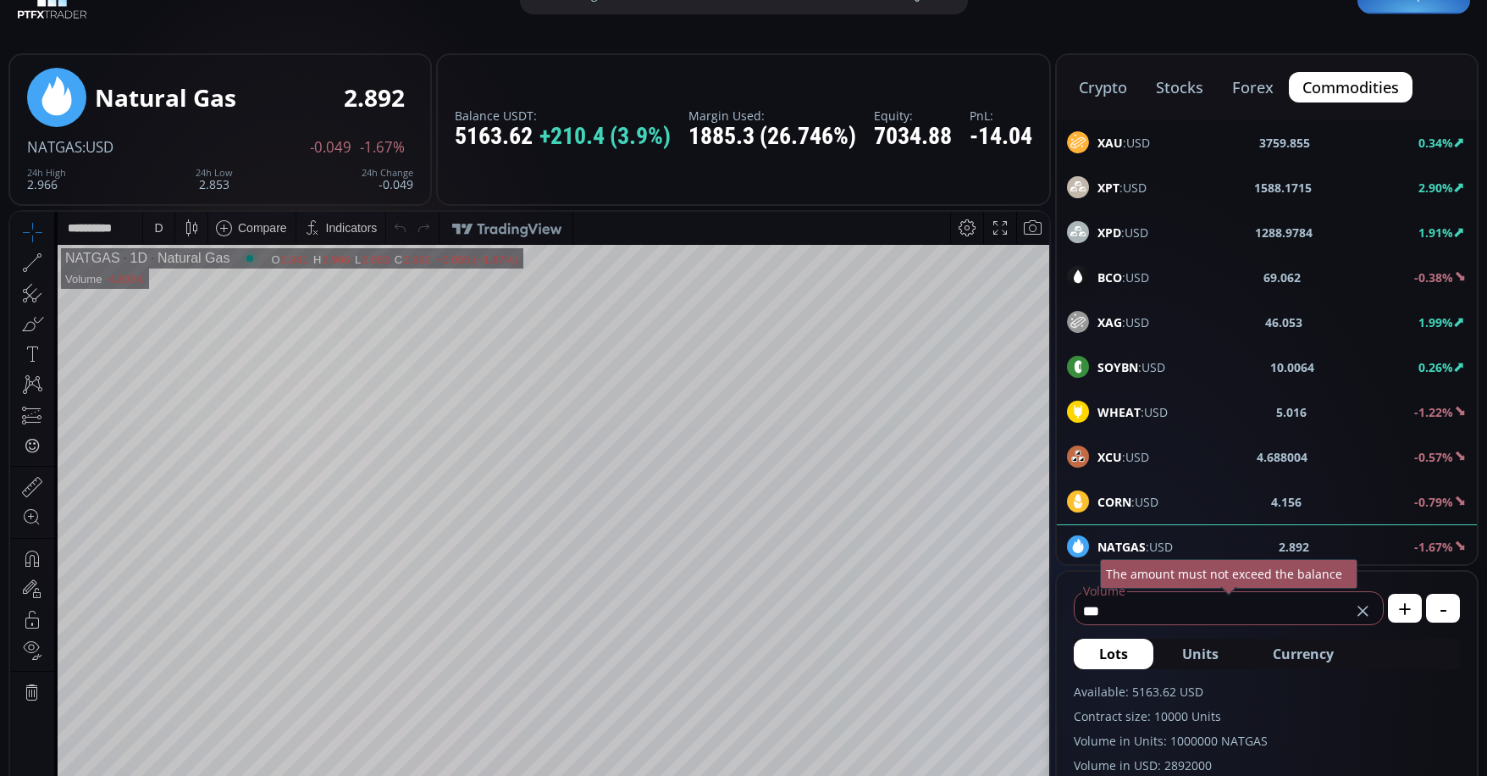
scroll to position [0, 0]
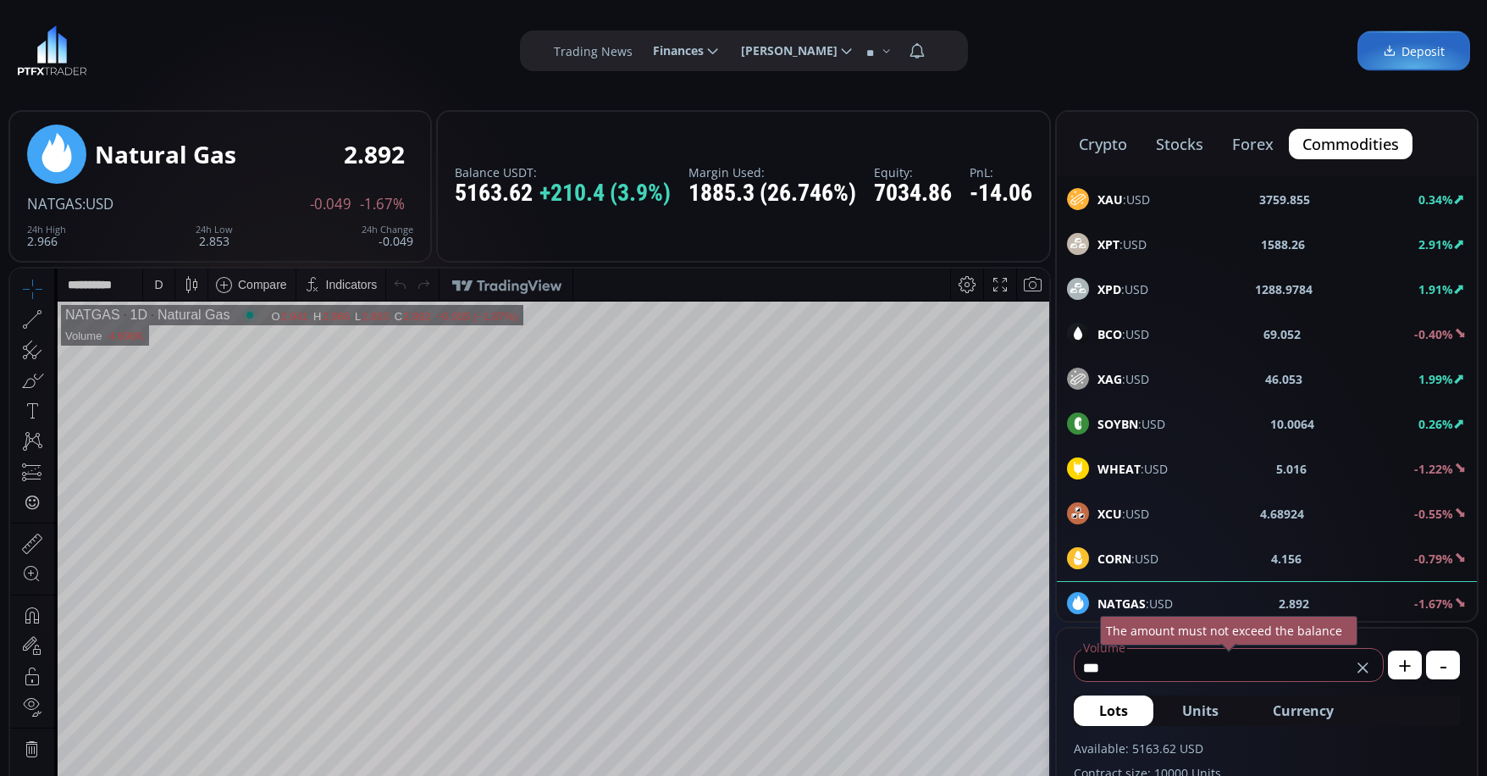
click at [1111, 321] on div "BCO :USD 69.052 -0.40%" at bounding box center [1267, 334] width 420 height 44
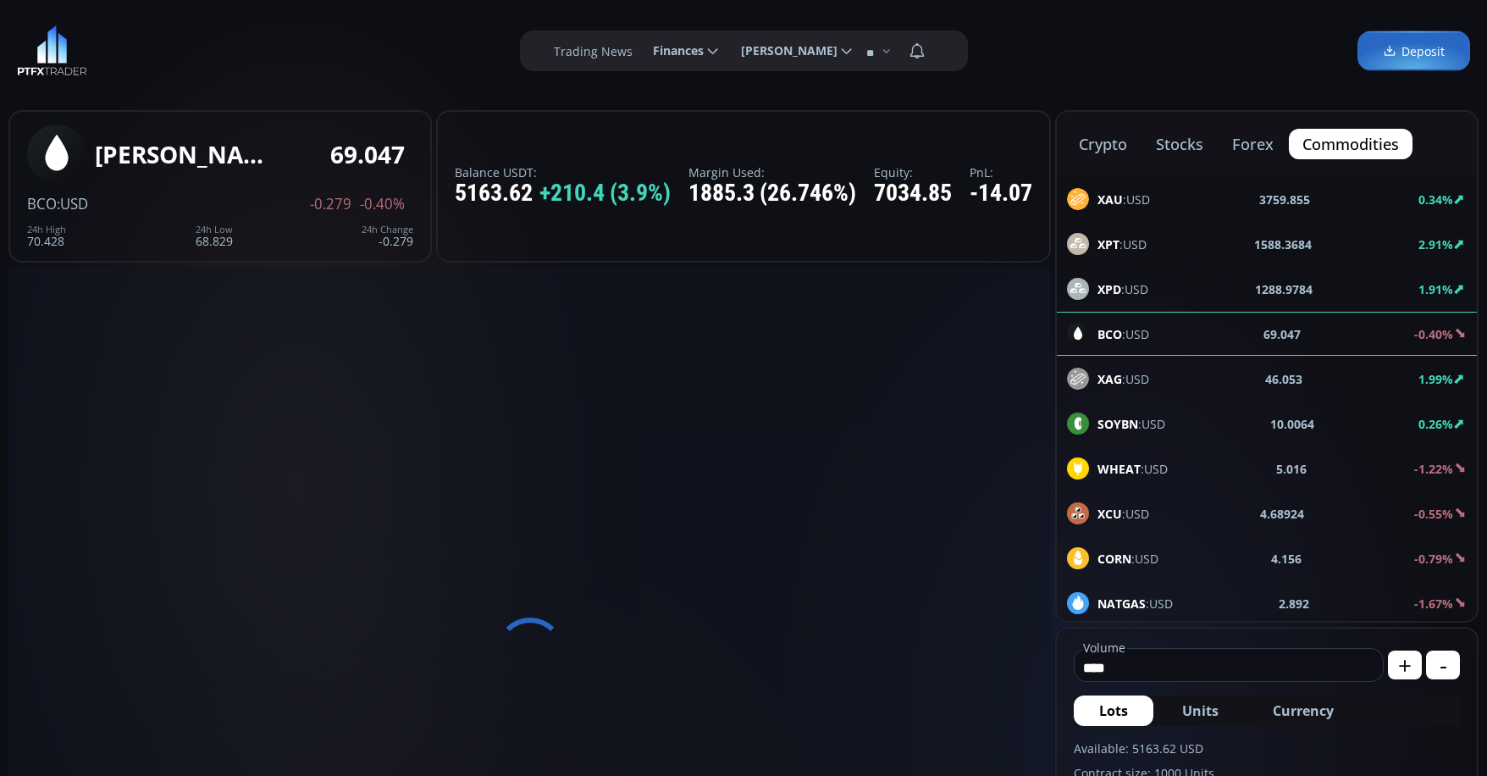
scroll to position [339, 0]
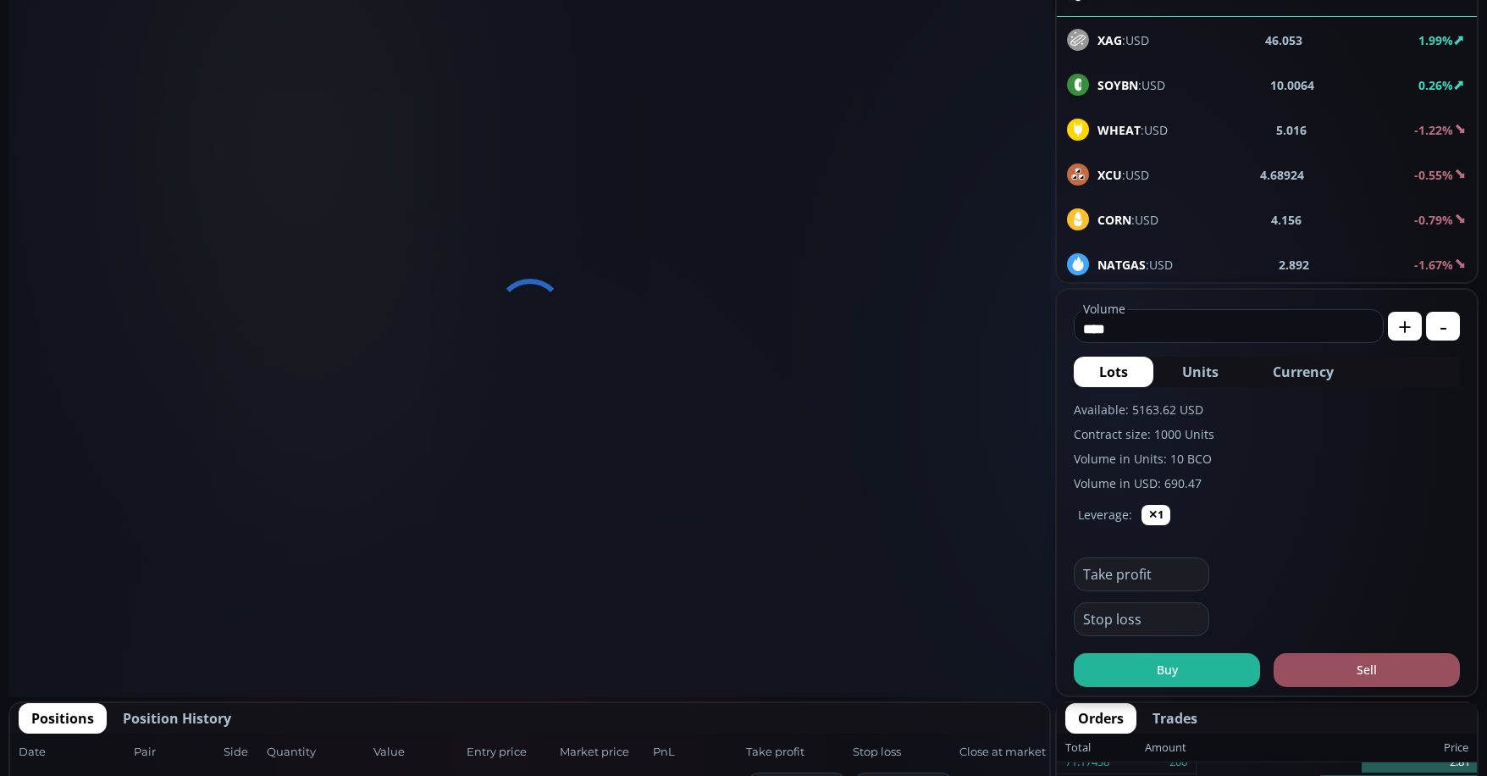
click at [1314, 374] on span "Currency" at bounding box center [1303, 372] width 61 height 20
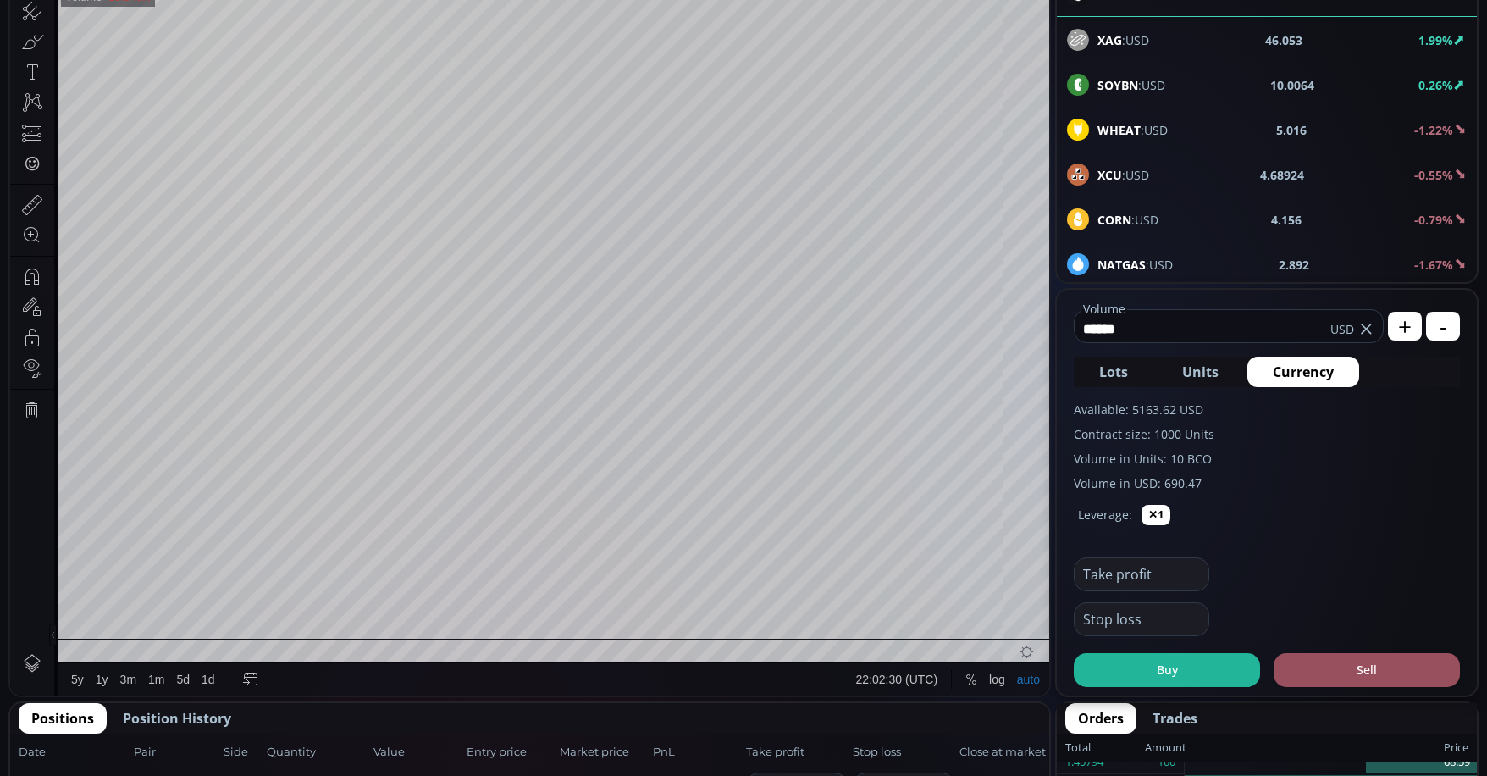
click at [1163, 324] on input "******" at bounding box center [1203, 328] width 256 height 27
type input "*"
type input "***"
click at [1192, 665] on button "Buy" at bounding box center [1167, 670] width 186 height 34
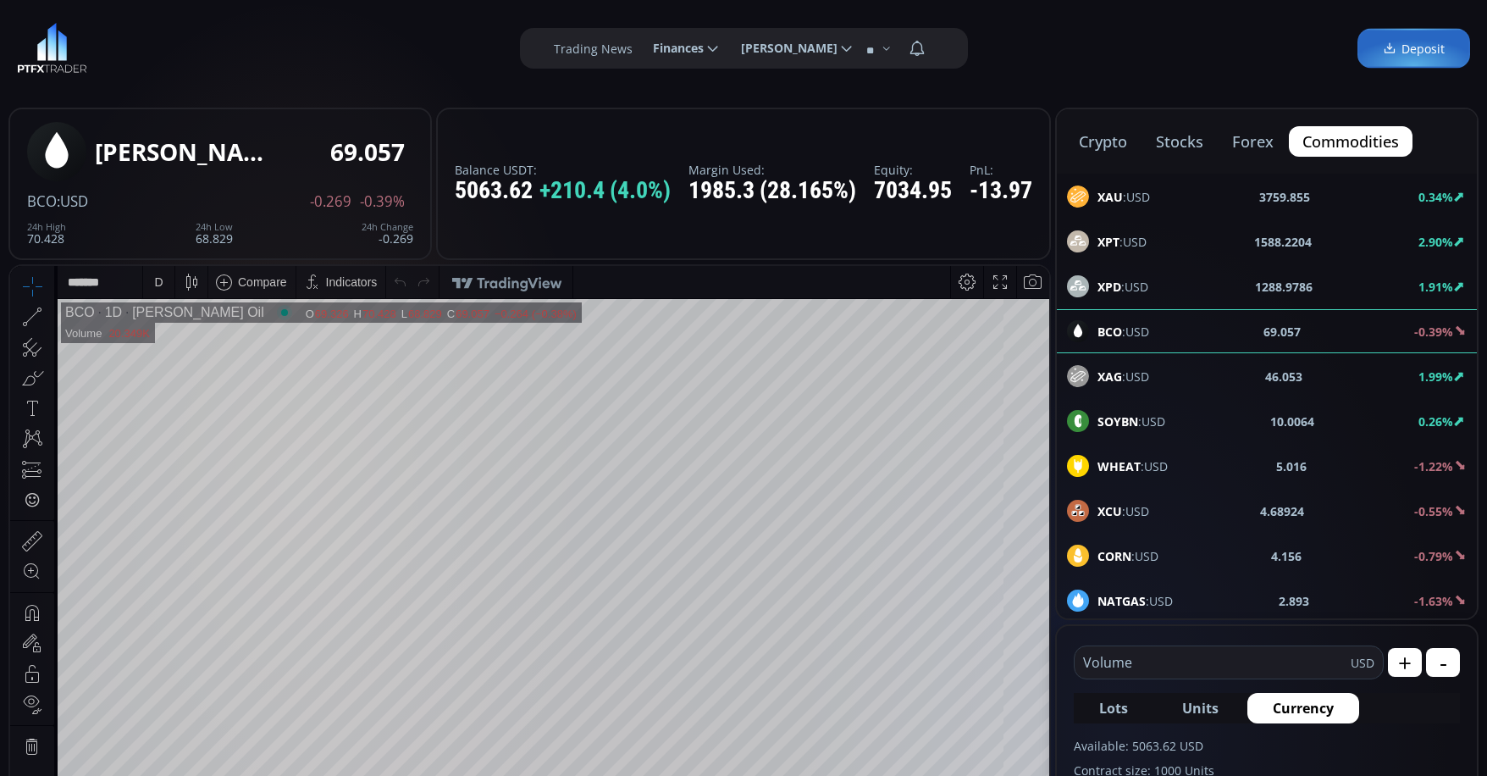
scroll to position [0, 0]
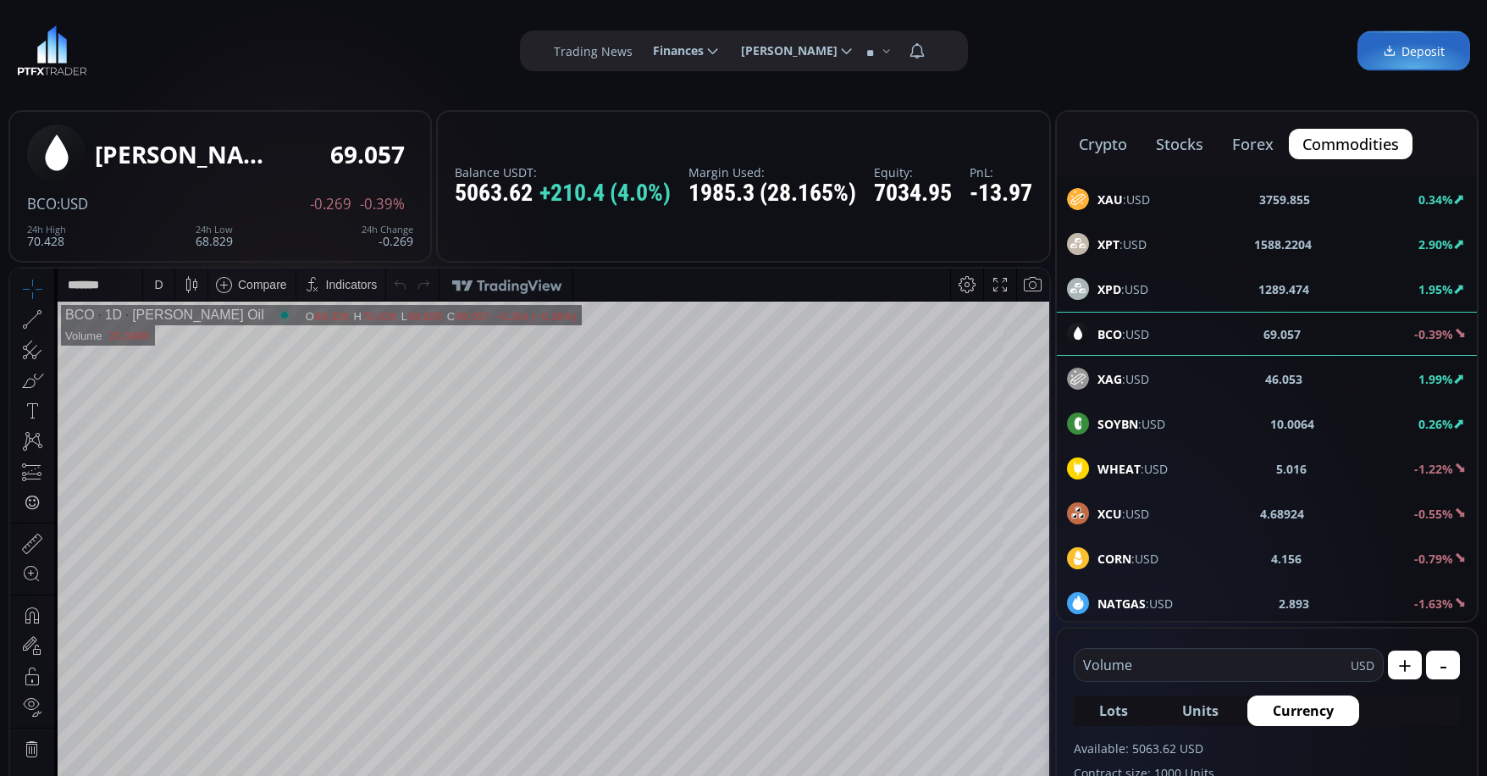
click at [1161, 597] on span "NATGAS :USD" at bounding box center [1135, 604] width 75 height 18
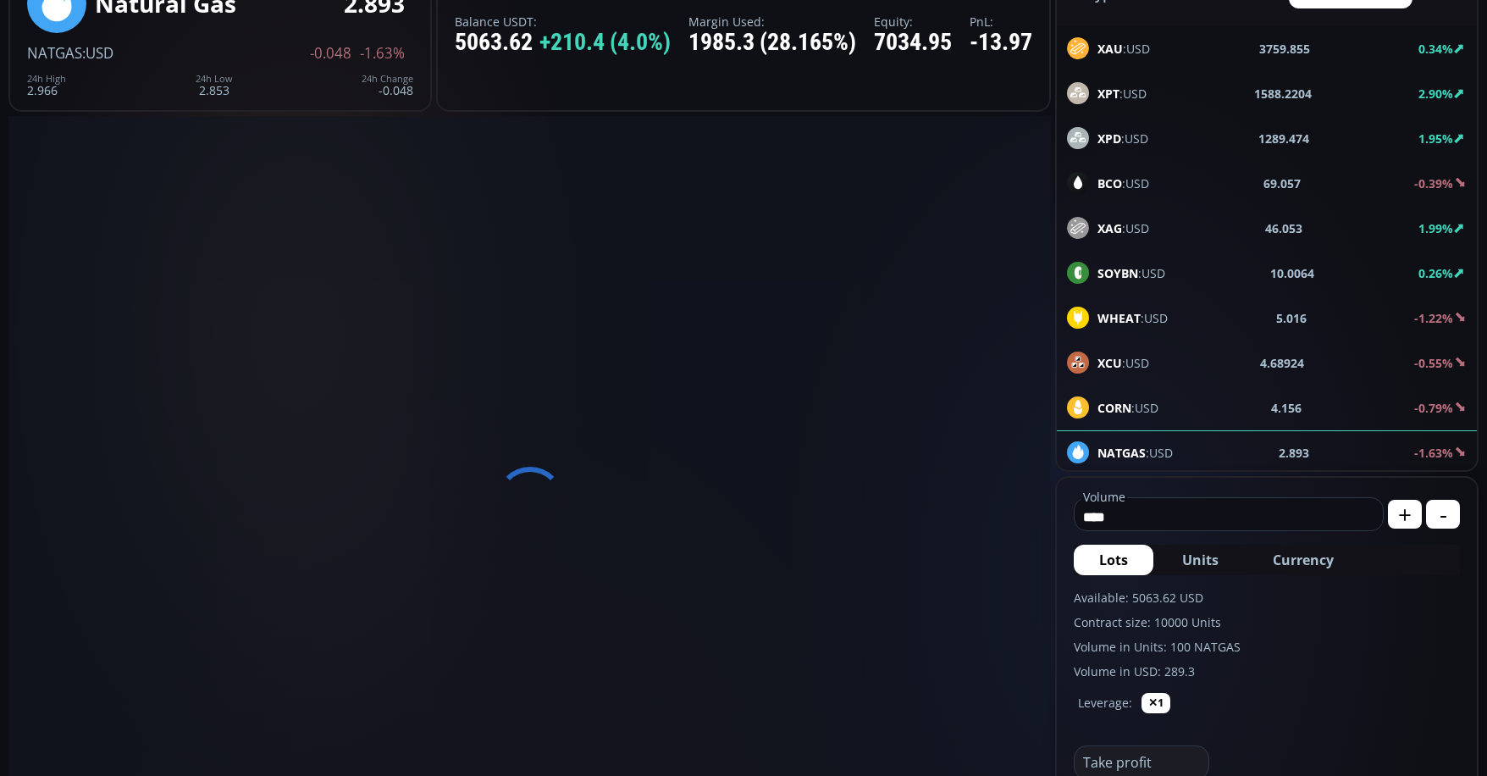
scroll to position [254, 0]
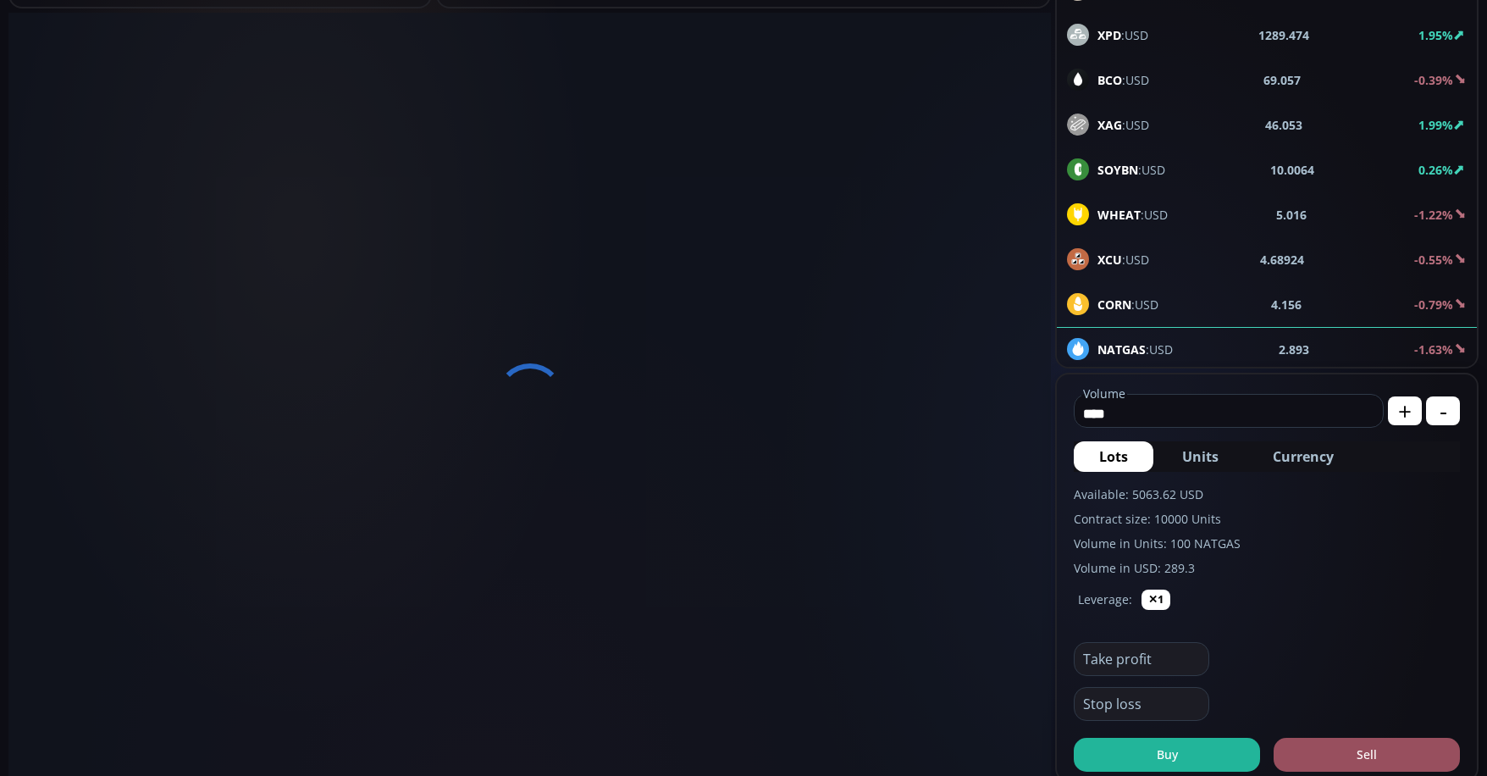
click at [1310, 459] on span "Currency" at bounding box center [1303, 456] width 61 height 20
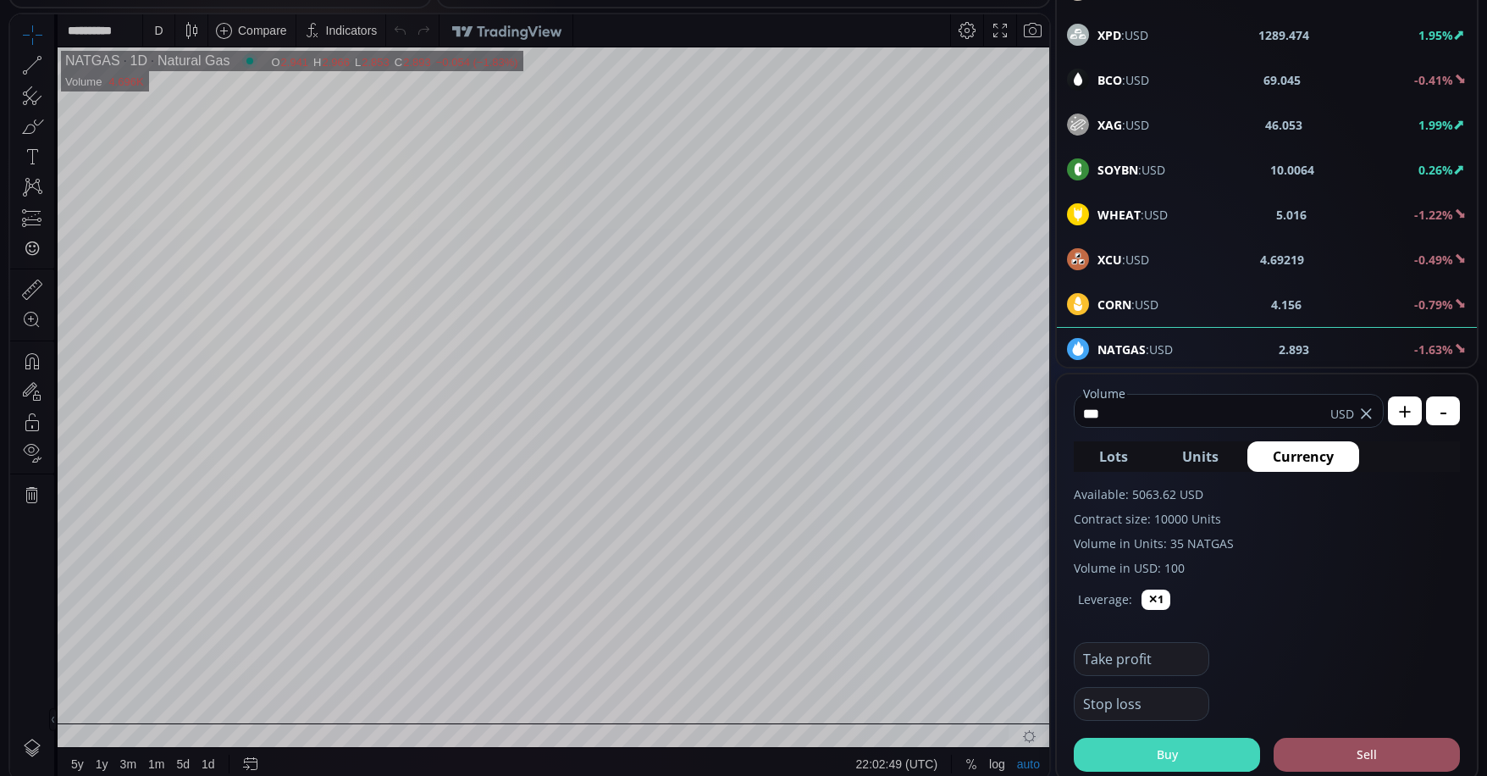
type input "***"
click at [1149, 750] on button "Buy" at bounding box center [1167, 755] width 186 height 34
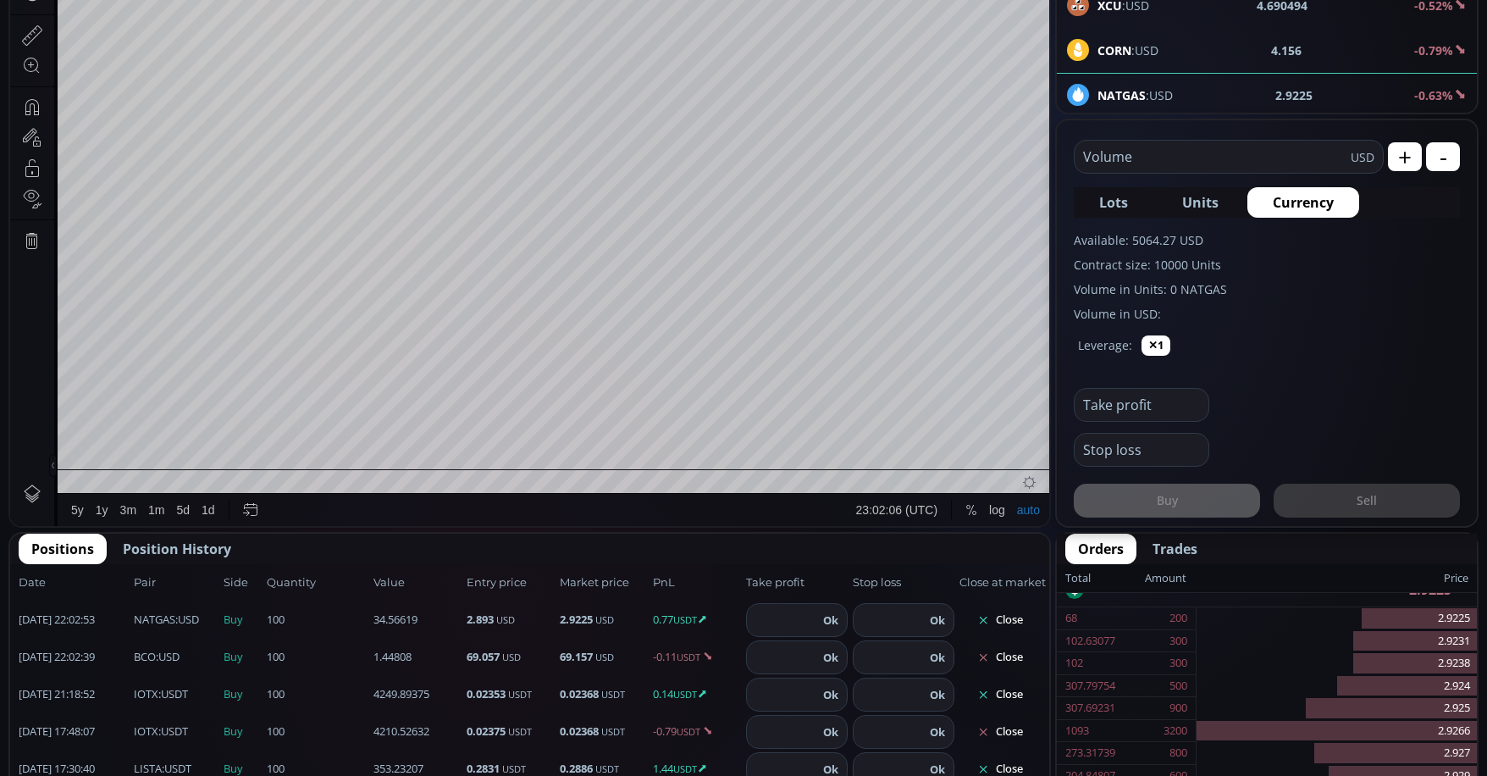
scroll to position [447, 0]
